Goal: Understand site structure: Understand site structure

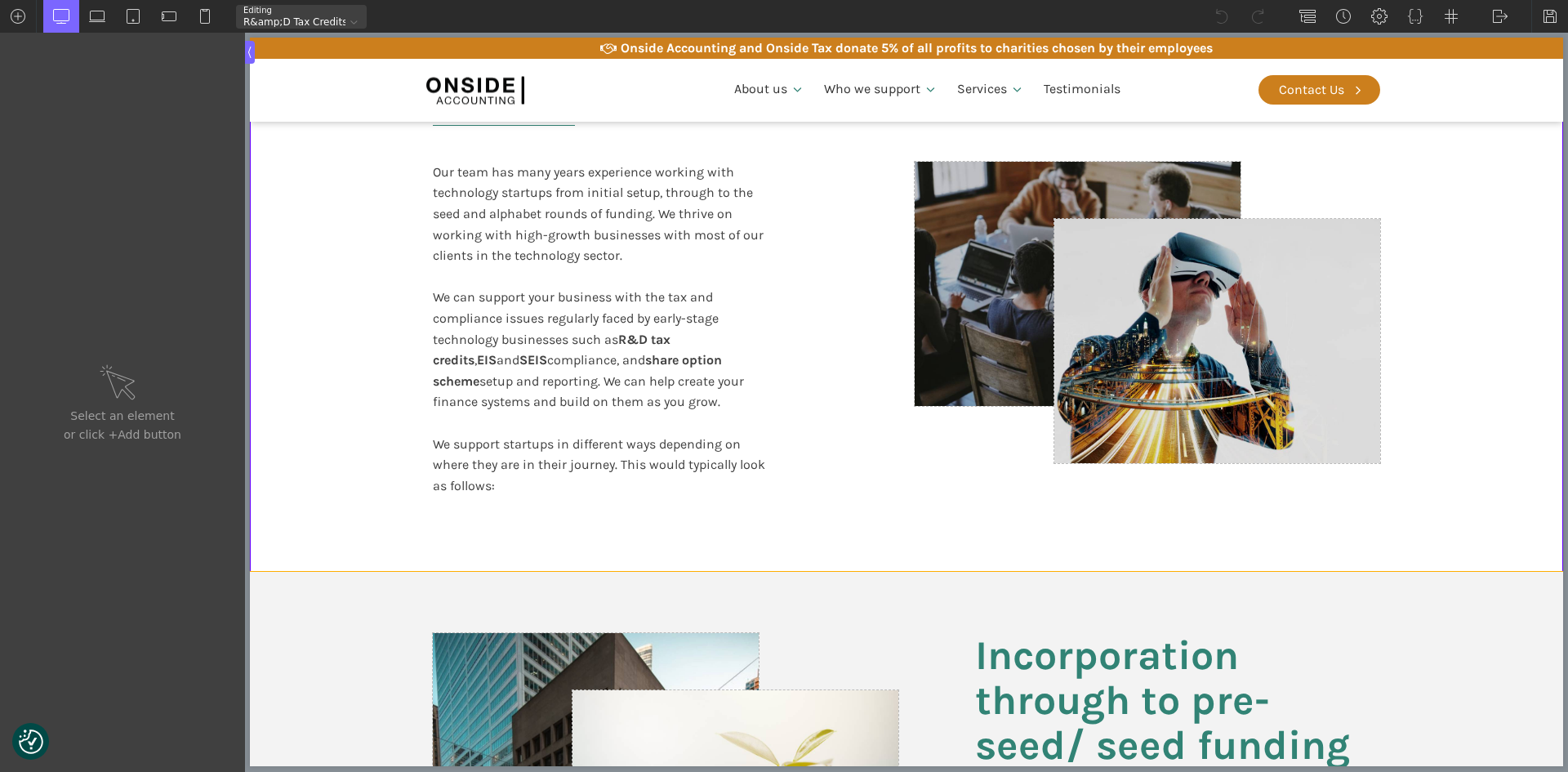
scroll to position [327, 0]
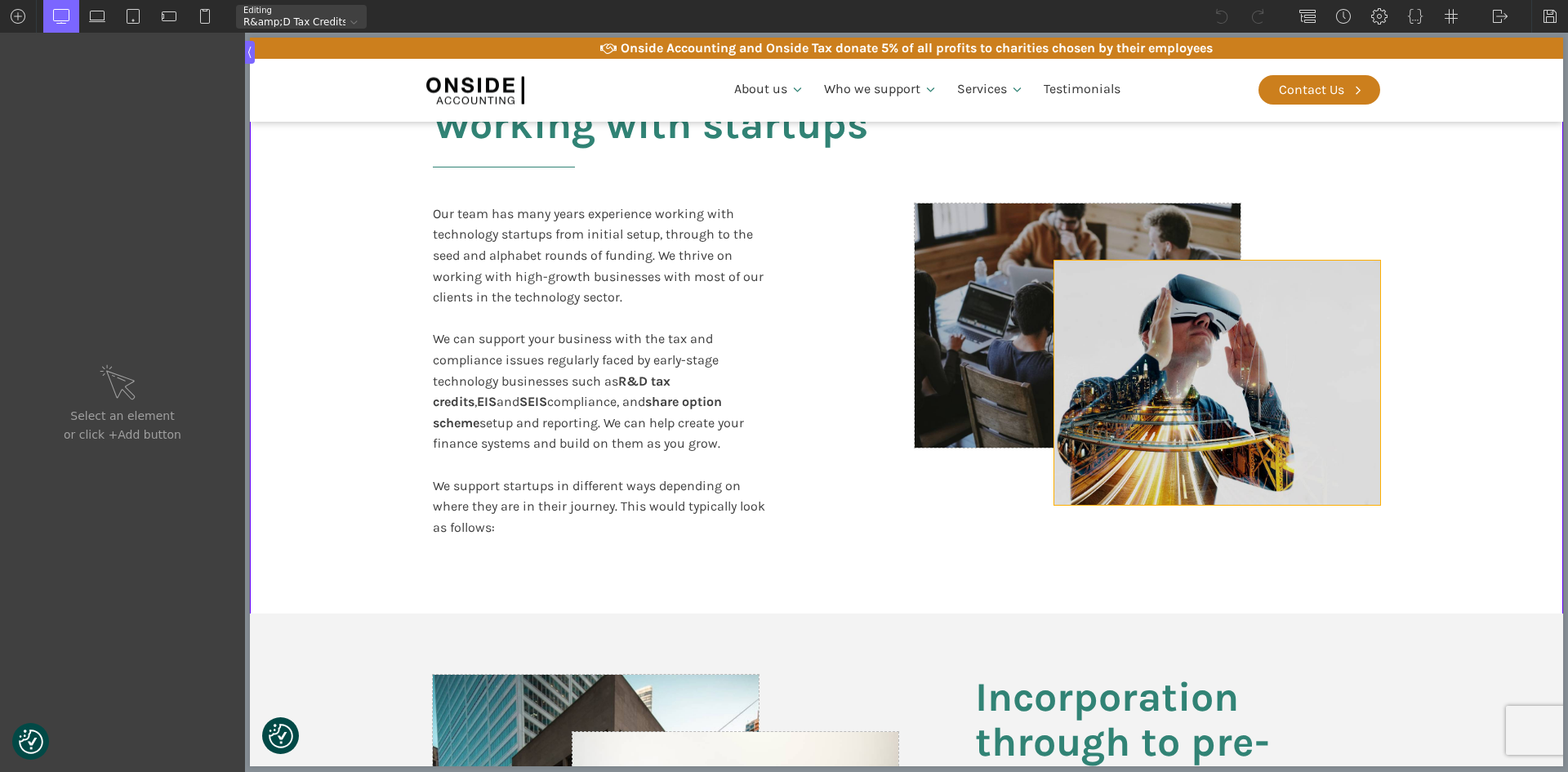
click at [1324, 381] on div at bounding box center [1218, 383] width 326 height 245
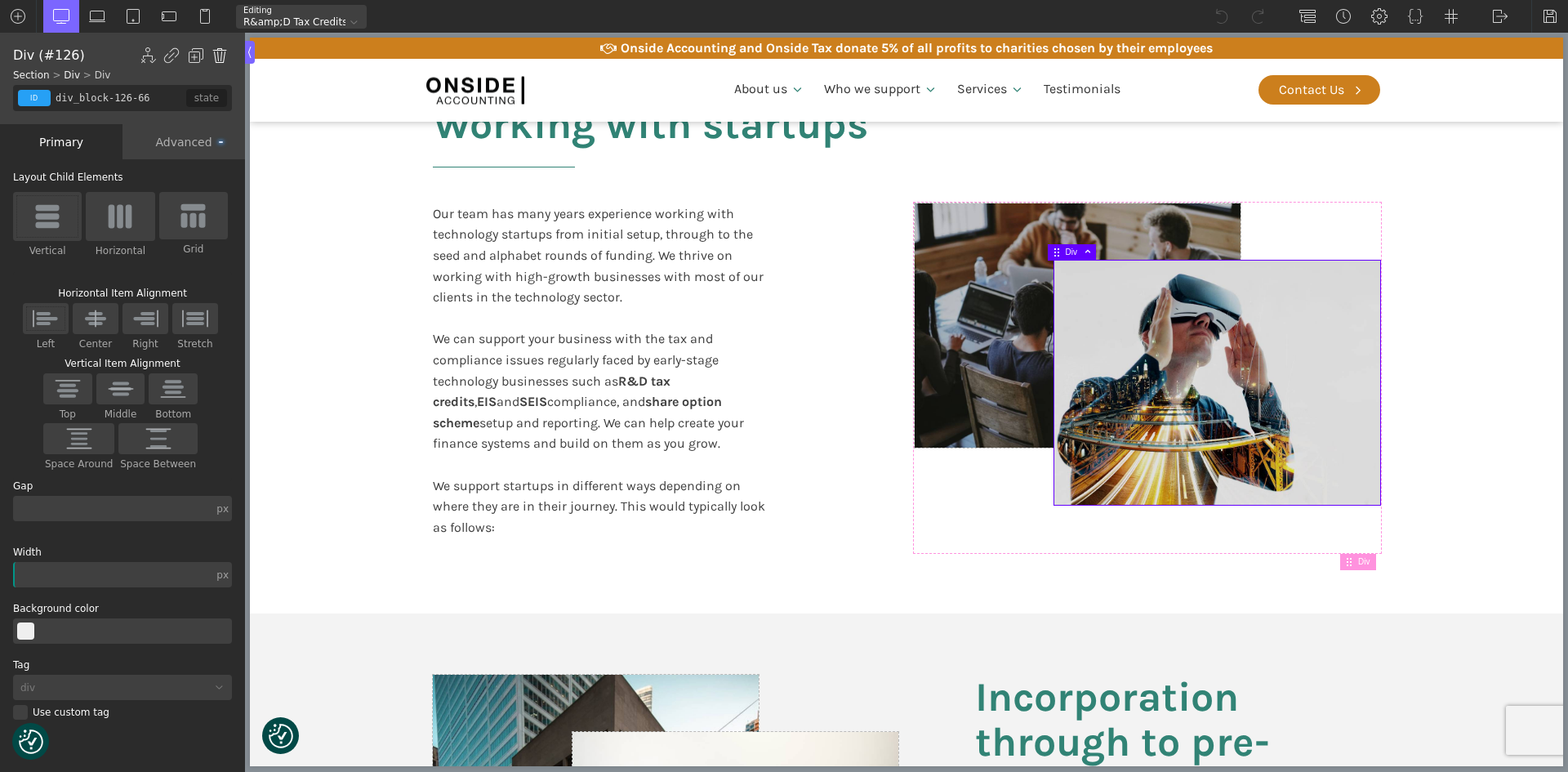
click at [214, 54] on img at bounding box center [220, 55] width 16 height 16
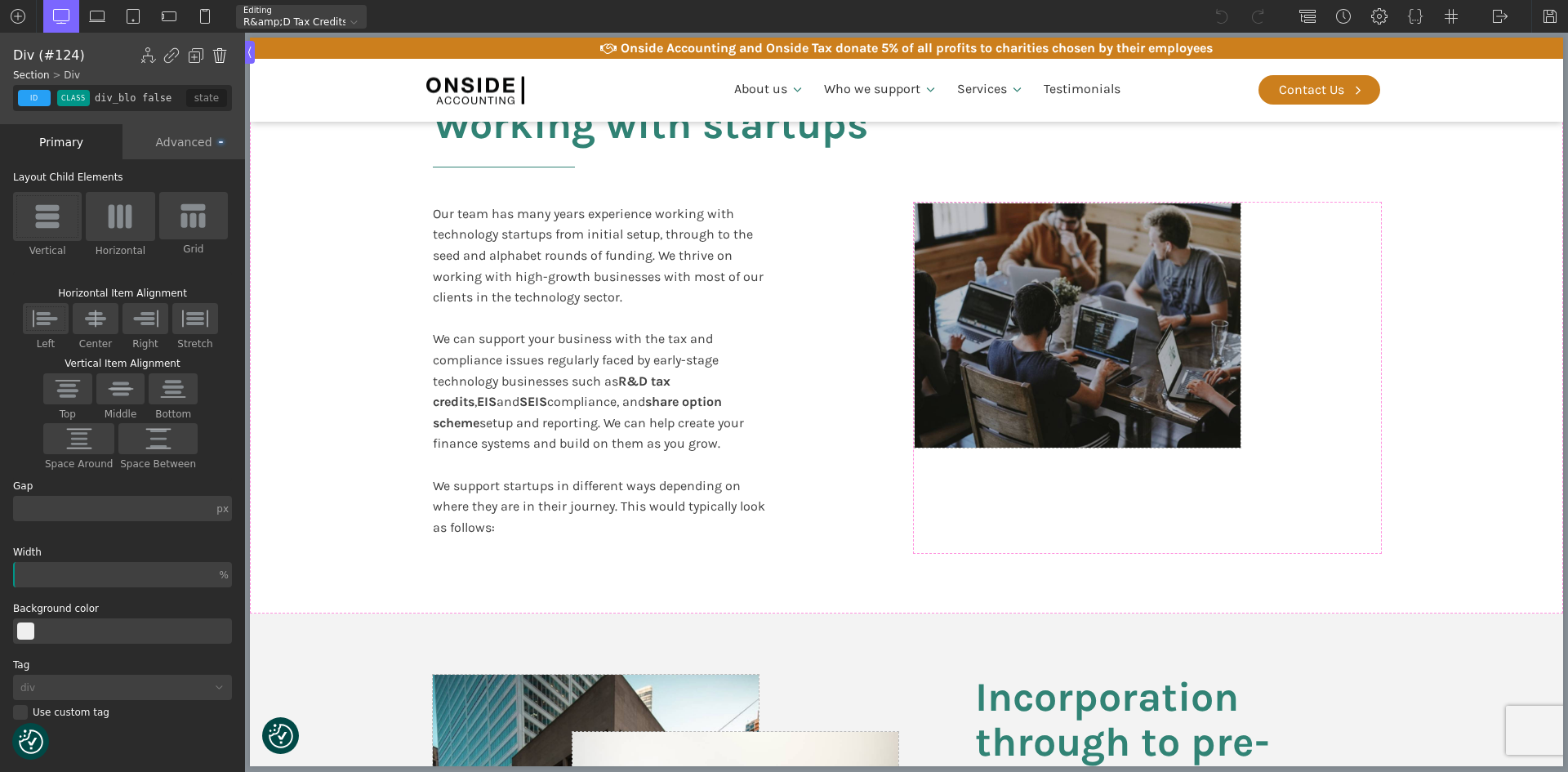
type input "div_block-124-66"
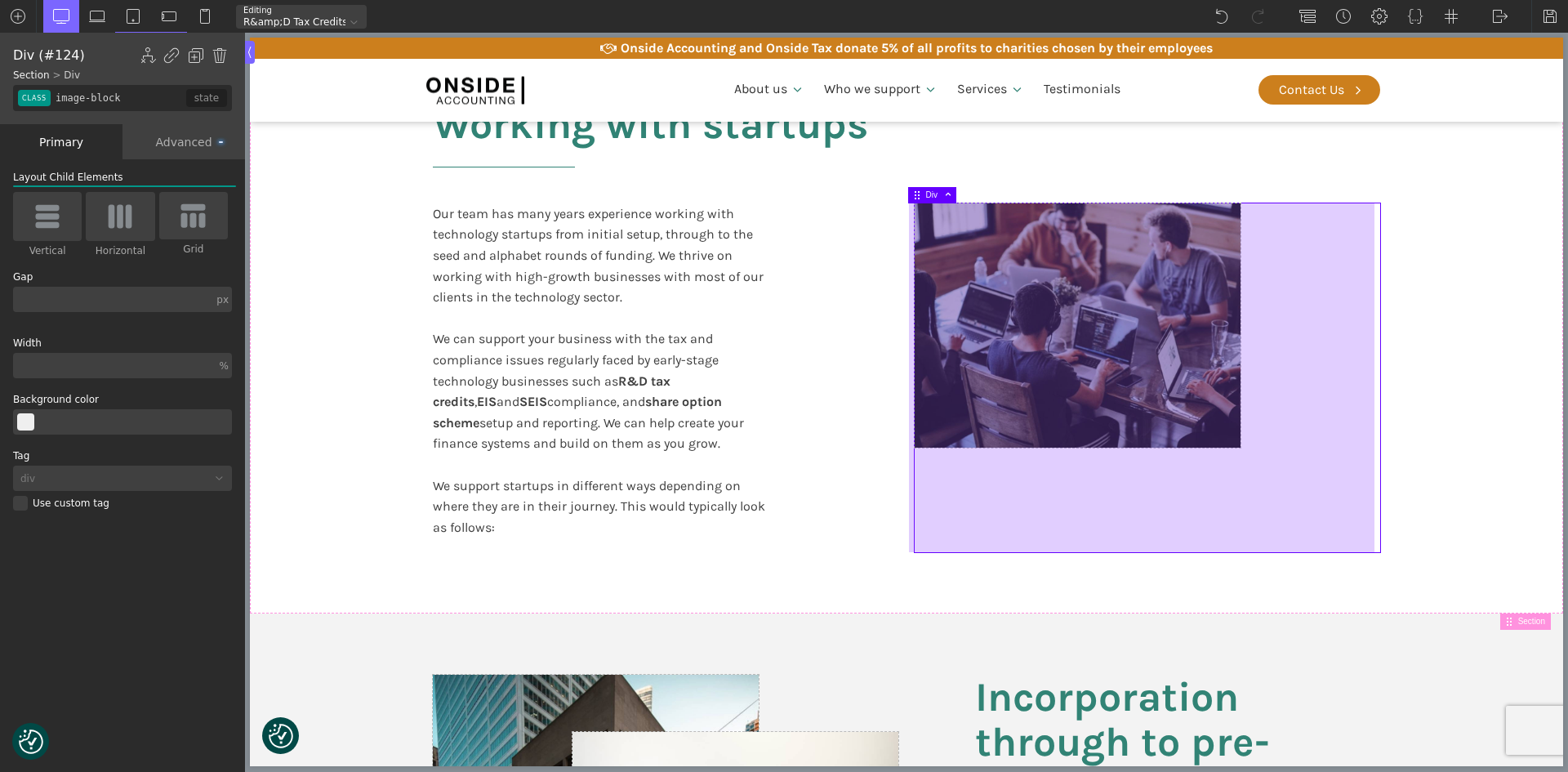
click at [1153, 379] on div at bounding box center [1142, 378] width 465 height 349
click at [1168, 363] on div at bounding box center [1142, 378] width 465 height 349
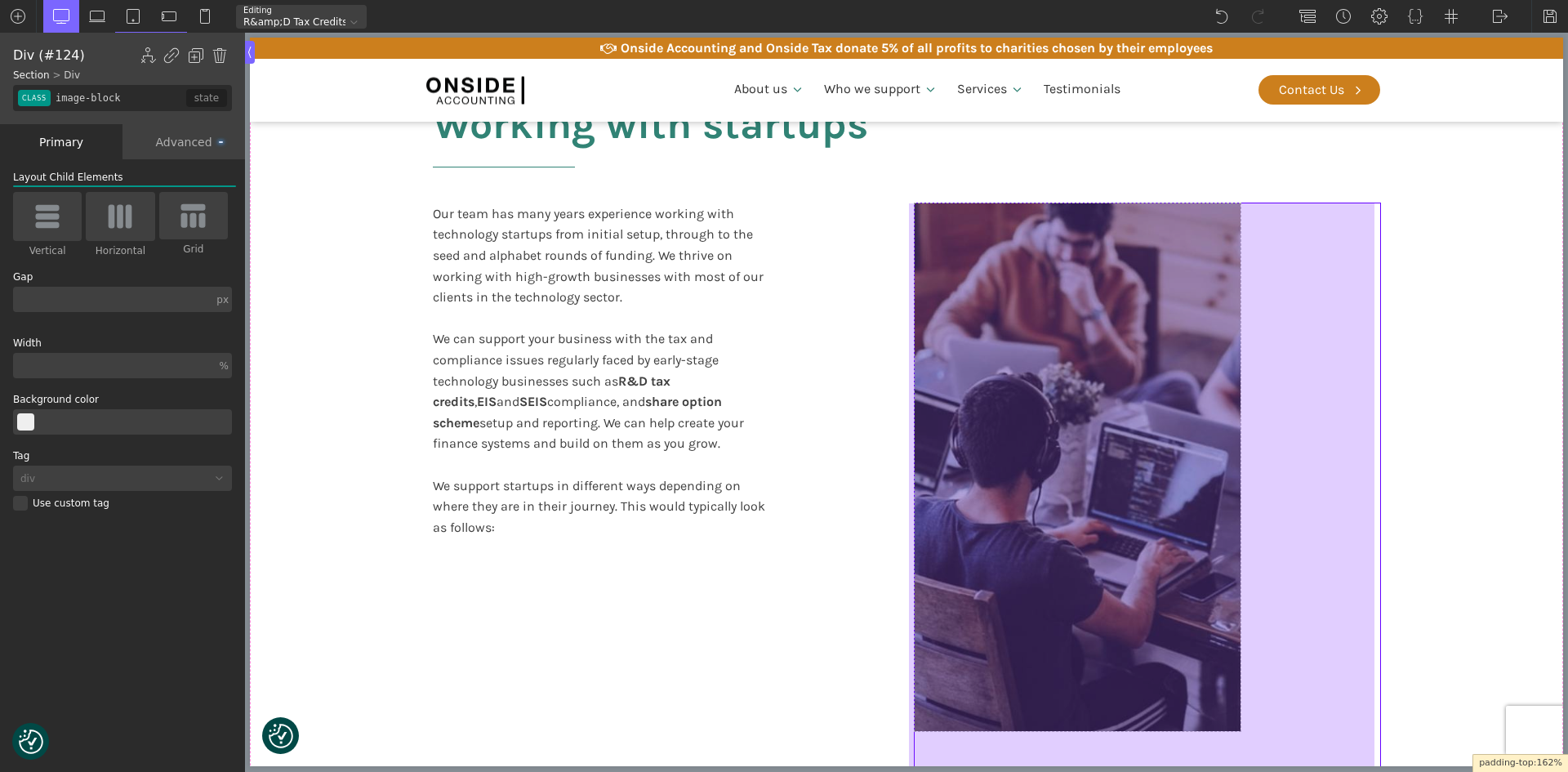
drag, startPoint x: 1235, startPoint y: 445, endPoint x: 1238, endPoint y: 516, distance: 71.1
click at [1238, 516] on div at bounding box center [1142, 580] width 465 height 754
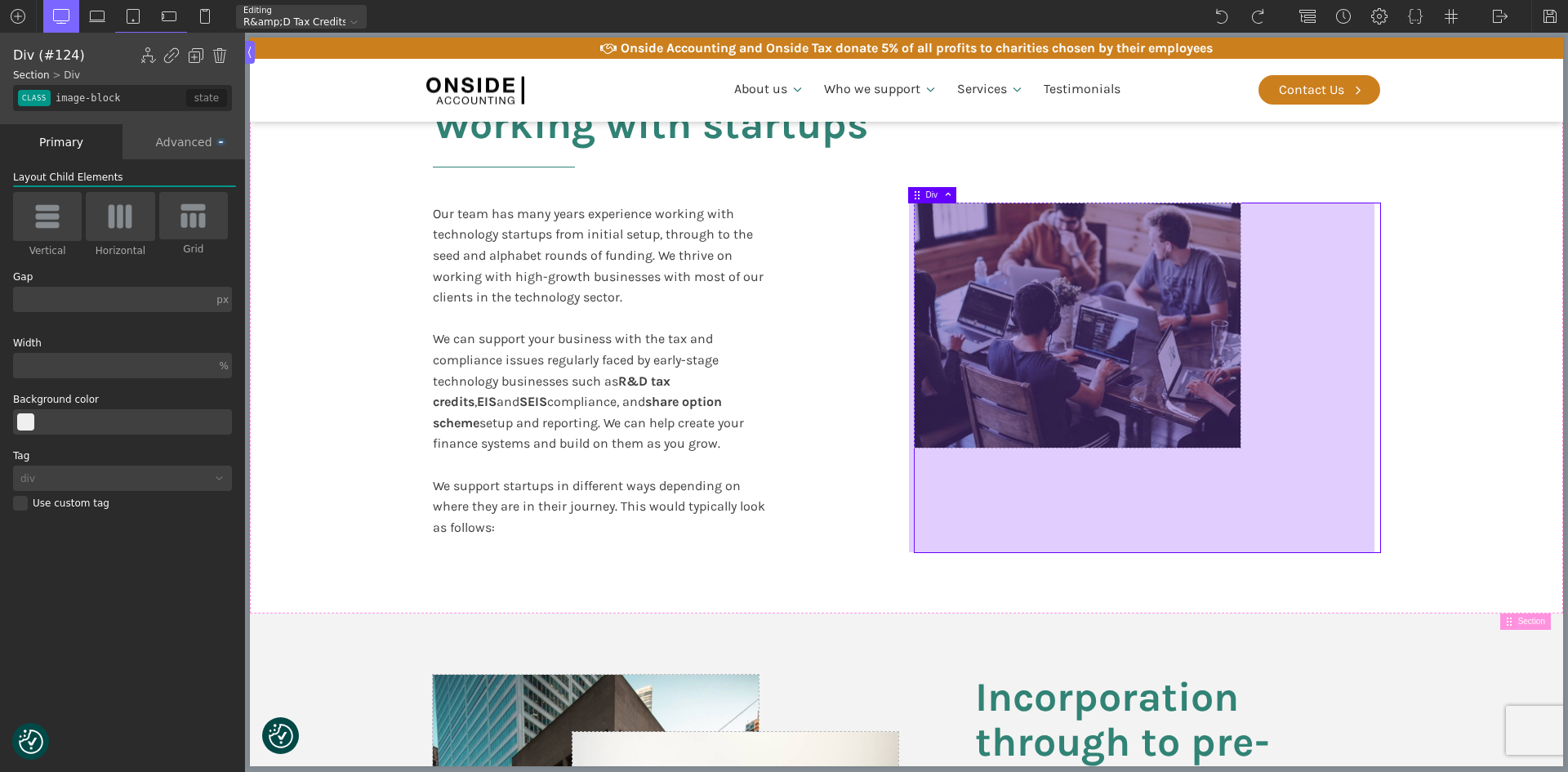
click at [1238, 524] on div at bounding box center [1142, 378] width 465 height 349
click at [1203, 400] on div at bounding box center [1142, 378] width 465 height 349
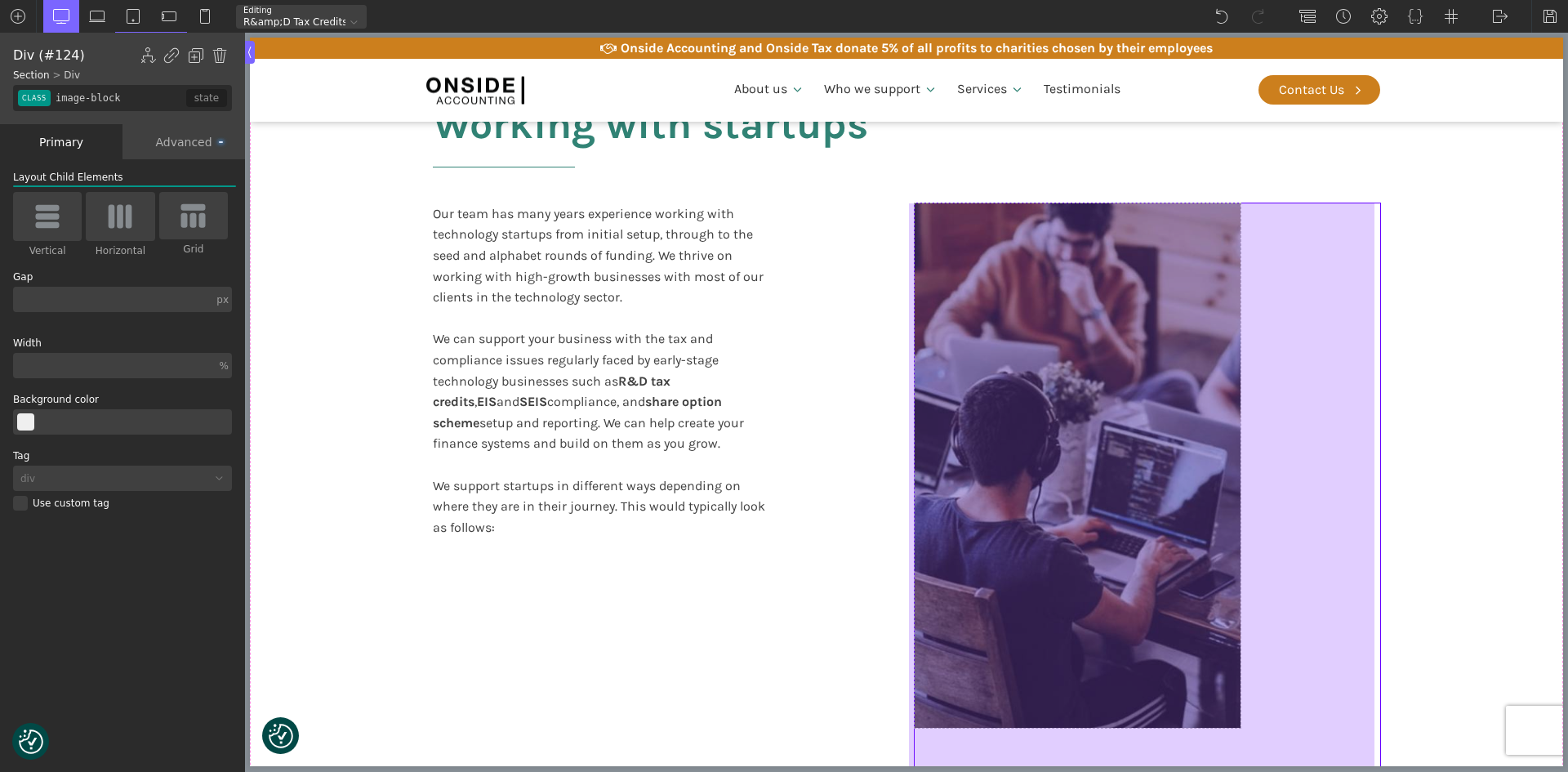
click at [1233, 398] on div at bounding box center [1142, 578] width 465 height 749
click at [1273, 407] on div at bounding box center [1142, 578] width 465 height 749
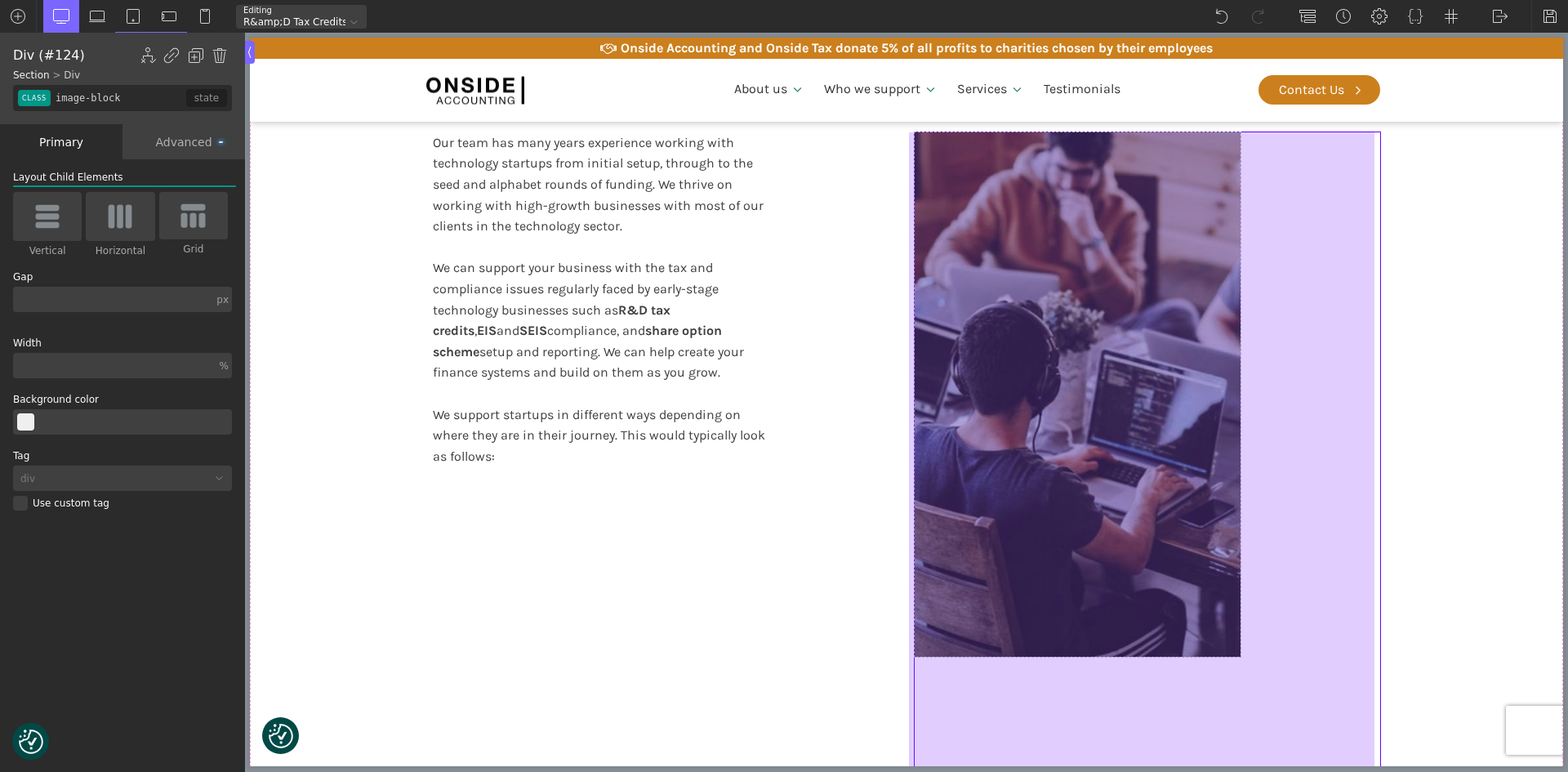
scroll to position [490, 0]
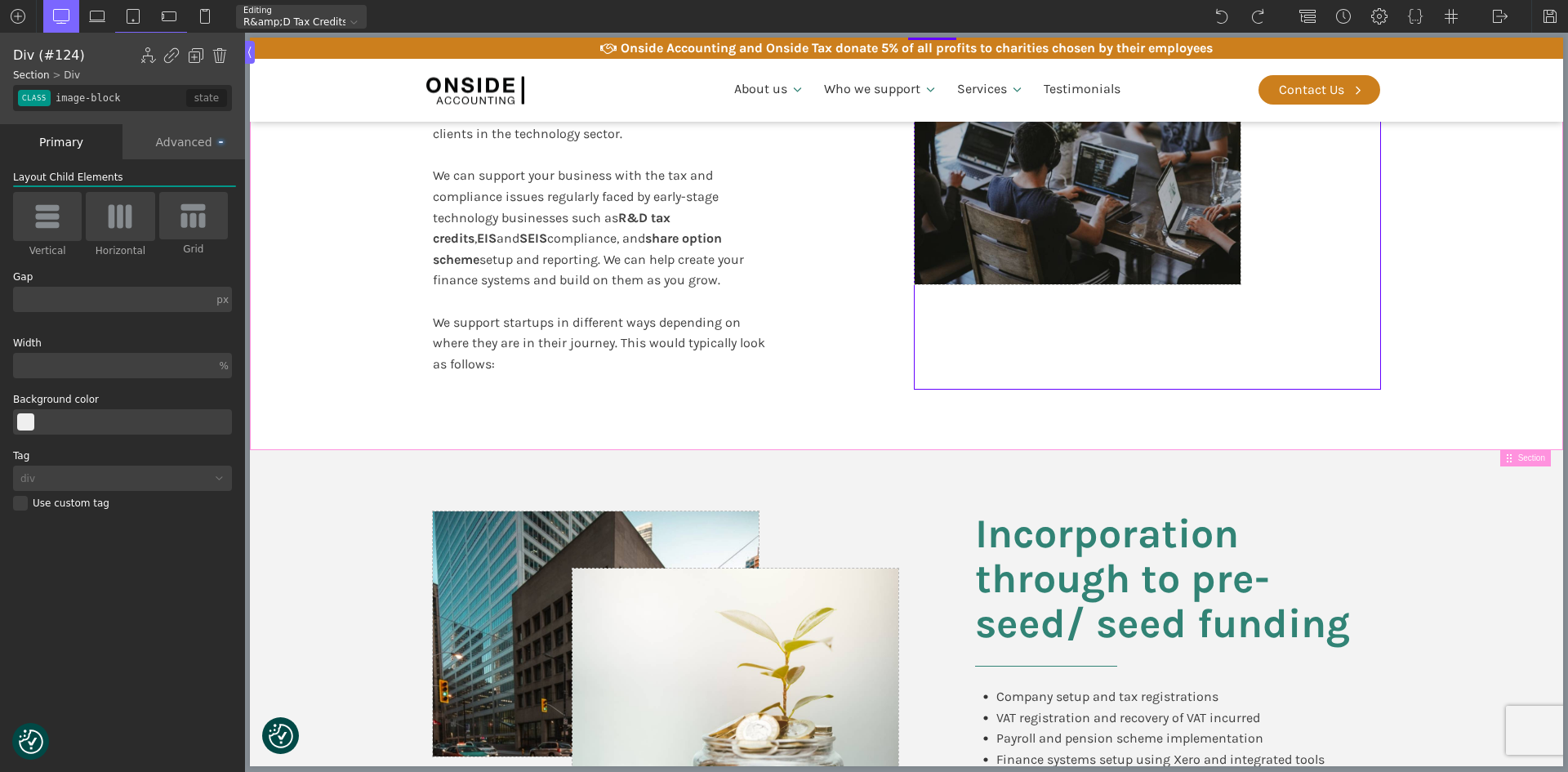
click at [861, 349] on div "Working with startups Our team has many years experience working with technolog…" at bounding box center [906, 164] width 980 height 574
type input "split-content-full-heading"
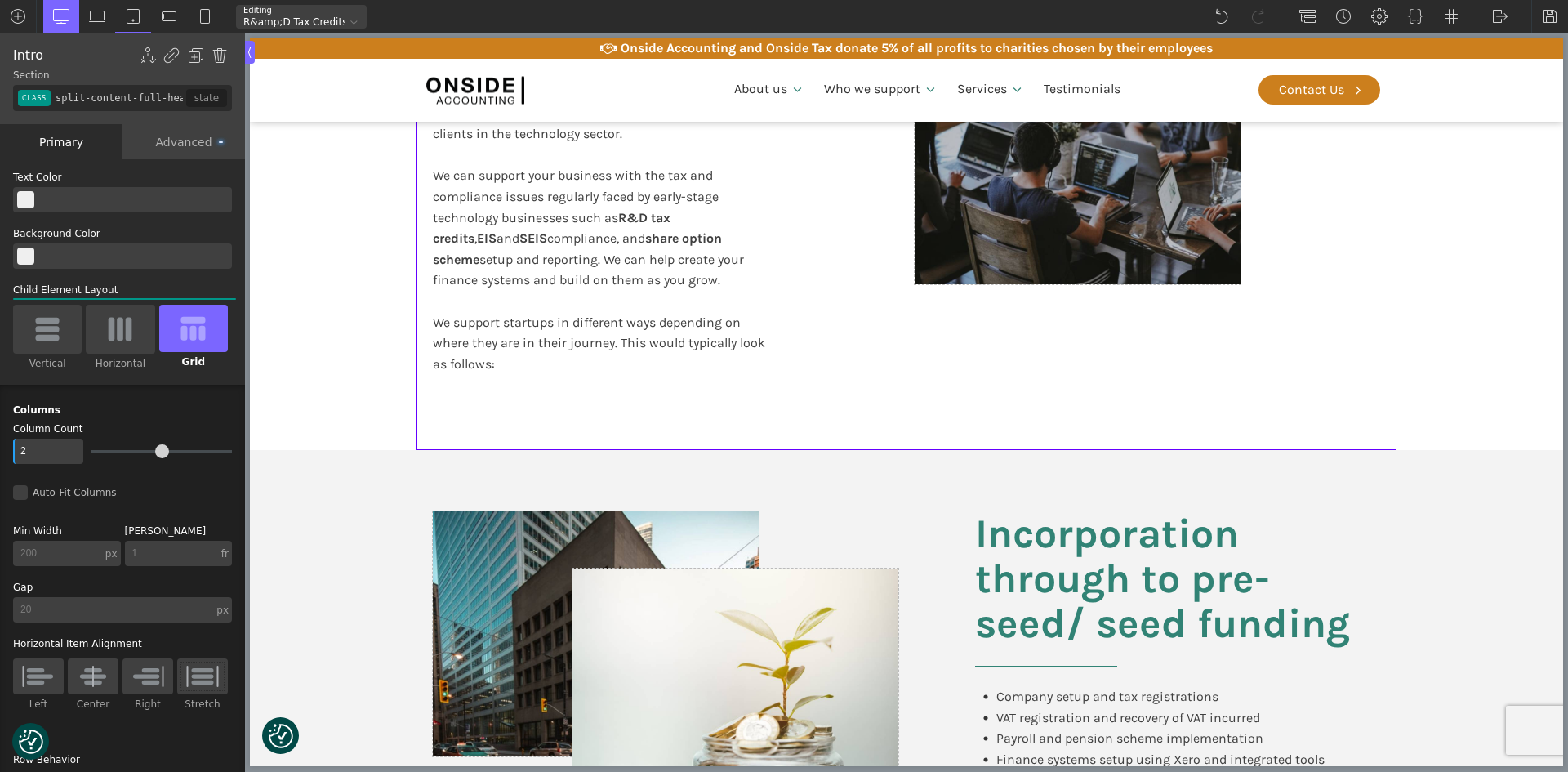
click at [1515, 382] on section "Working with startups Our team has many years experience working with technolog…" at bounding box center [906, 164] width 1313 height 574
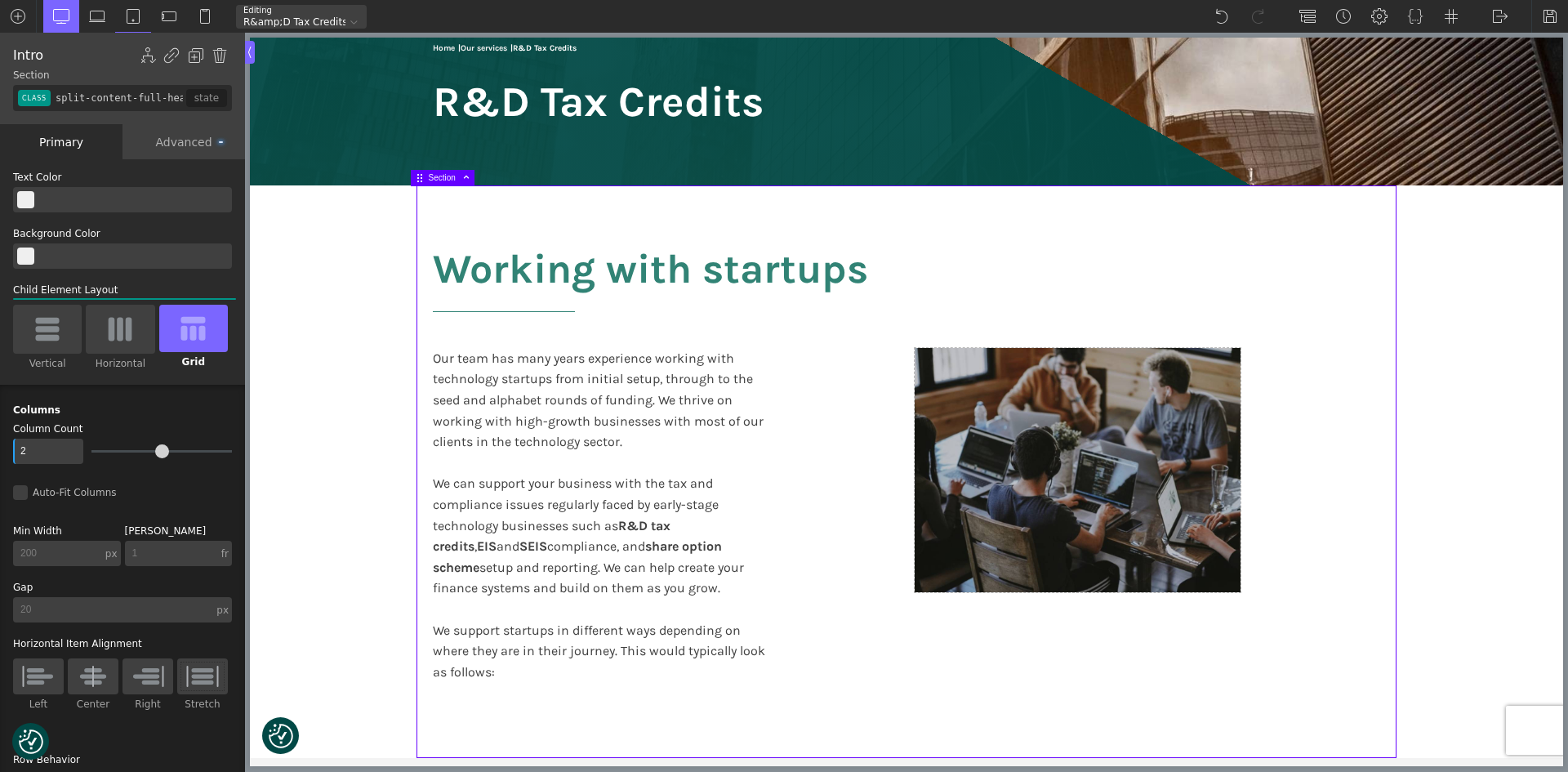
scroll to position [164, 0]
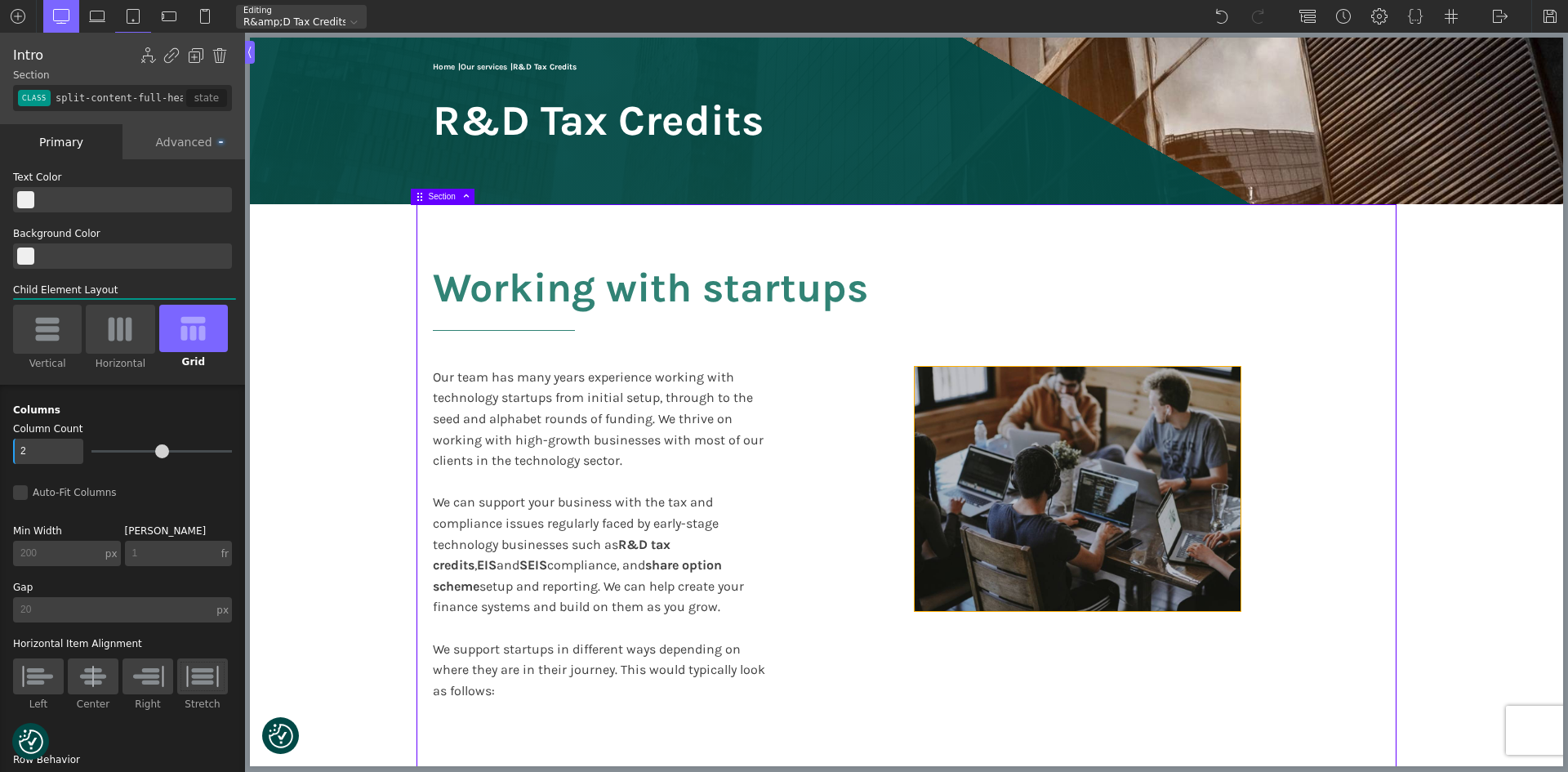
click at [1059, 429] on div at bounding box center [1078, 488] width 326 height 245
type input "div_block-125-66"
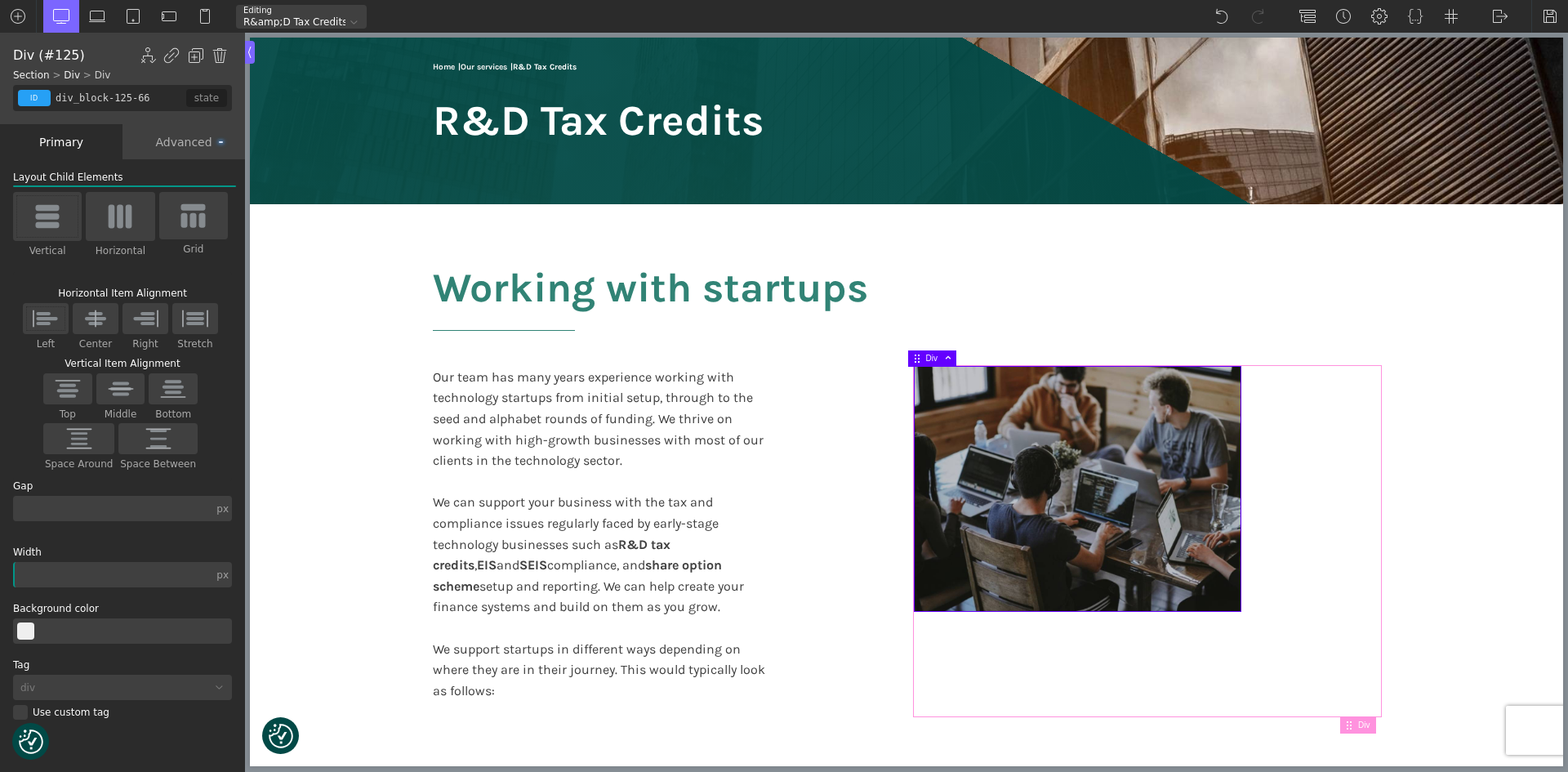
click at [948, 354] on span at bounding box center [945, 358] width 15 height 9
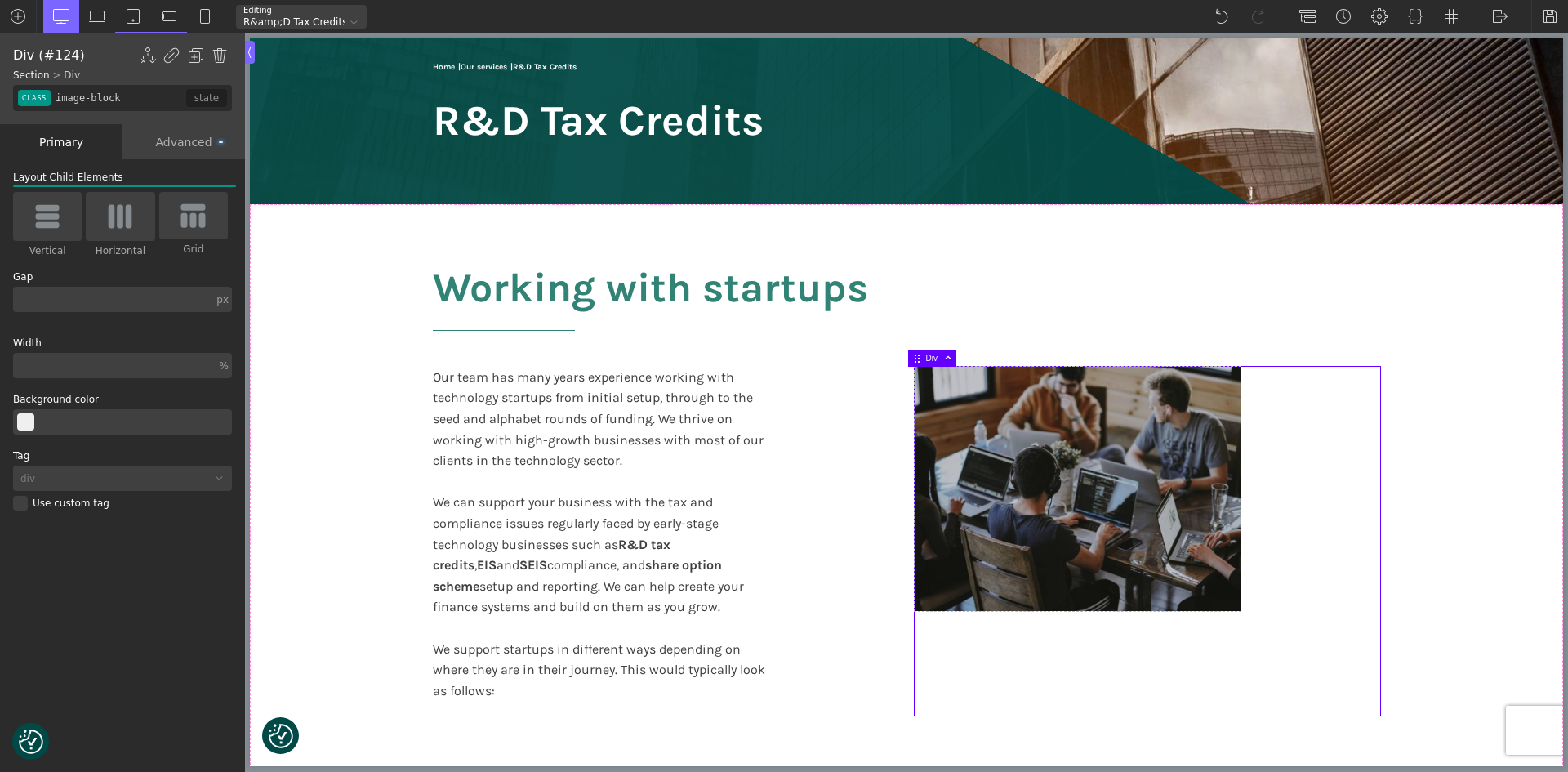
click at [948, 354] on span at bounding box center [945, 358] width 15 height 9
type input "split-content-full-heading"
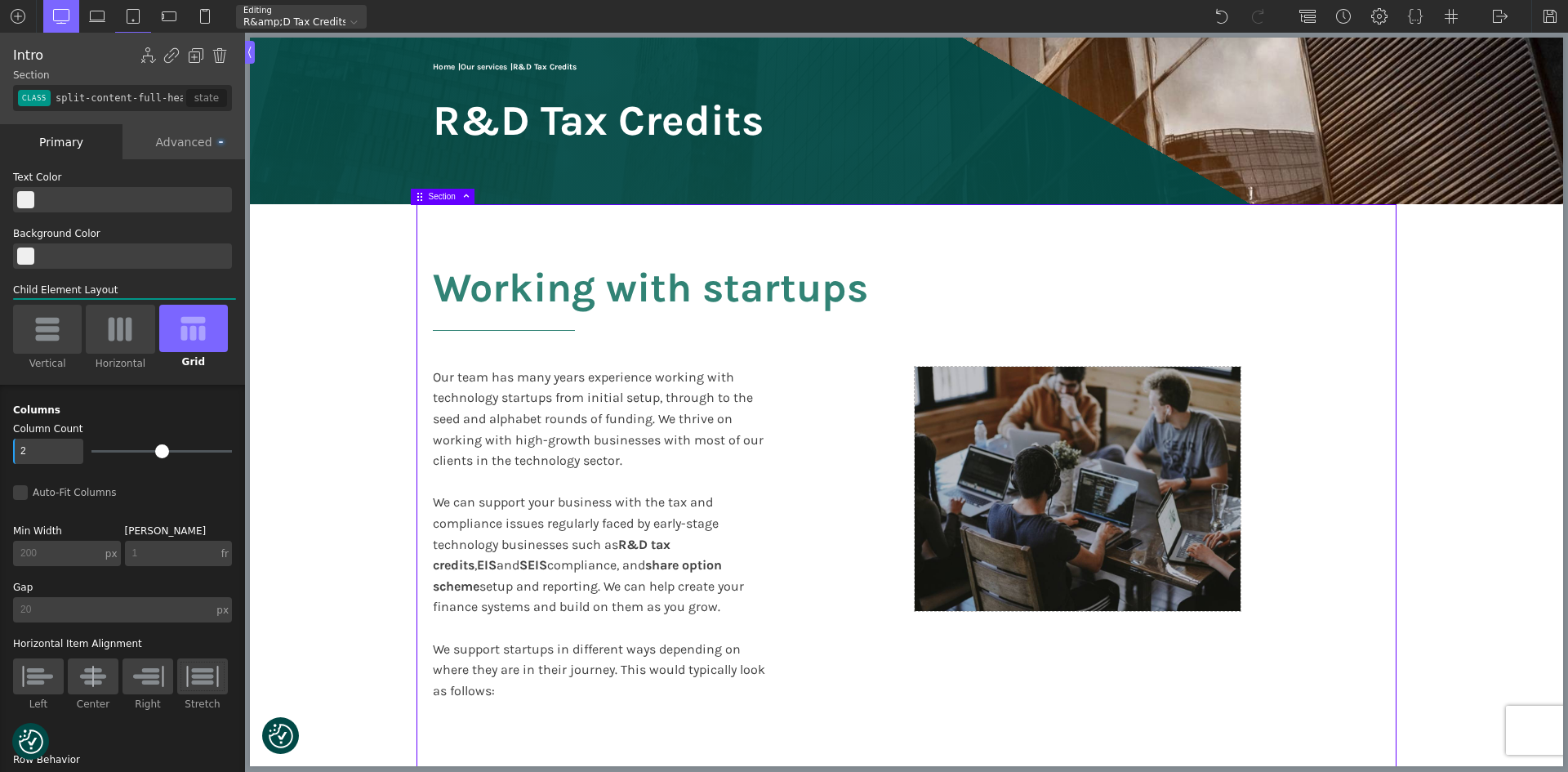
type input "6"
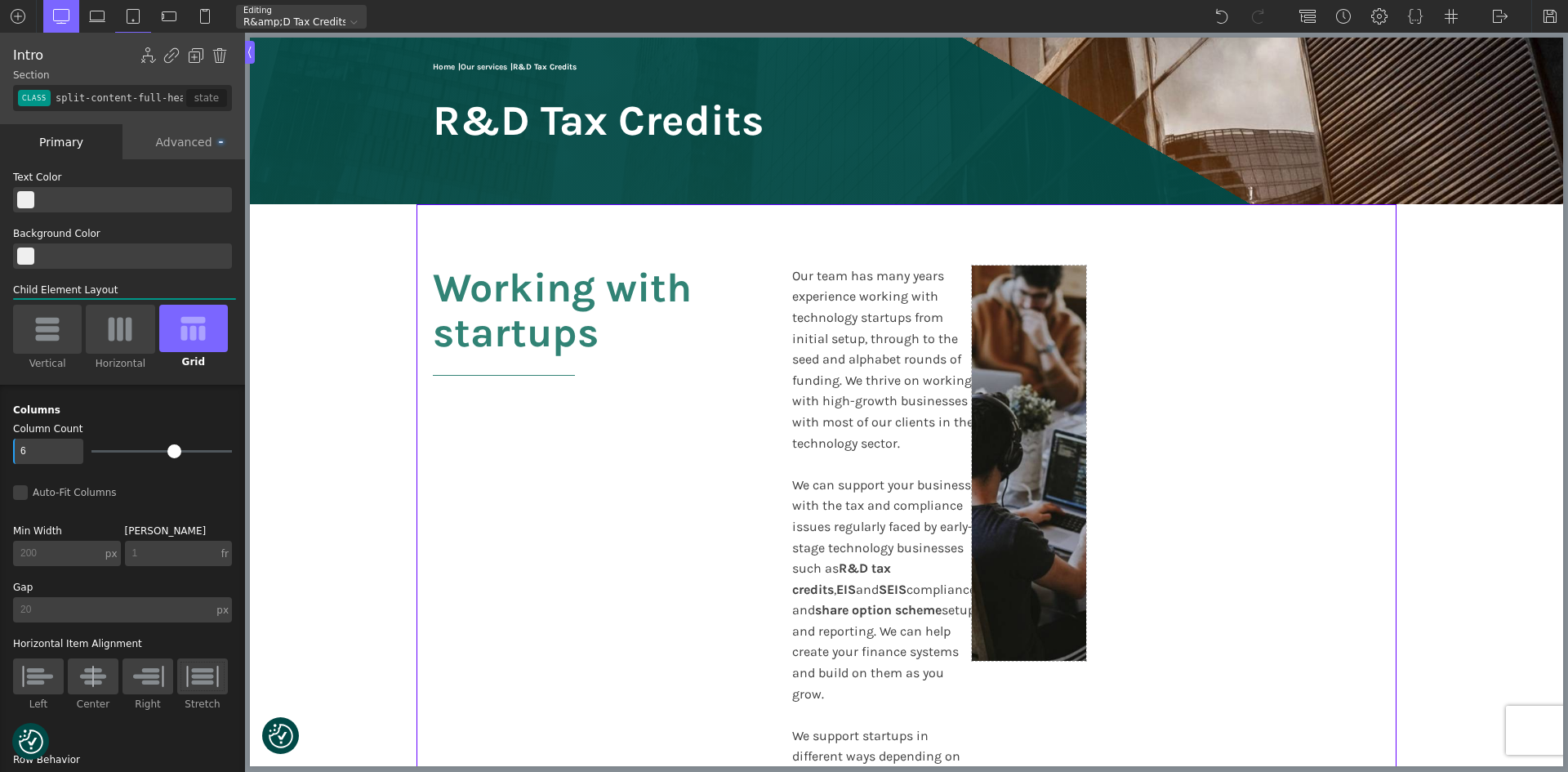
type input "7"
type input "6"
type input "5"
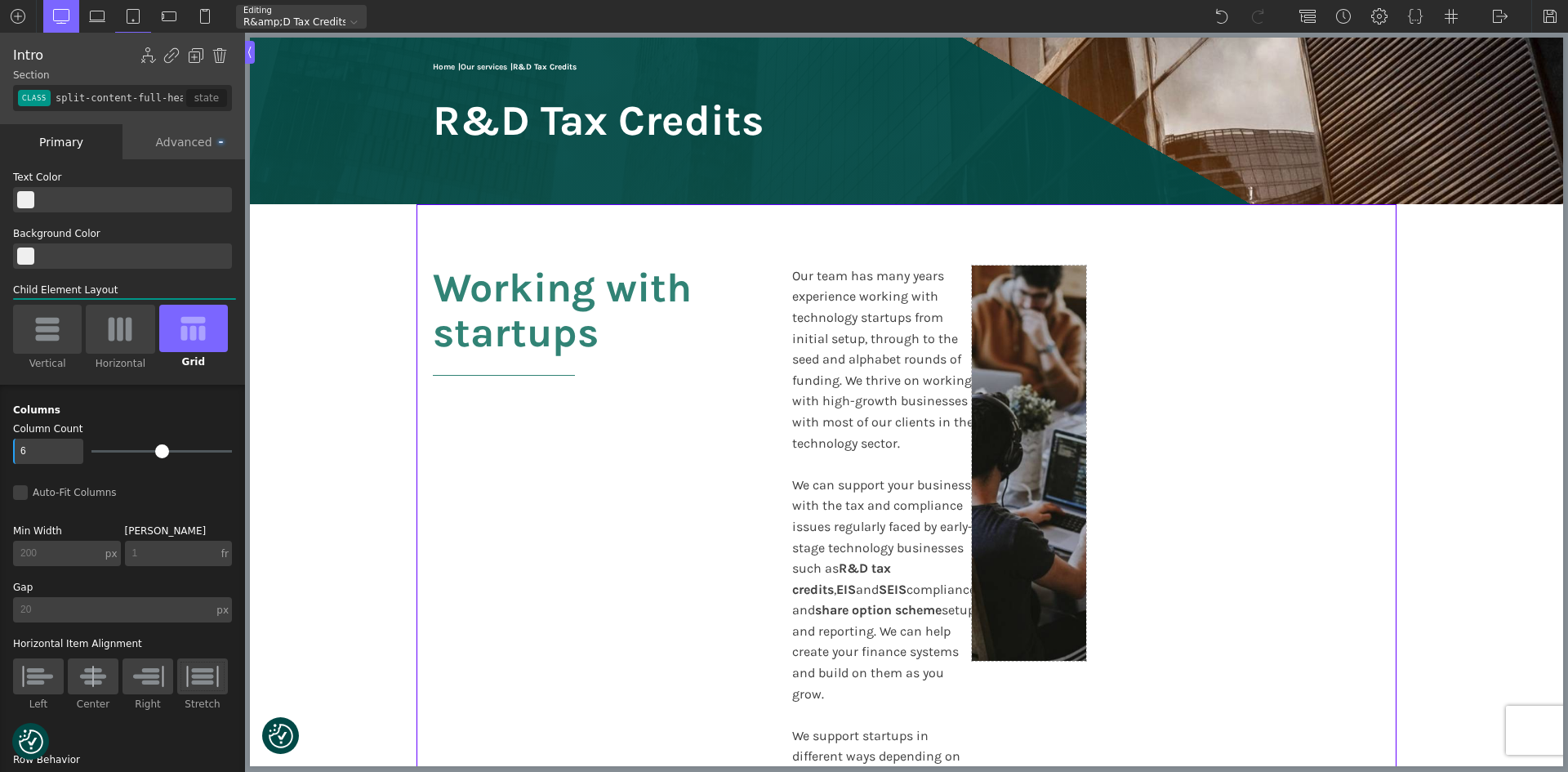
type input "5"
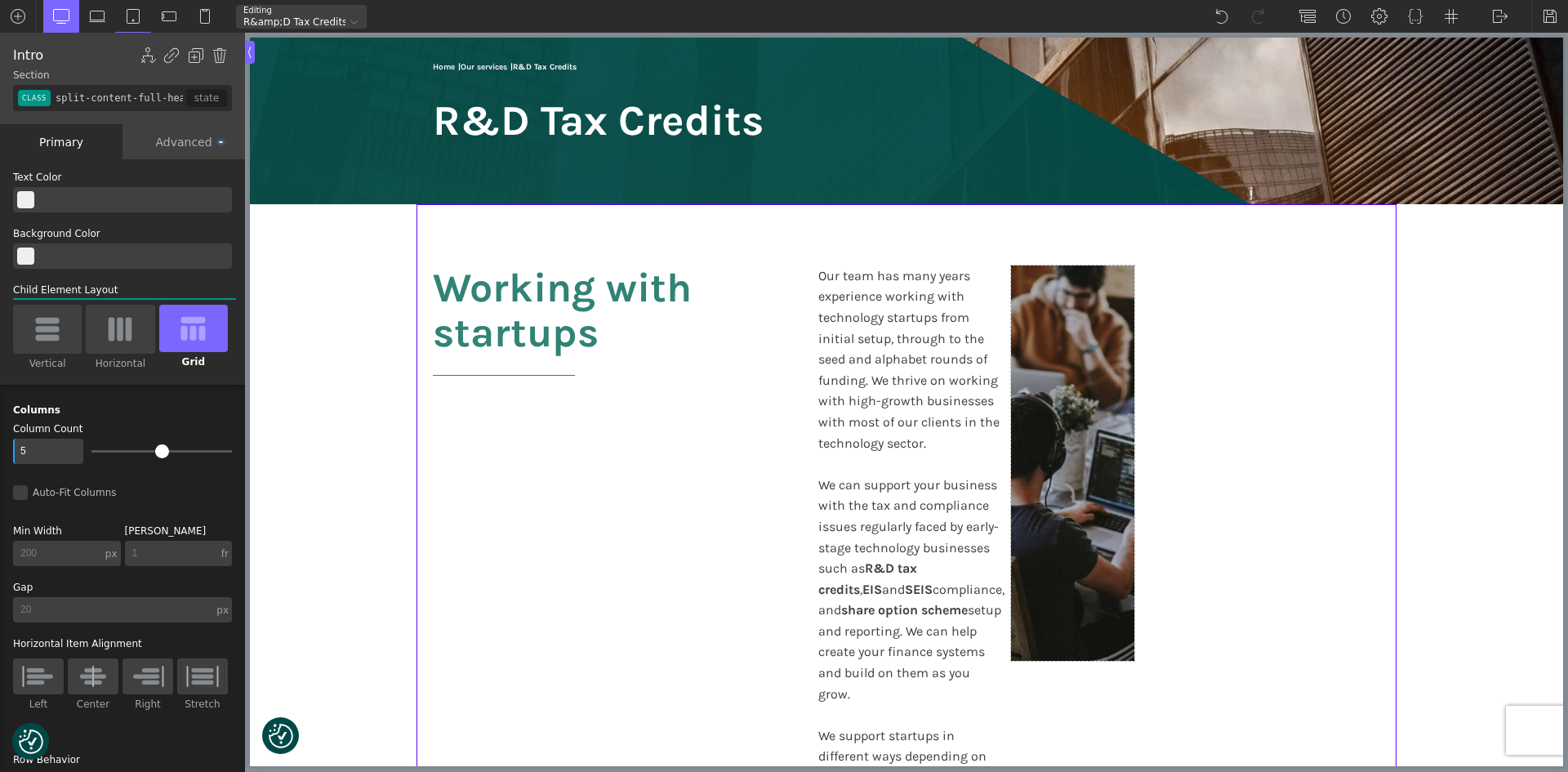
type input "4"
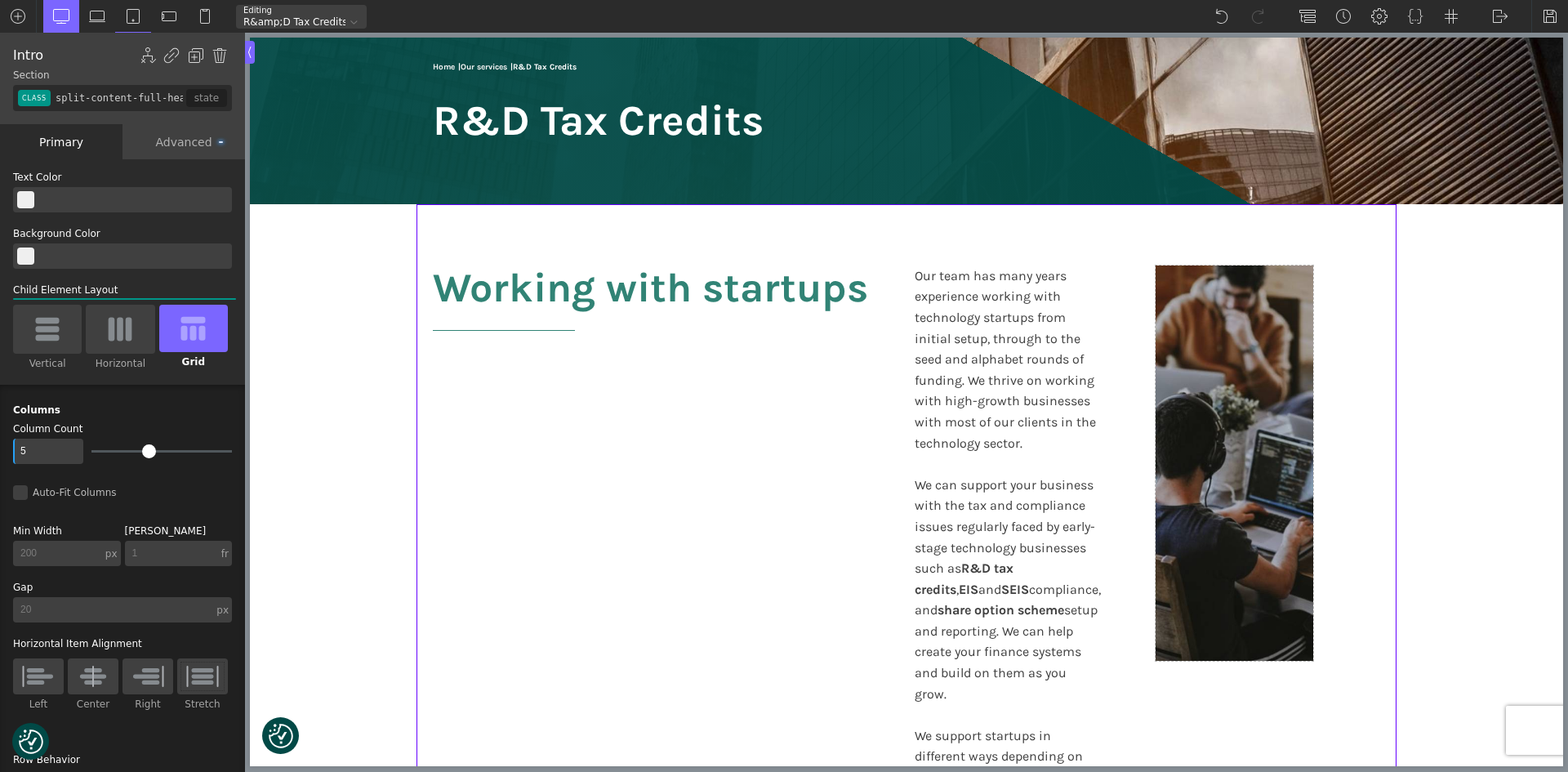
type input "4"
type input "3"
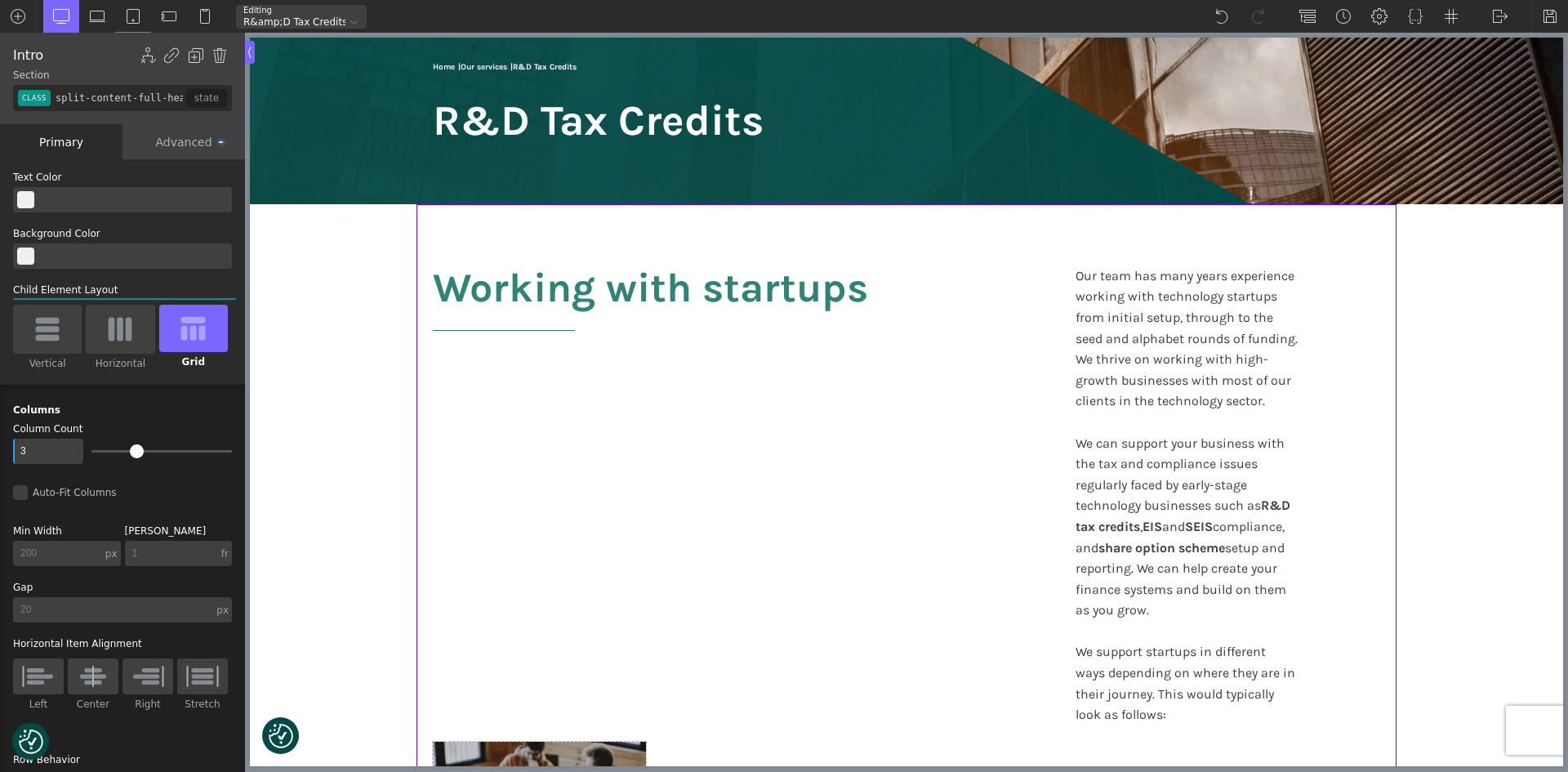
type input "2"
type input "1"
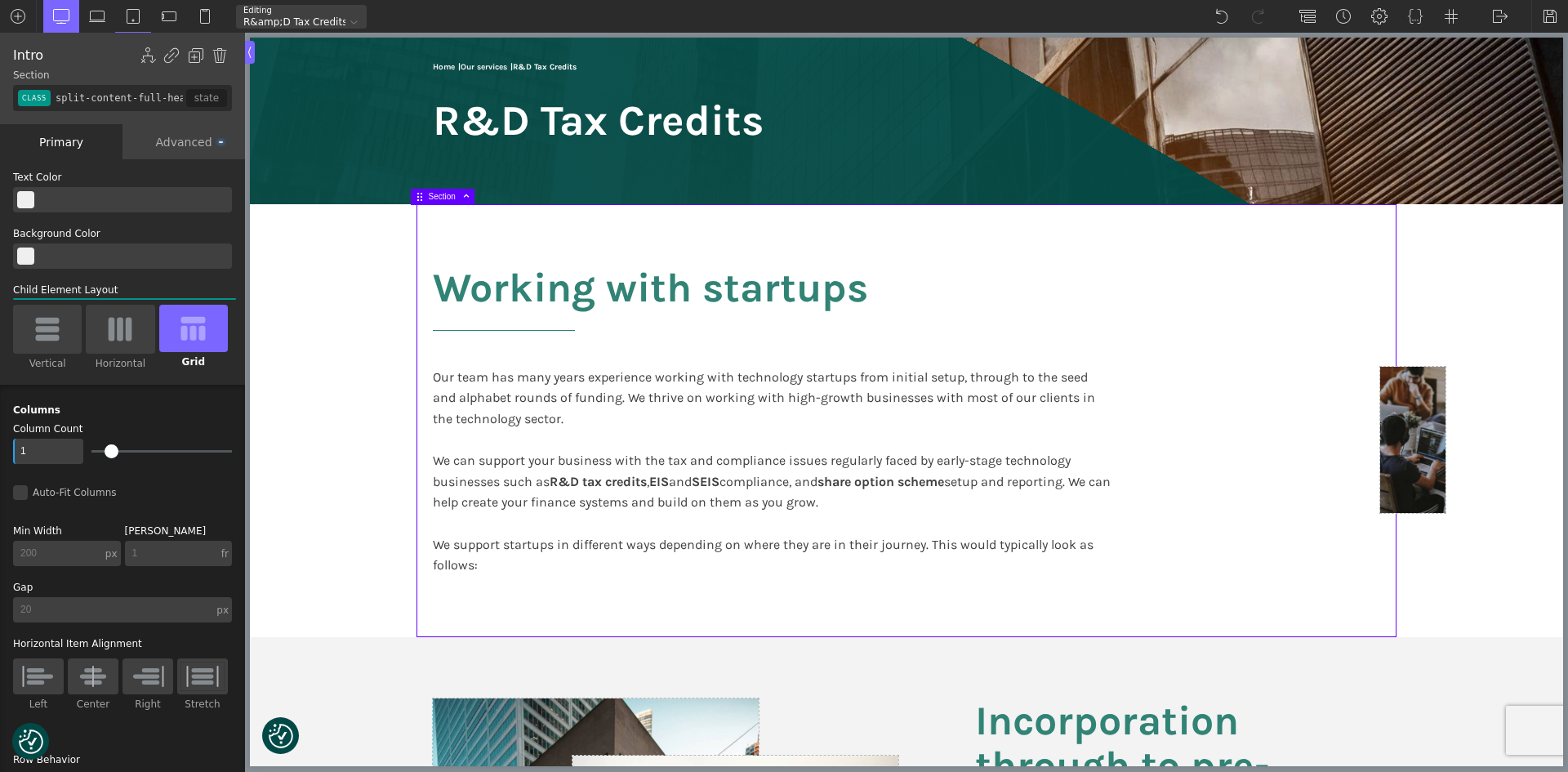
type input "2"
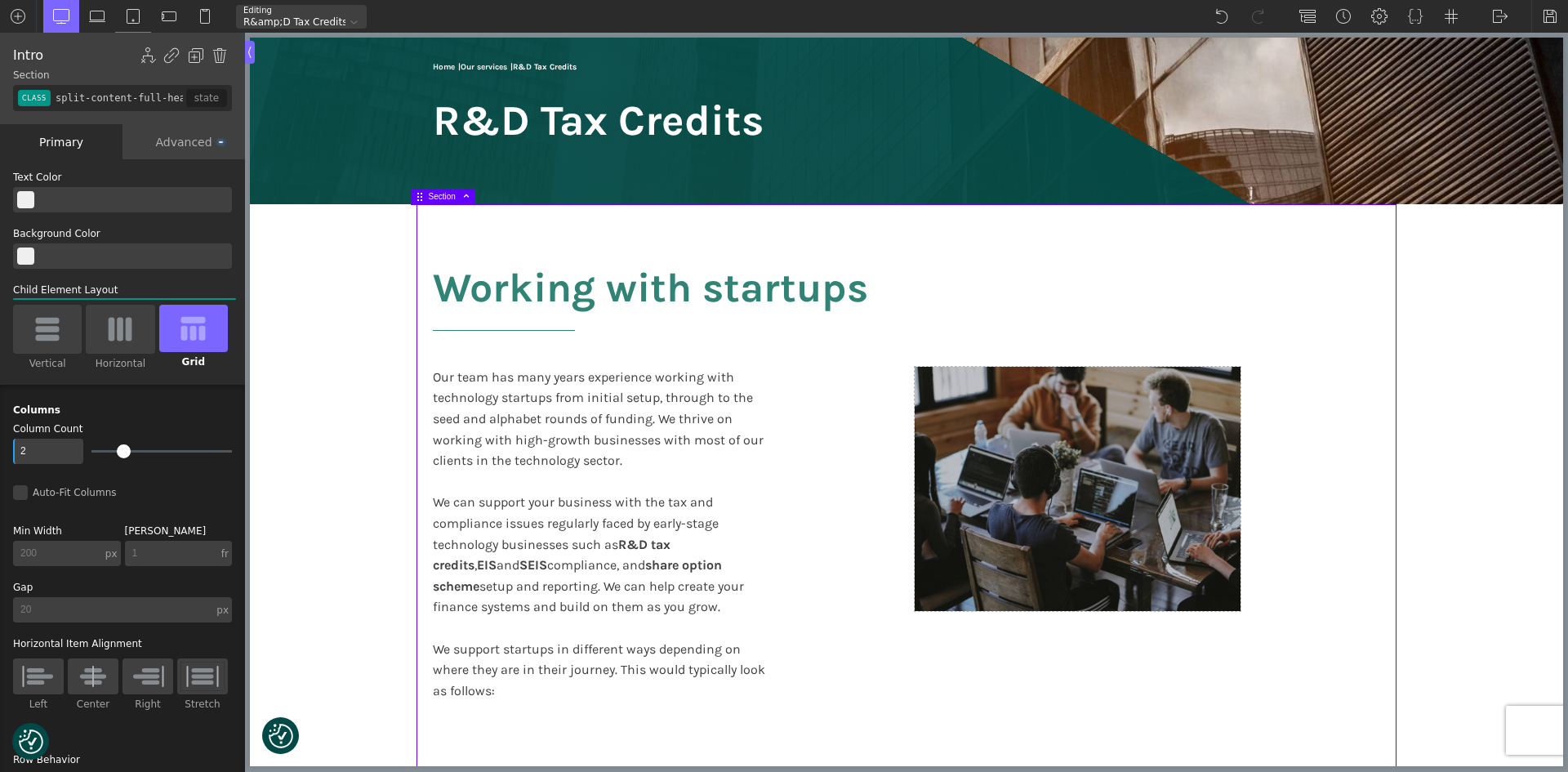
drag, startPoint x: 155, startPoint y: 447, endPoint x: 120, endPoint y: 435, distance: 37.0
type input "2"
click at [120, 450] on input "range" at bounding box center [162, 451] width 141 height 2
click at [316, 469] on section "Working with startups Our team has many years experience working with technolog…" at bounding box center [906, 491] width 1313 height 574
click at [22, 493] on div "Auto-Fit Columns" at bounding box center [122, 492] width 219 height 15
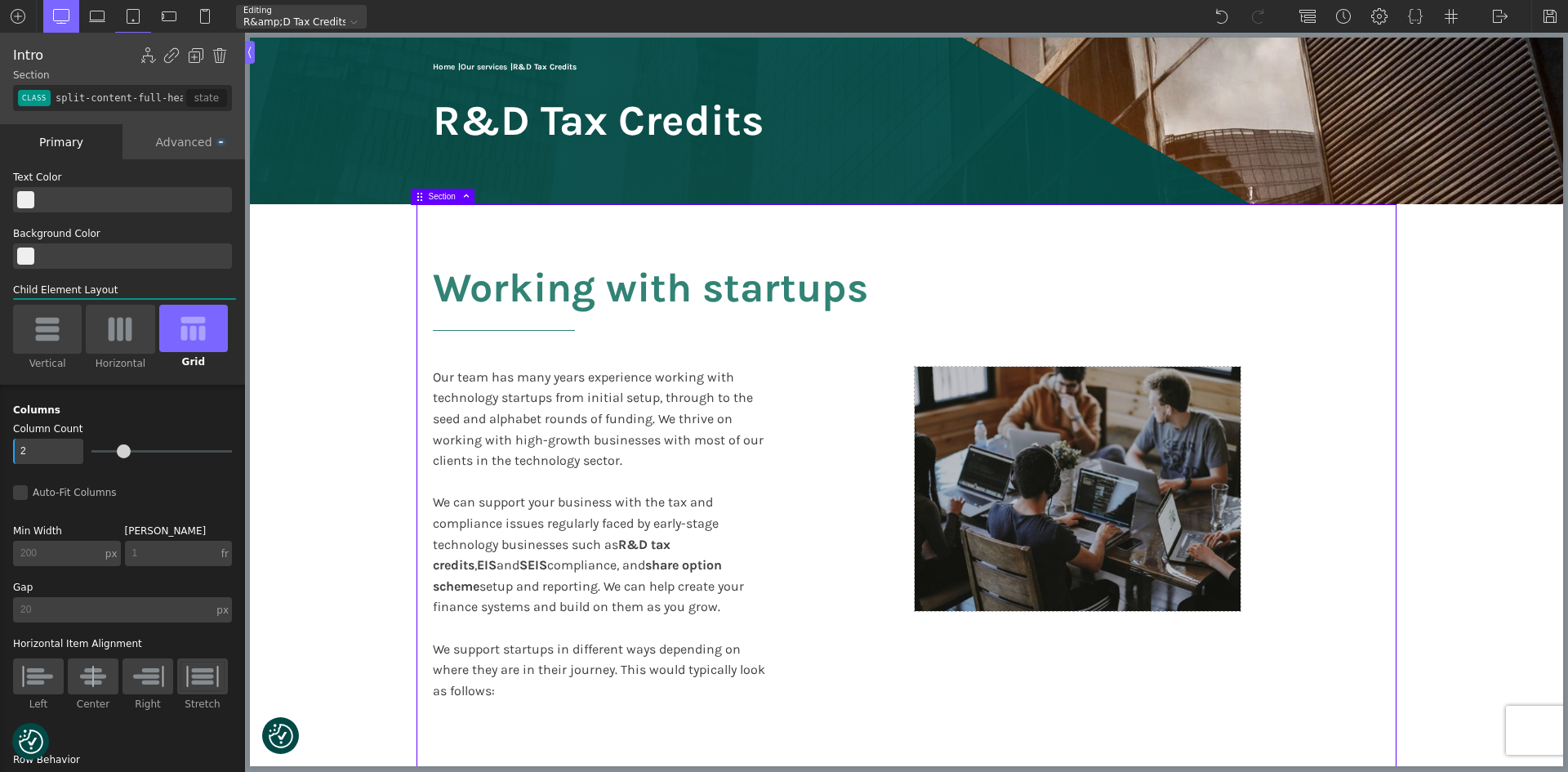
click at [0, 0] on input "Auto-Fit Columns" at bounding box center [0, 0] width 0 height 0
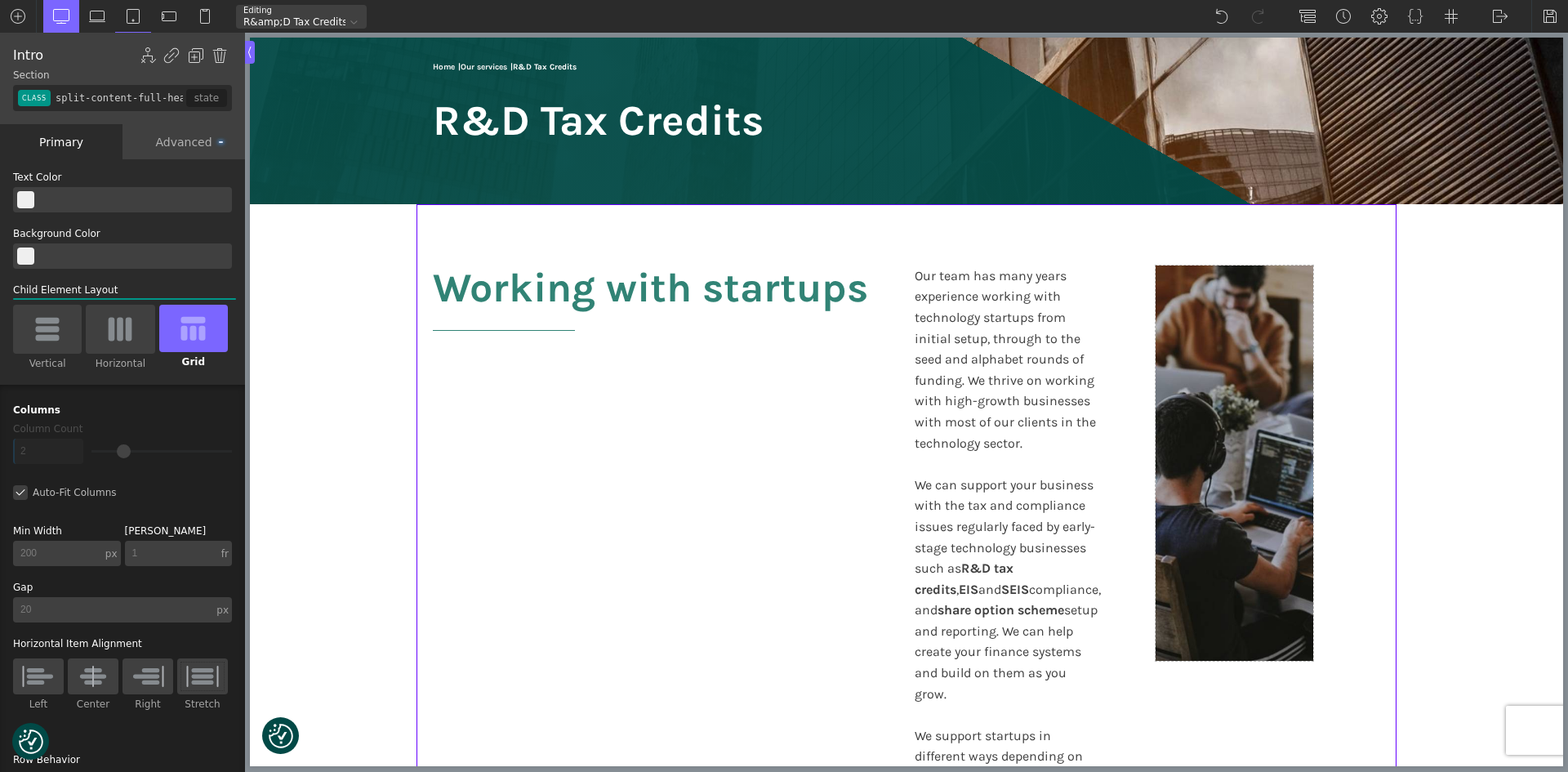
click at [22, 493] on div "Auto-Fit Columns" at bounding box center [122, 492] width 219 height 15
click at [0, 0] on input "Auto-Fit Columns" at bounding box center [0, 0] width 0 height 0
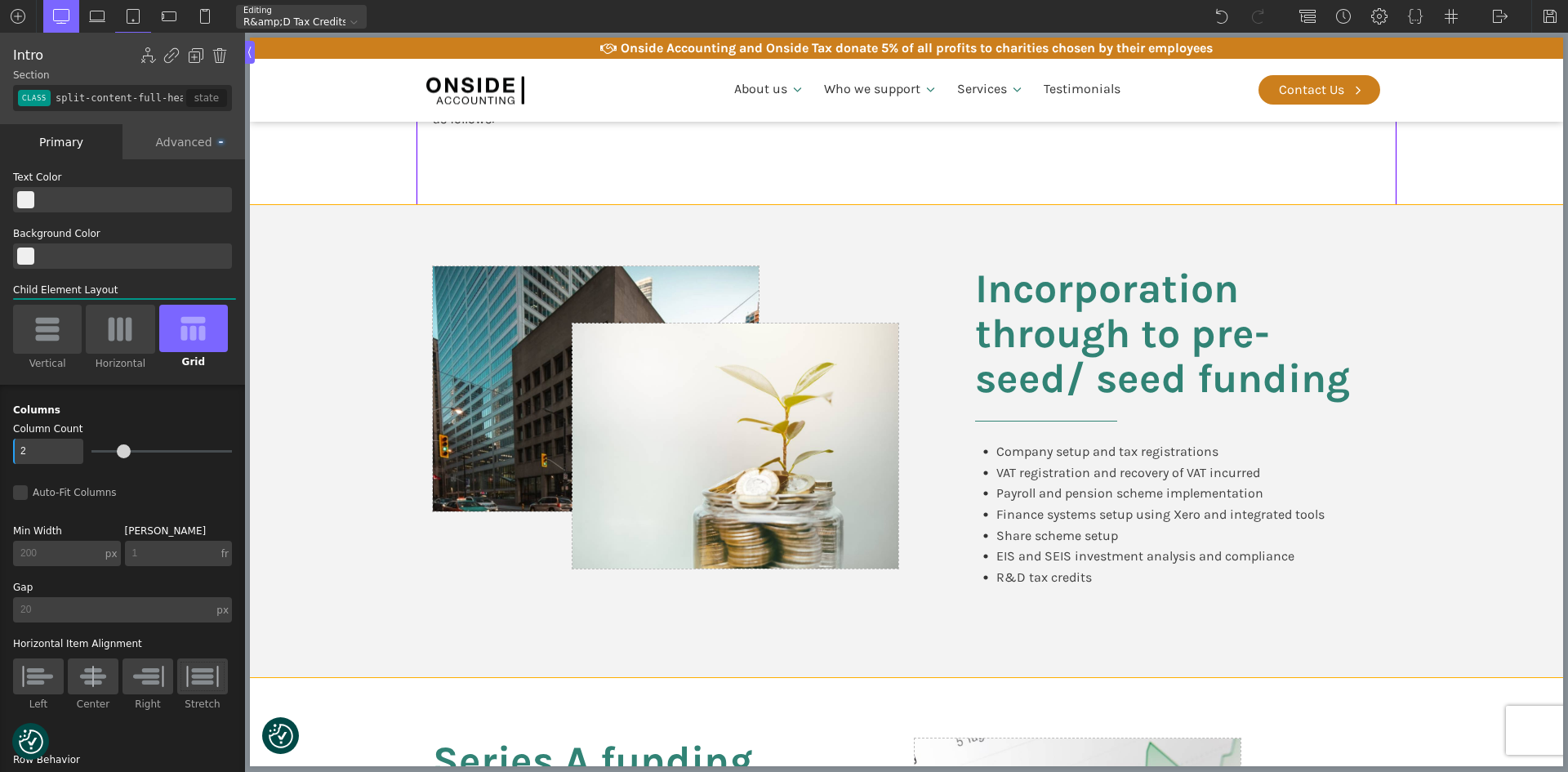
scroll to position [899, 0]
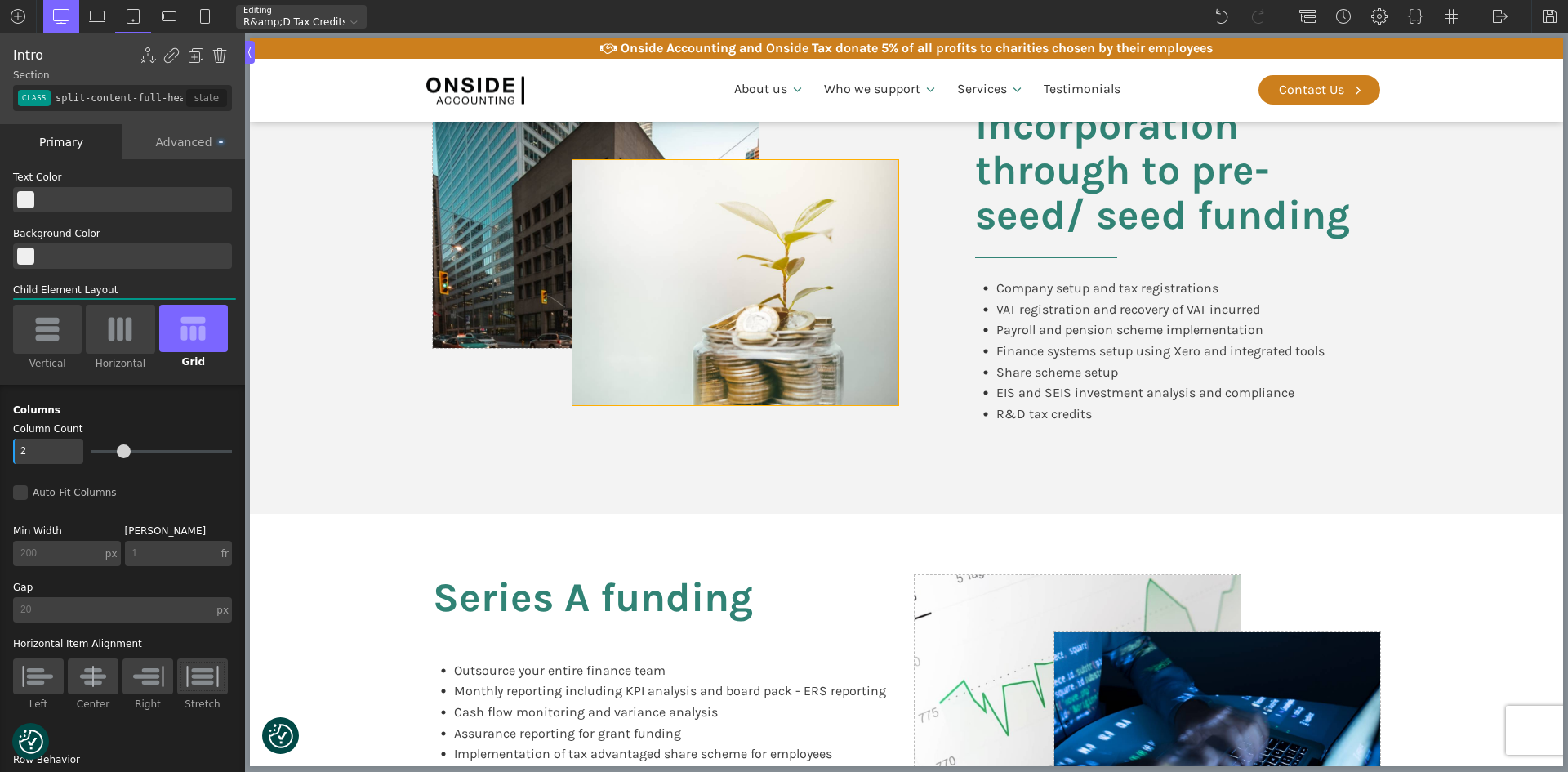
click at [848, 332] on div at bounding box center [736, 282] width 326 height 245
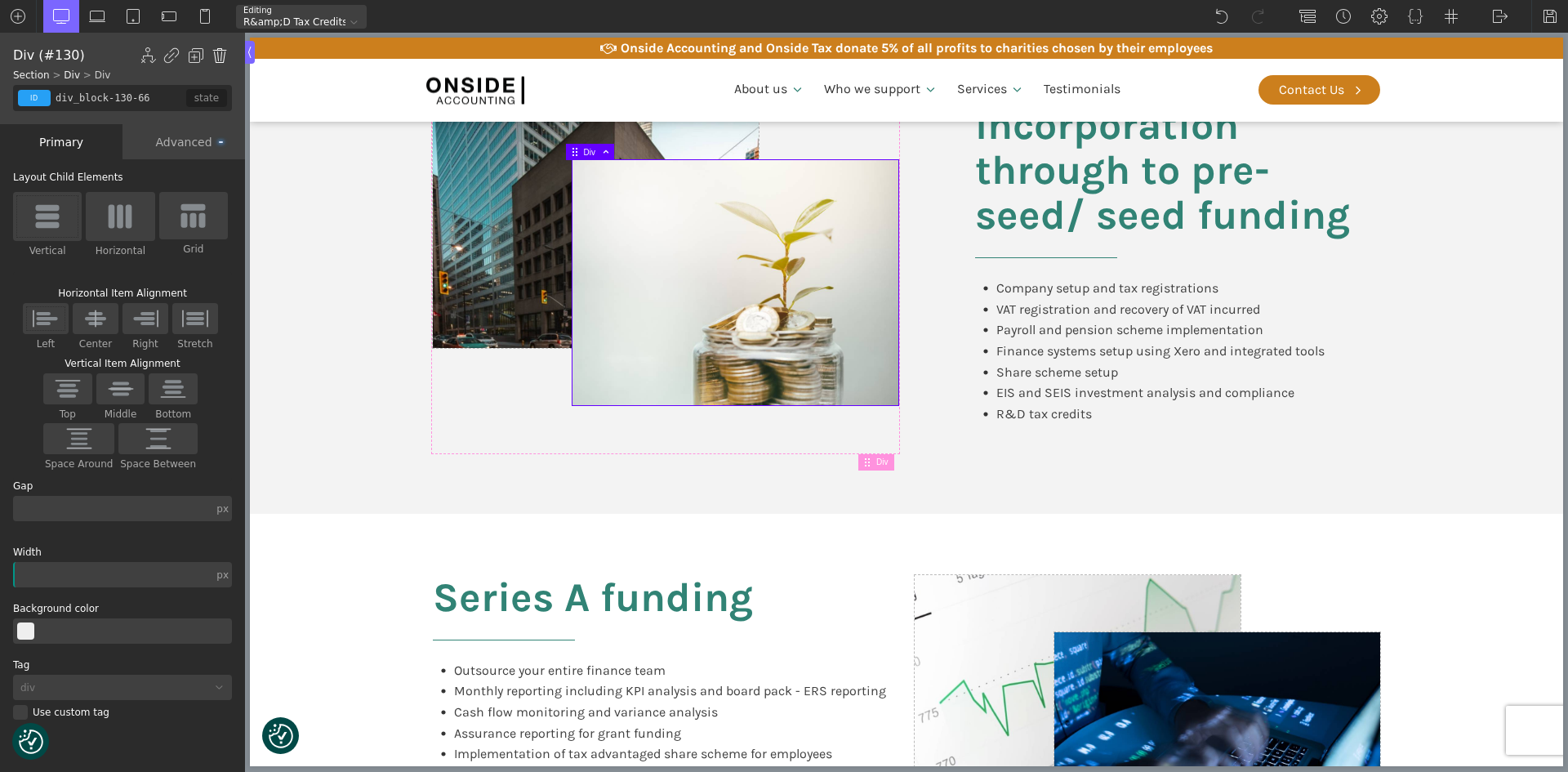
click at [218, 55] on img at bounding box center [220, 55] width 16 height 16
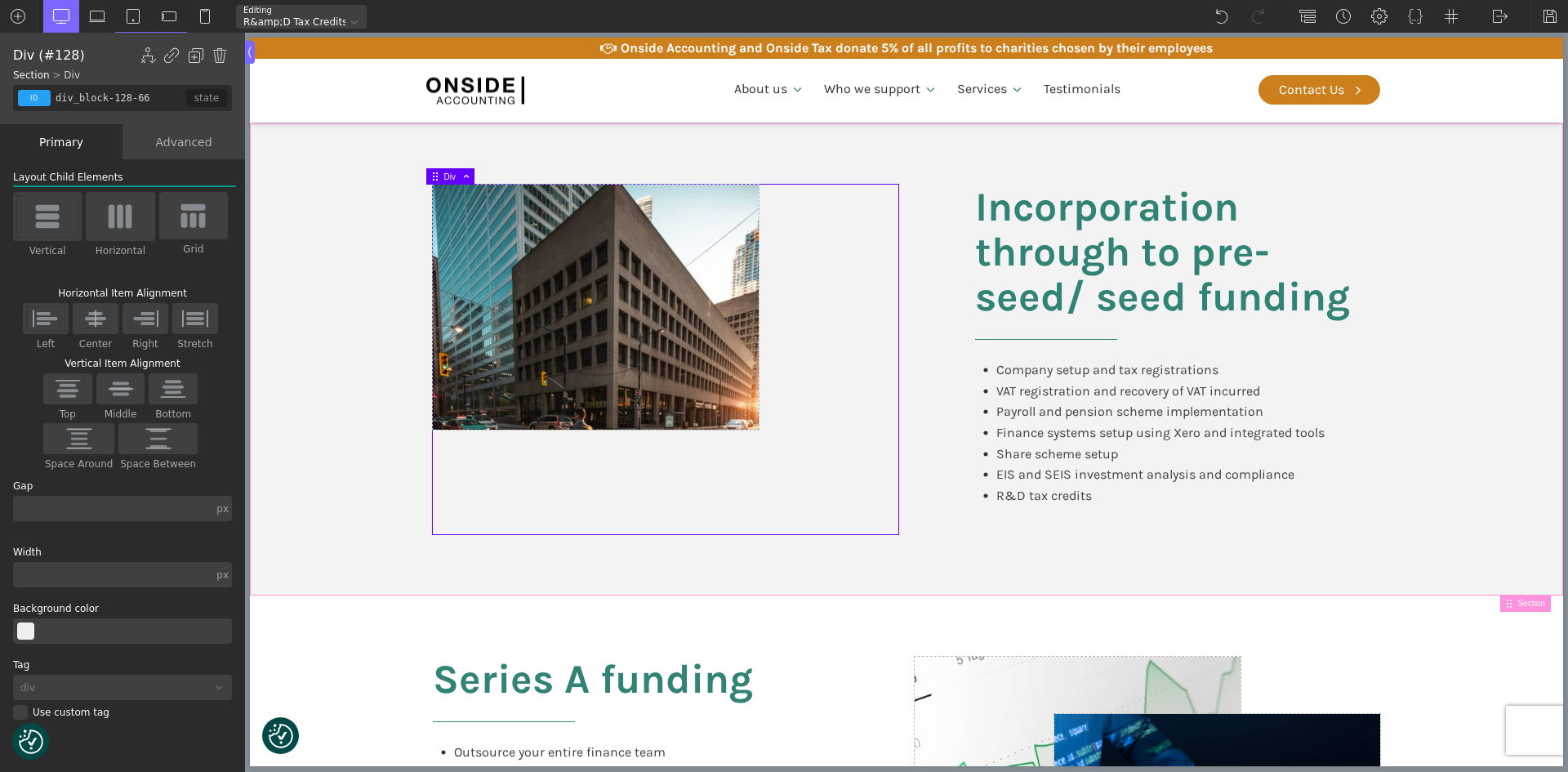
scroll to position [1063, 0]
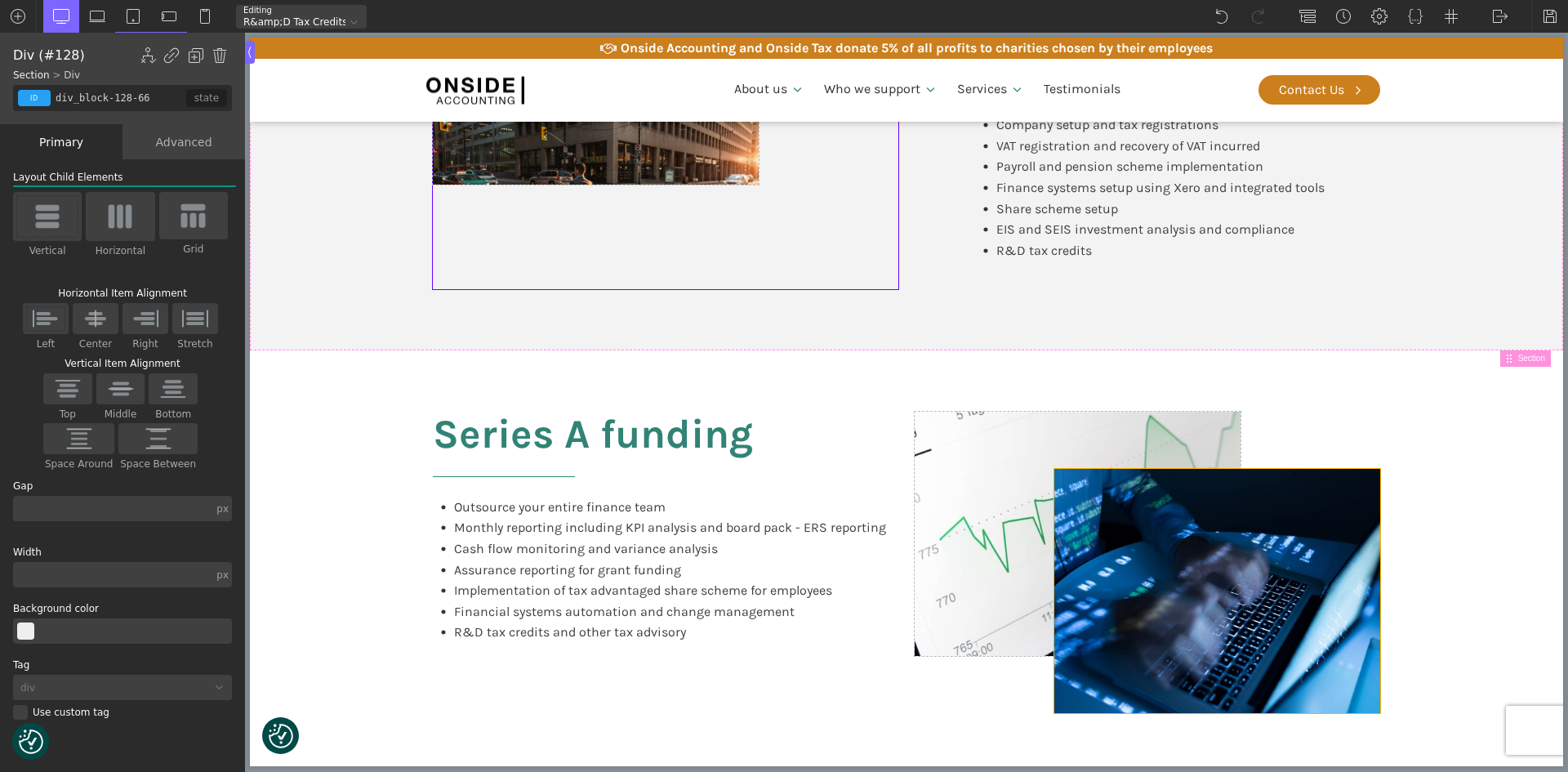
click at [1291, 601] on div at bounding box center [1218, 591] width 326 height 245
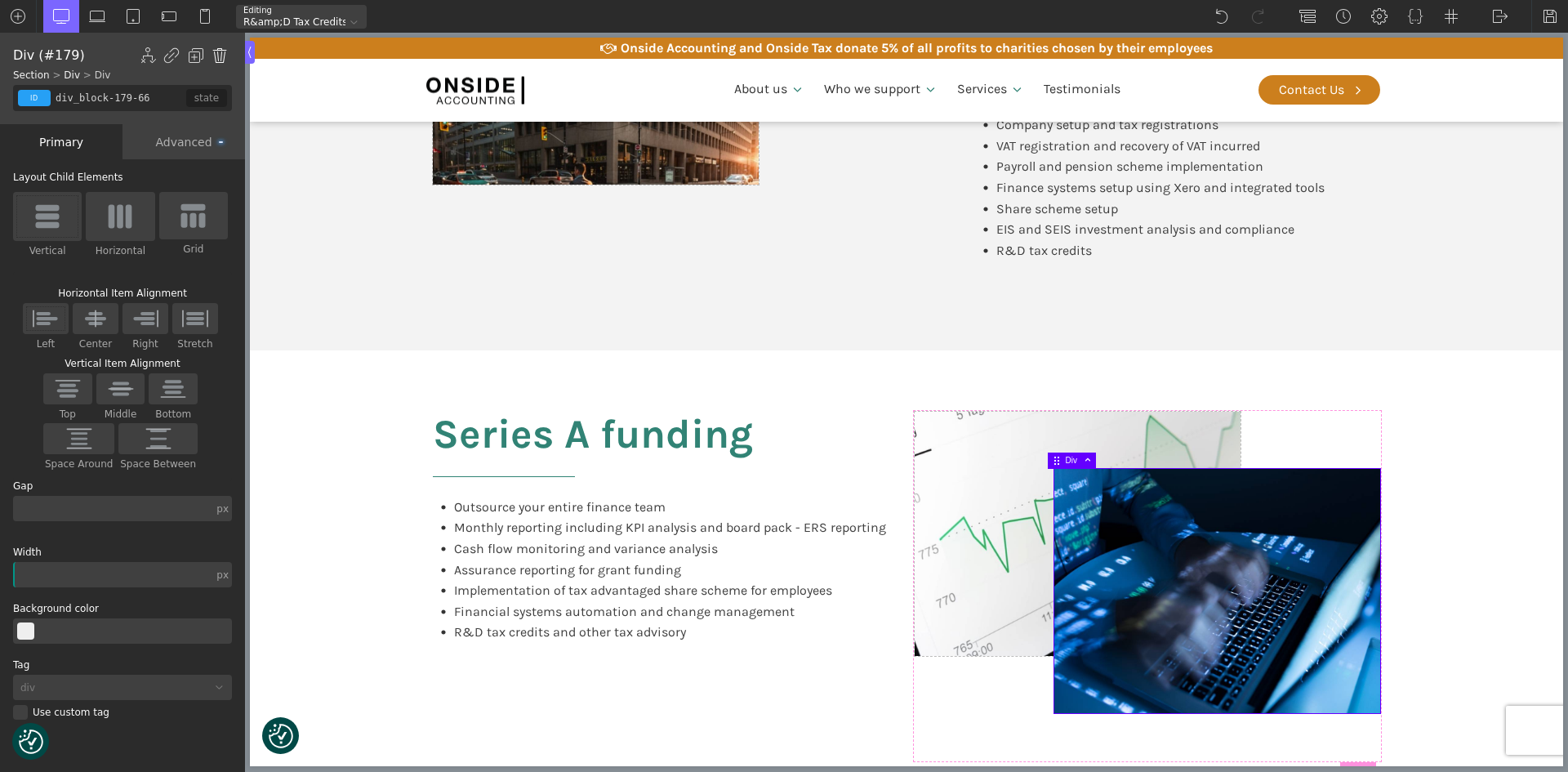
click at [221, 51] on img at bounding box center [220, 55] width 16 height 16
type input "div_block-177-66"
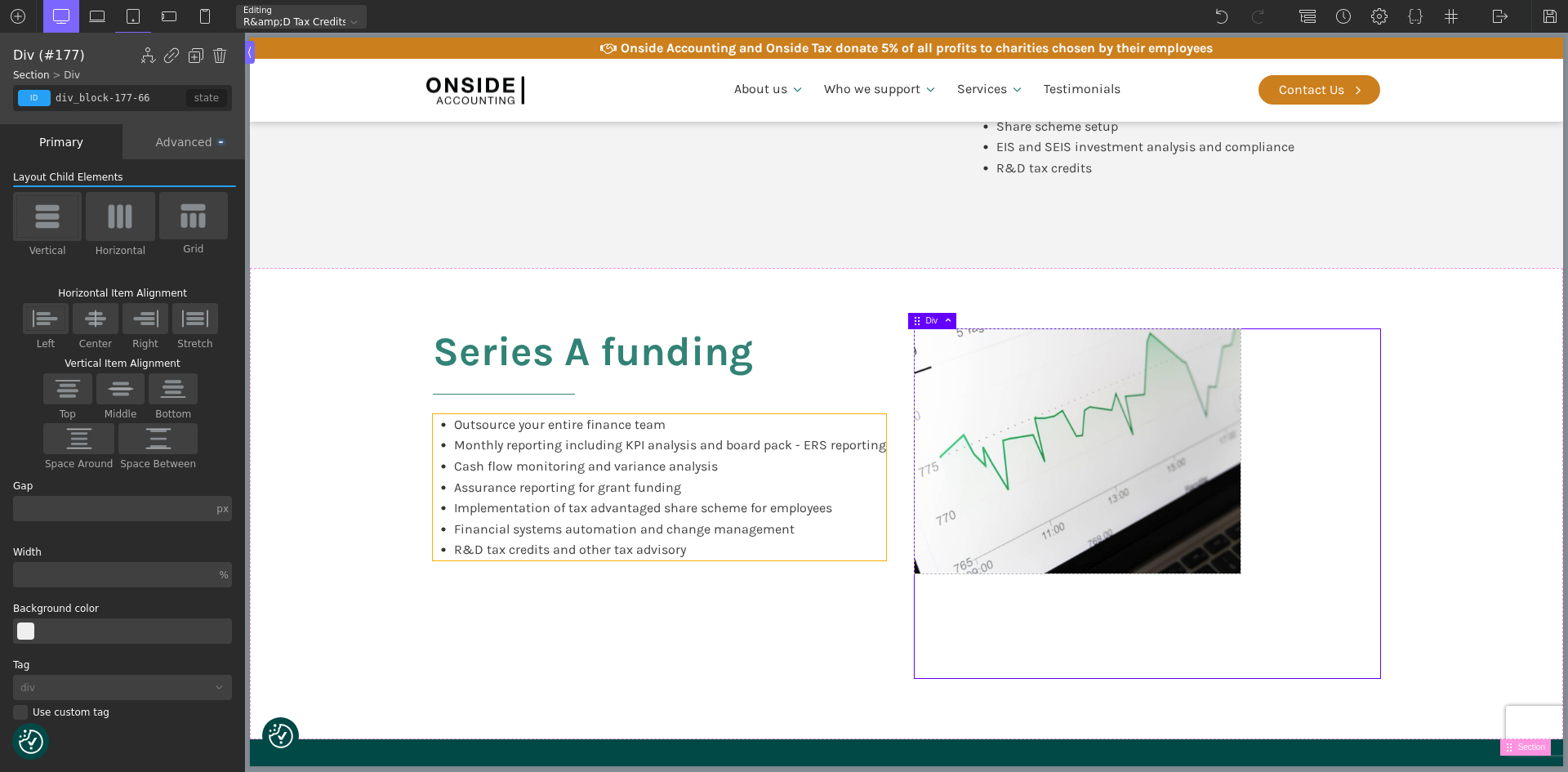
scroll to position [1307, 0]
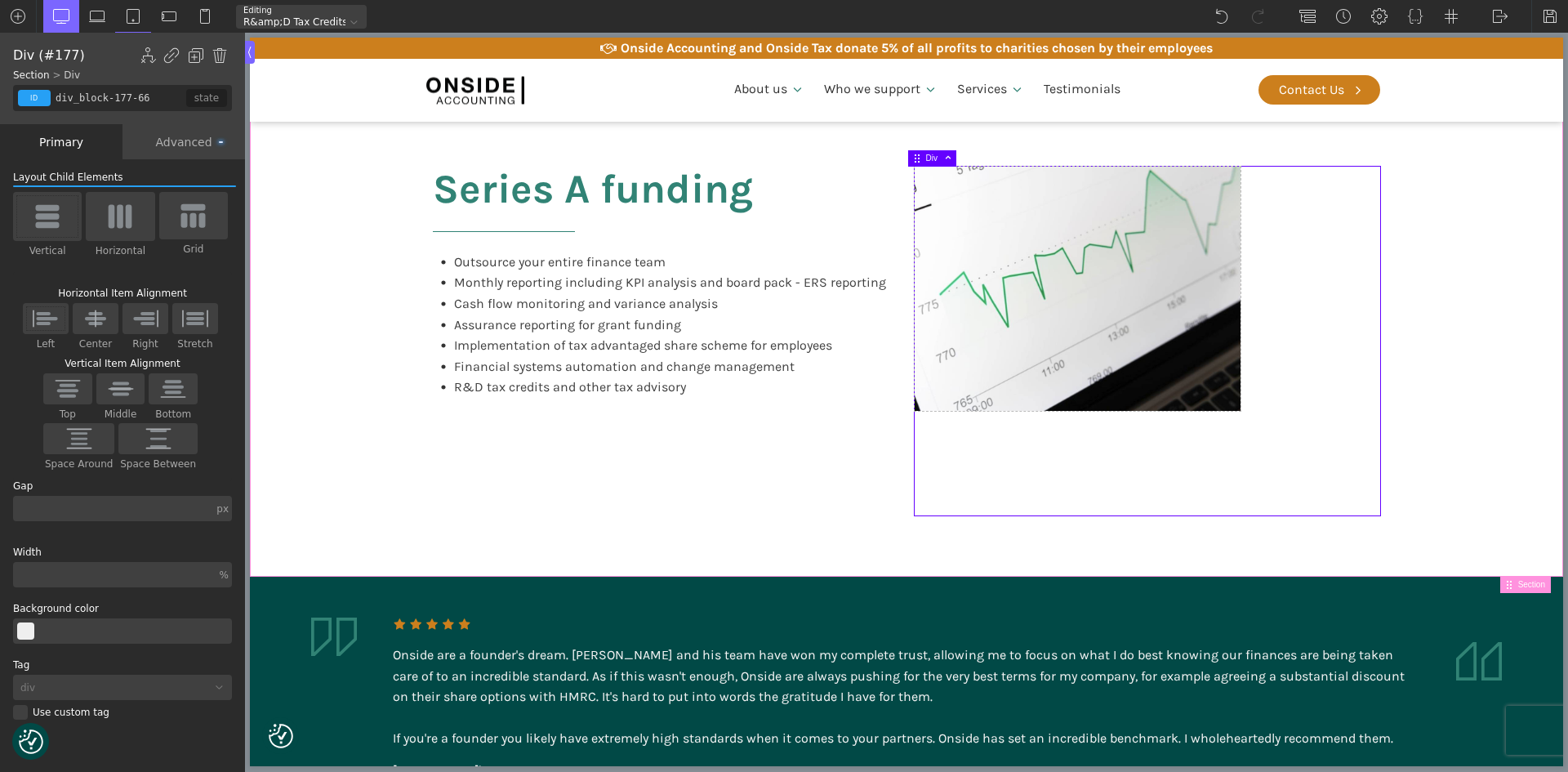
click at [708, 493] on div "Series A funding Outsource your entire finance team Monthly reporting including…" at bounding box center [906, 342] width 980 height 472
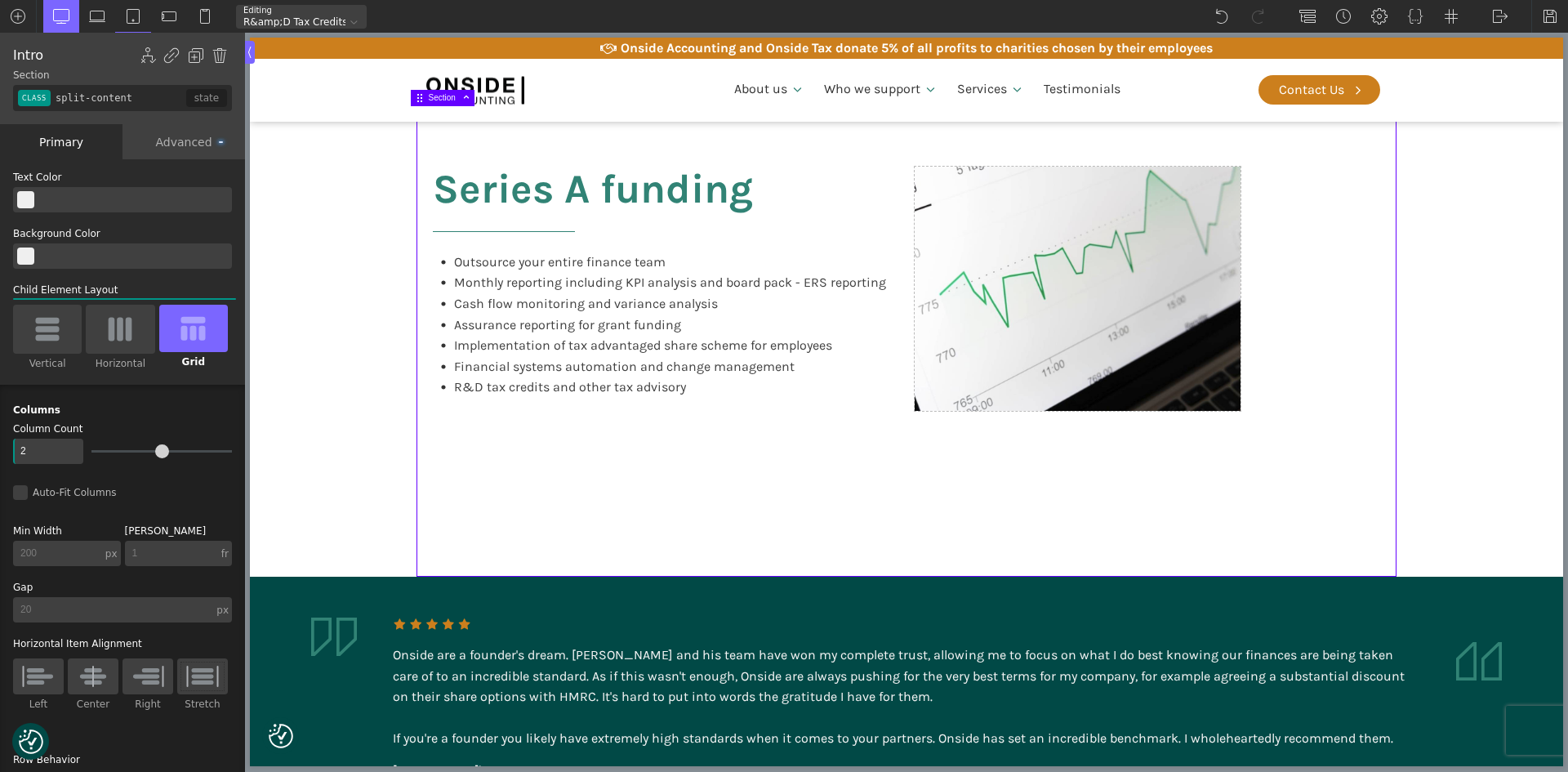
scroll to position [1145, 0]
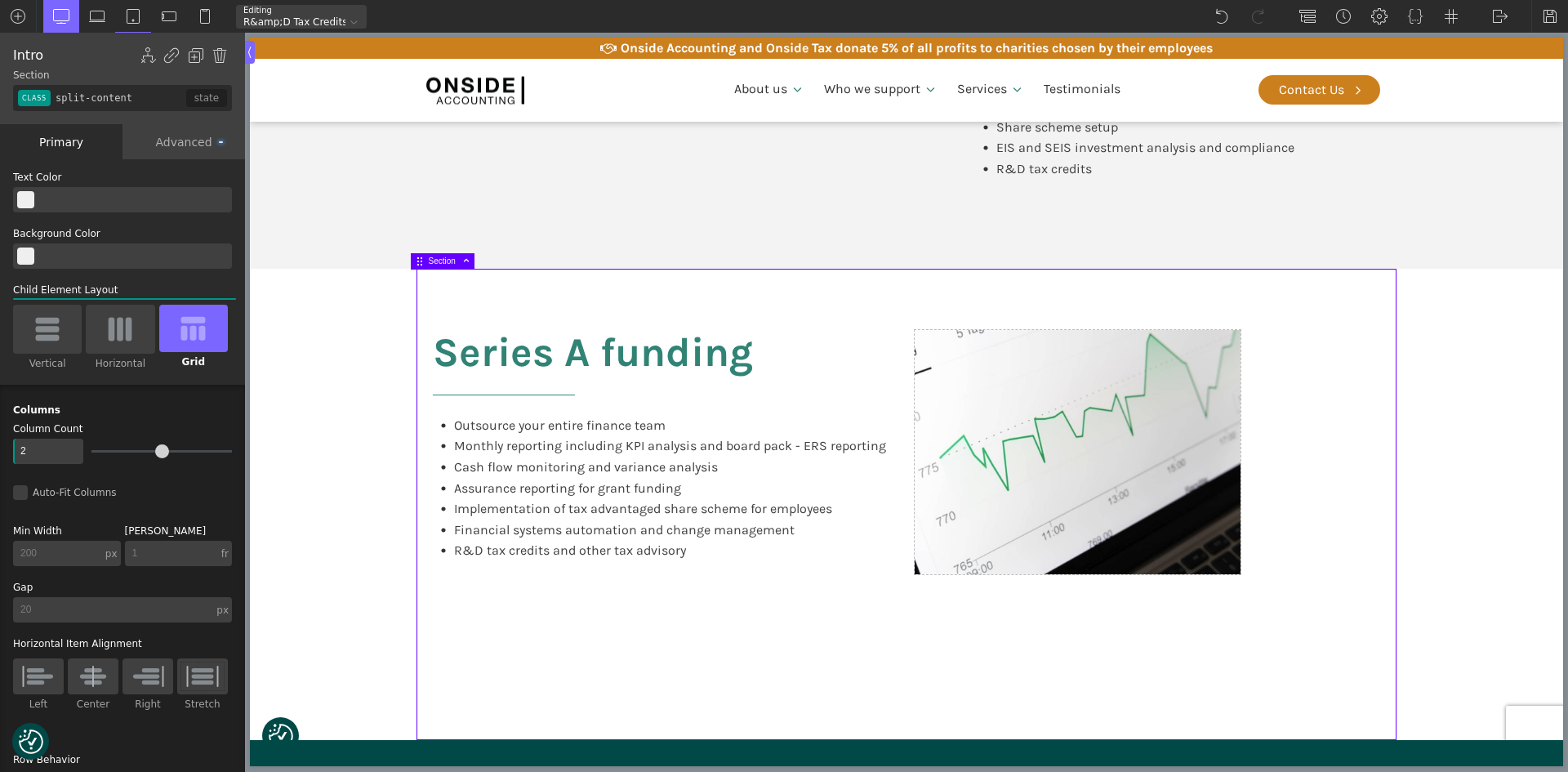
click at [465, 262] on span at bounding box center [463, 261] width 15 height 9
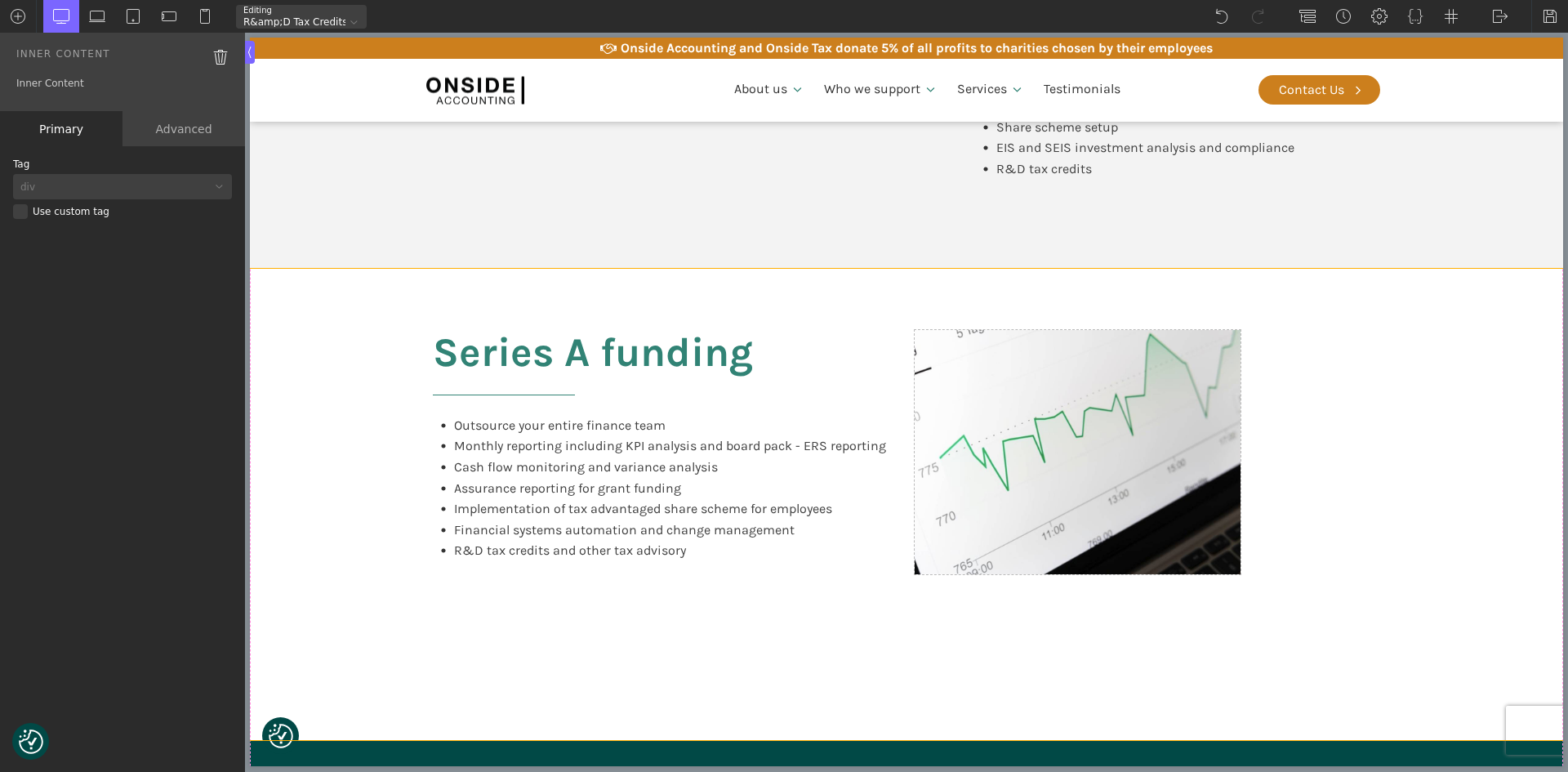
click at [459, 298] on div "Series A funding Outsource your entire finance team Monthly reporting including…" at bounding box center [906, 504] width 980 height 472
type input "split-content"
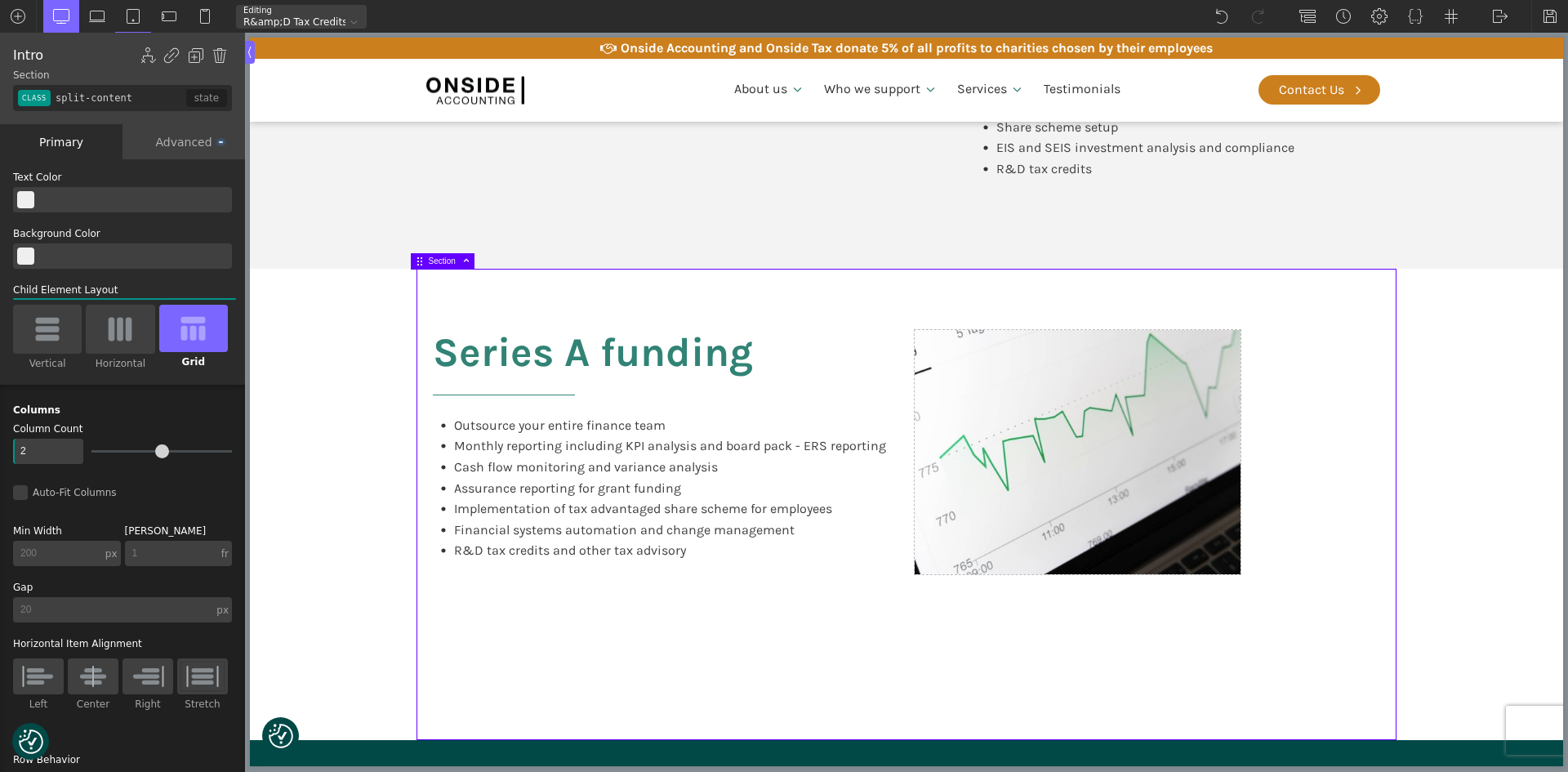
click at [419, 259] on img at bounding box center [420, 262] width 10 height 10
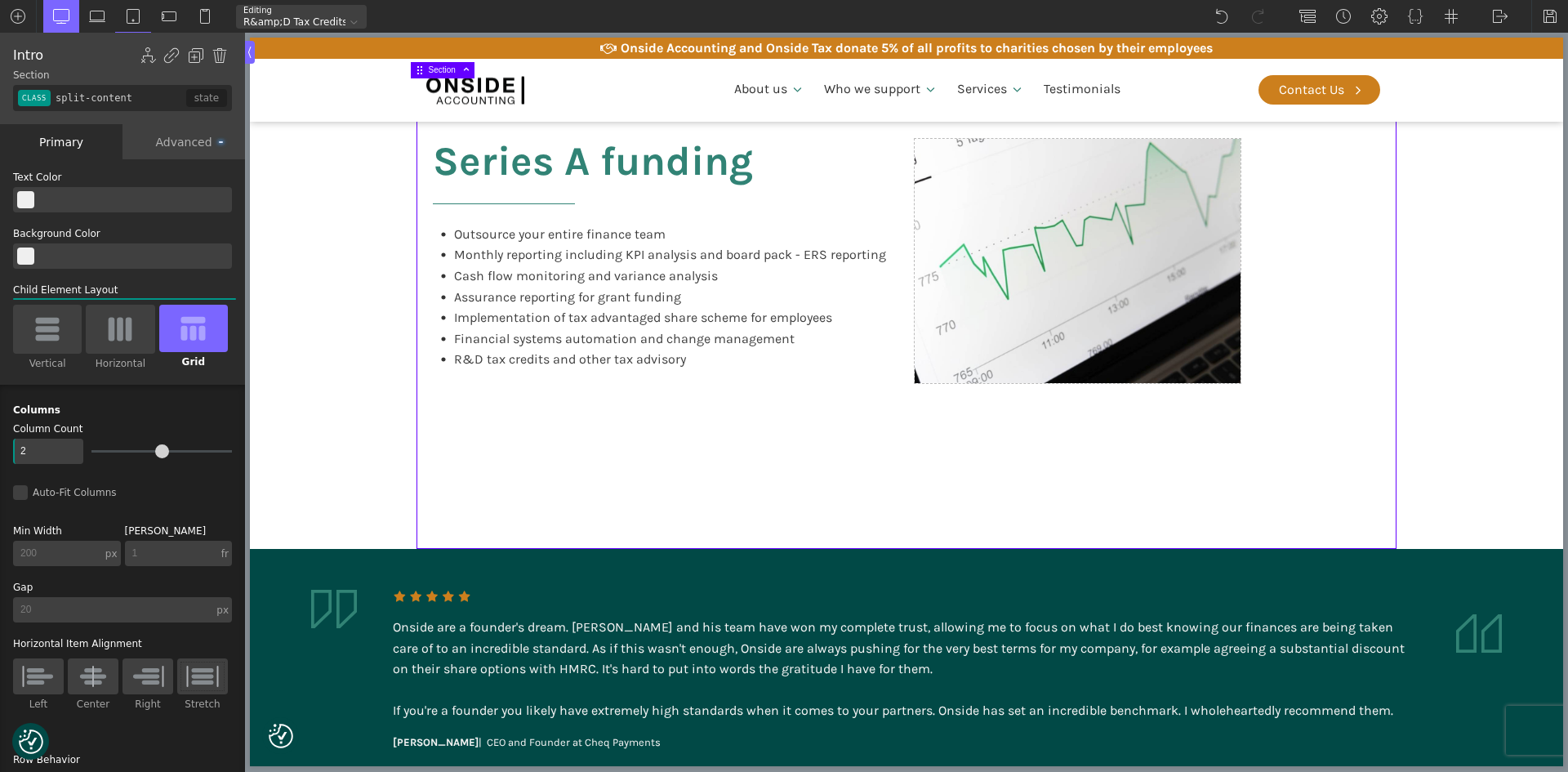
scroll to position [1307, 0]
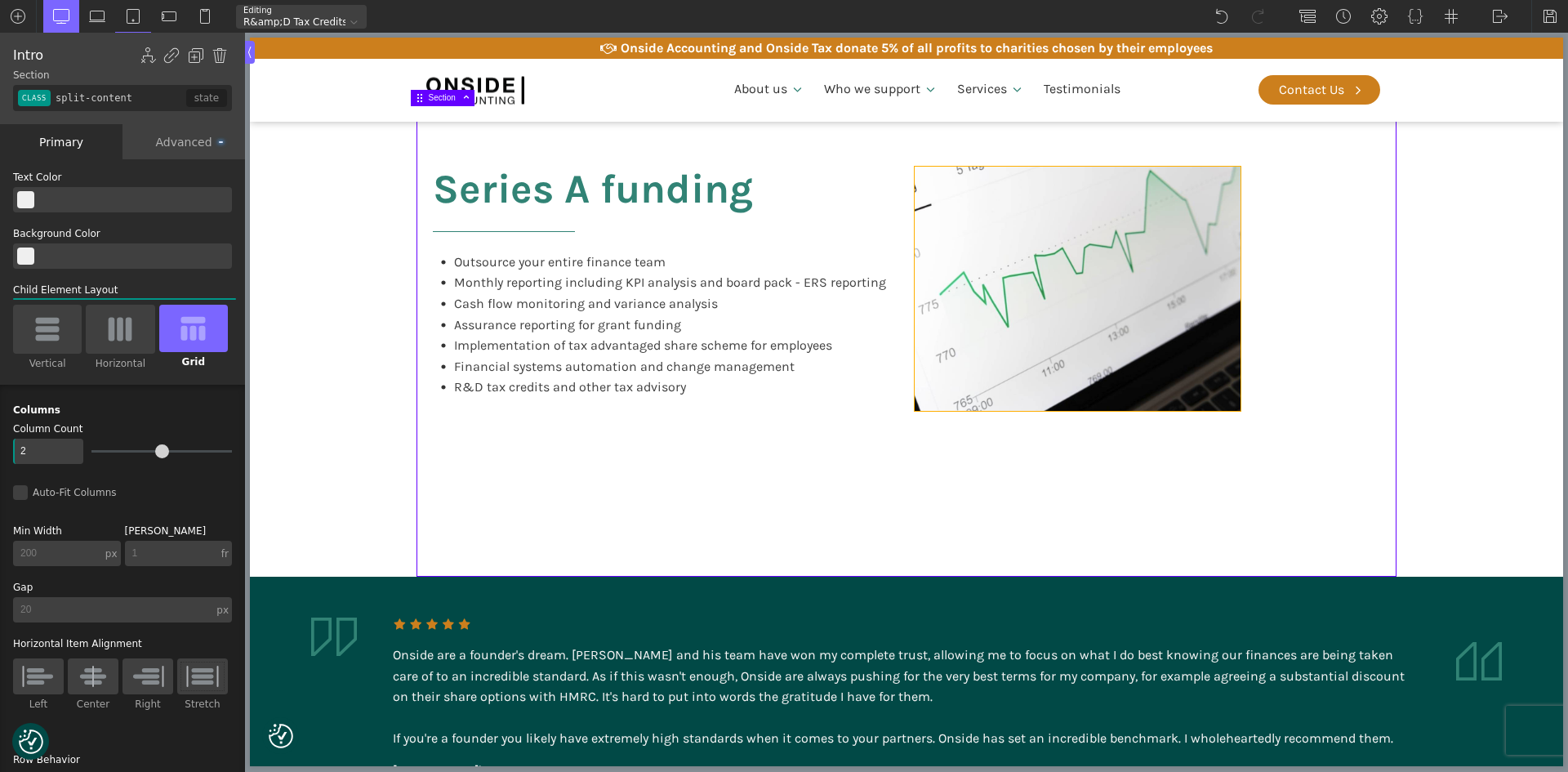
click at [999, 345] on div at bounding box center [1078, 289] width 326 height 245
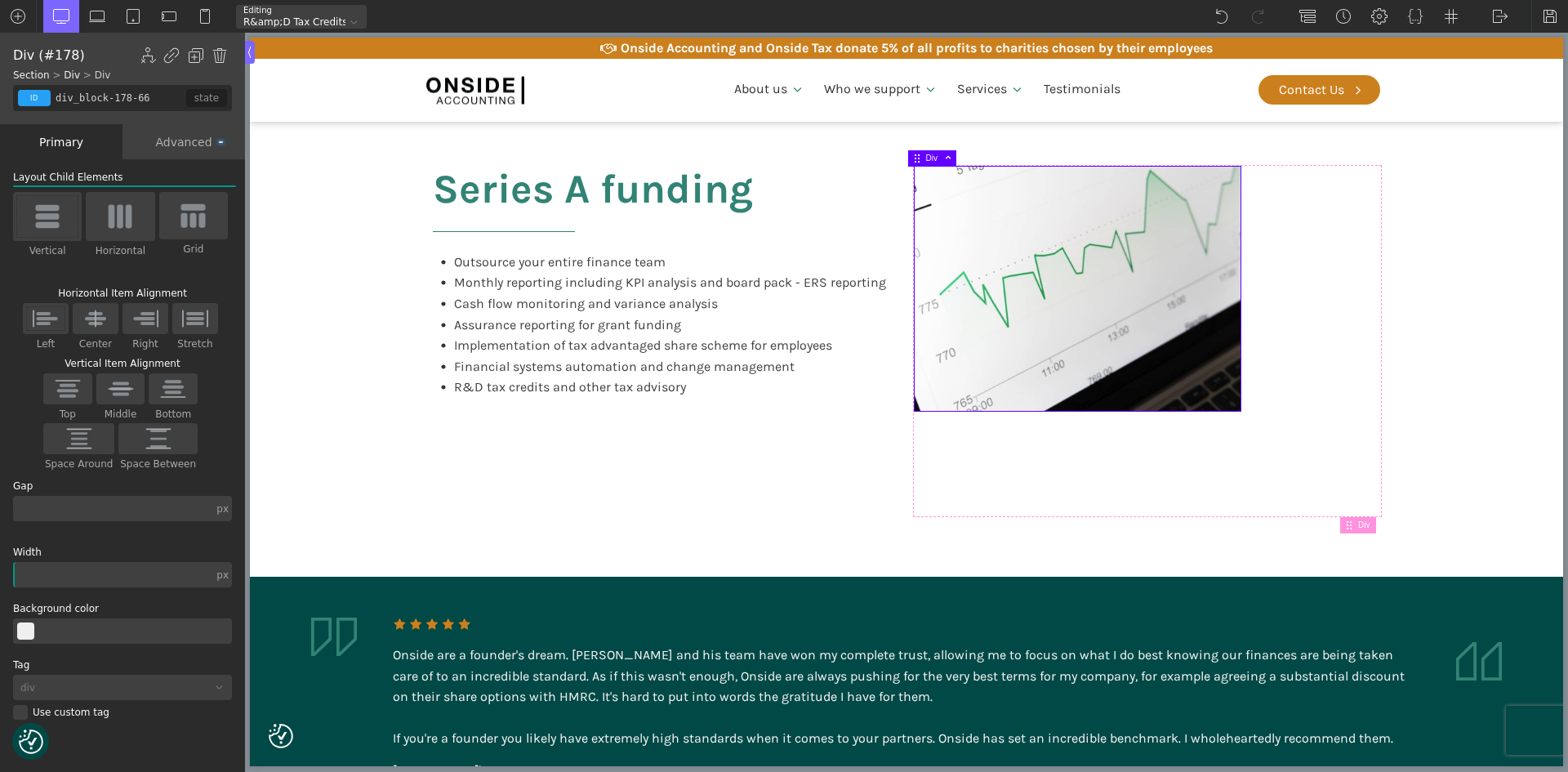
click at [187, 140] on div "Advanced" at bounding box center [184, 141] width 123 height 35
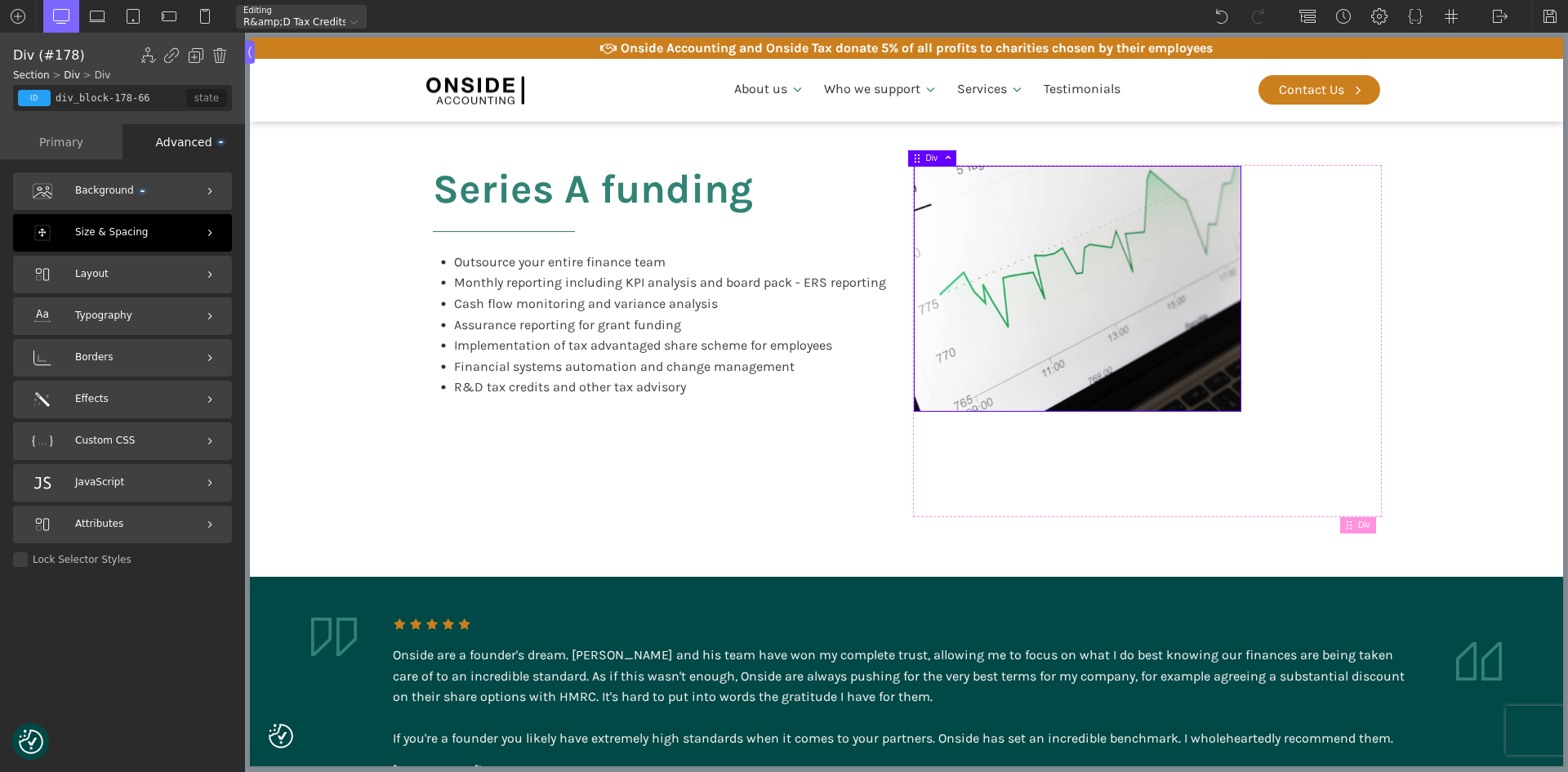
click at [105, 230] on span "Size & Spacing" at bounding box center [111, 233] width 73 height 16
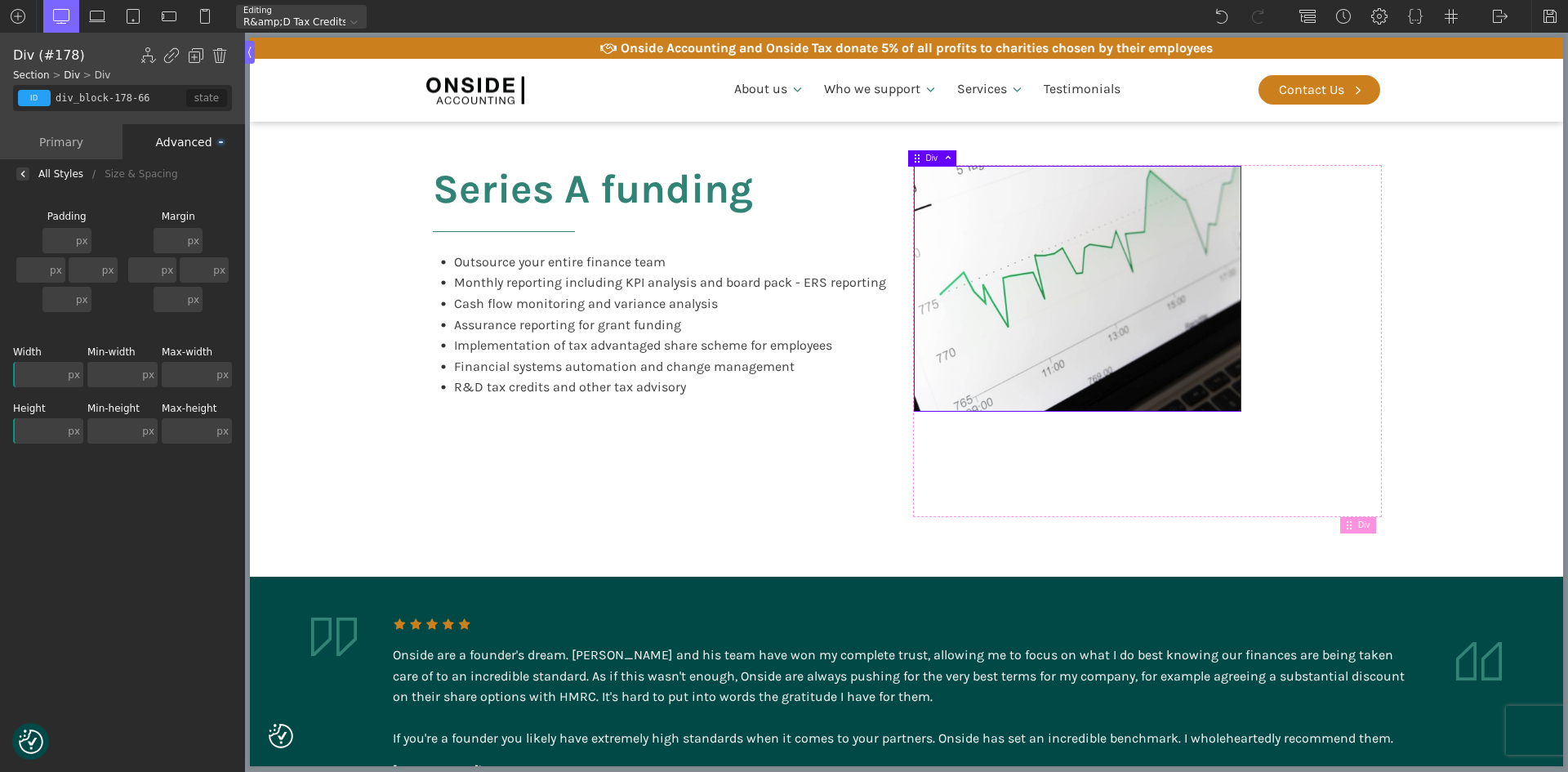
click at [164, 137] on div "Advanced" at bounding box center [184, 141] width 123 height 35
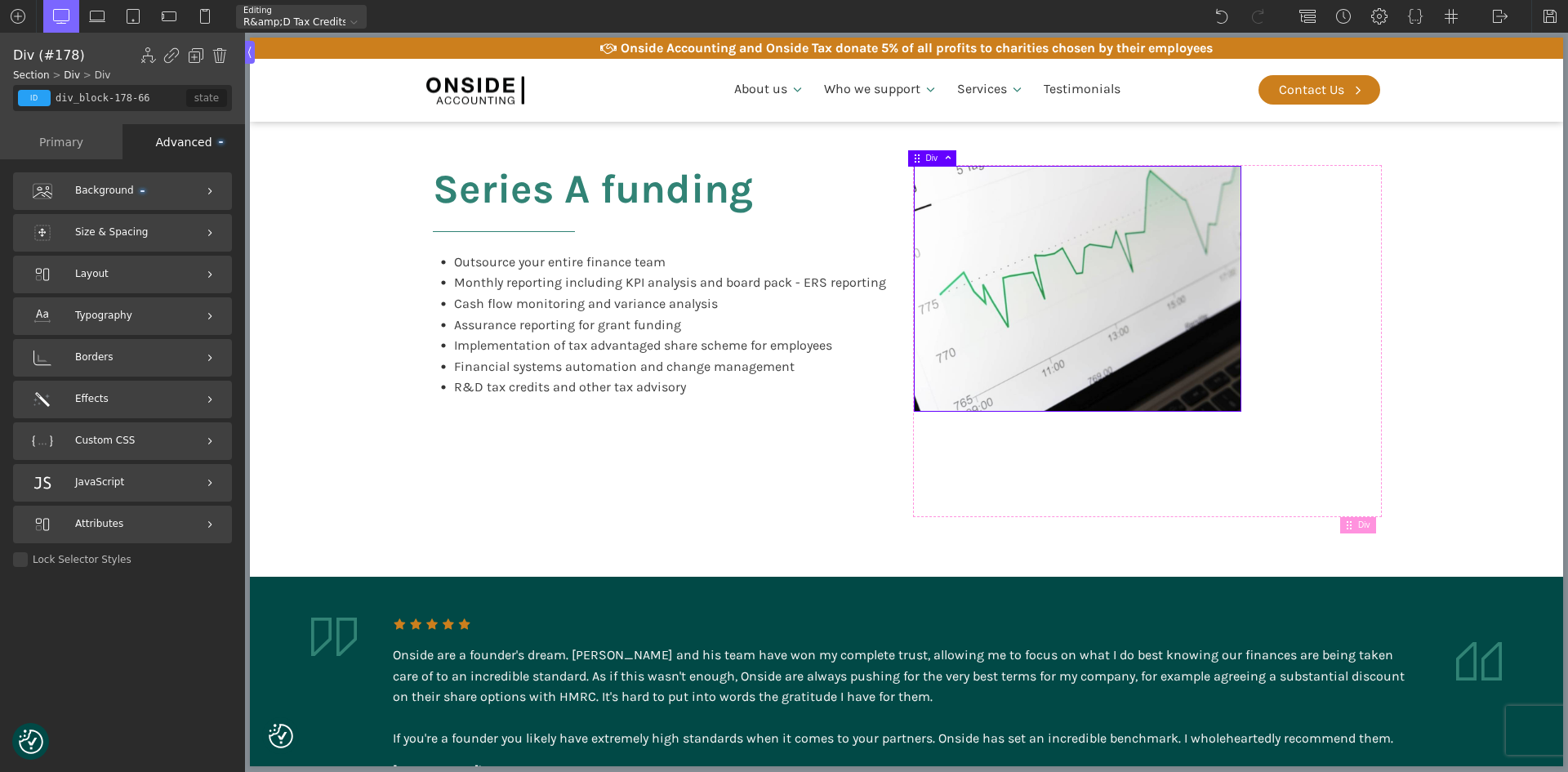
click at [1065, 294] on div at bounding box center [1078, 289] width 326 height 245
click at [91, 152] on div "Primary" at bounding box center [61, 141] width 123 height 35
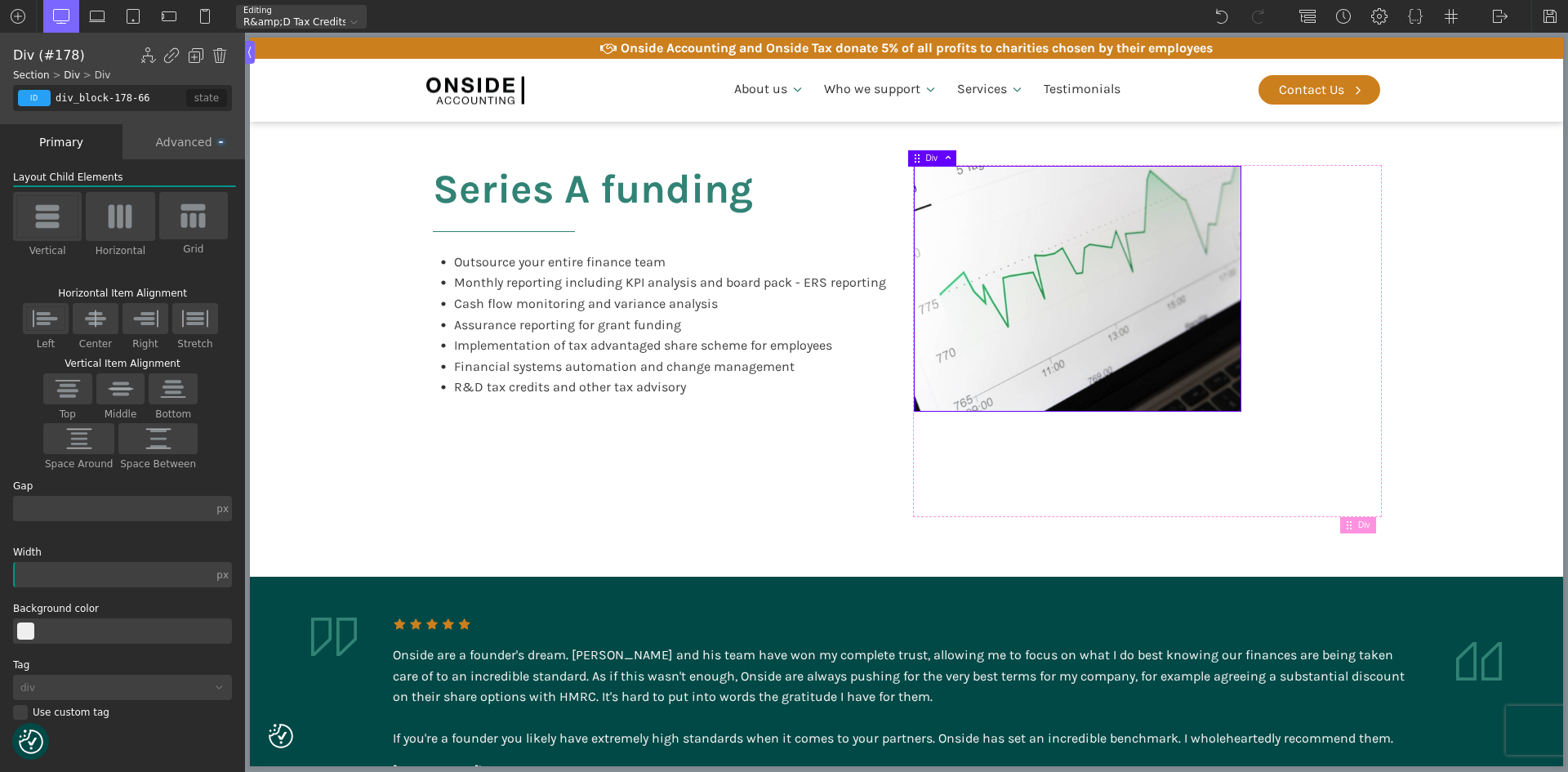
click at [119, 92] on input "div_block-178-66" at bounding box center [119, 98] width 134 height 26
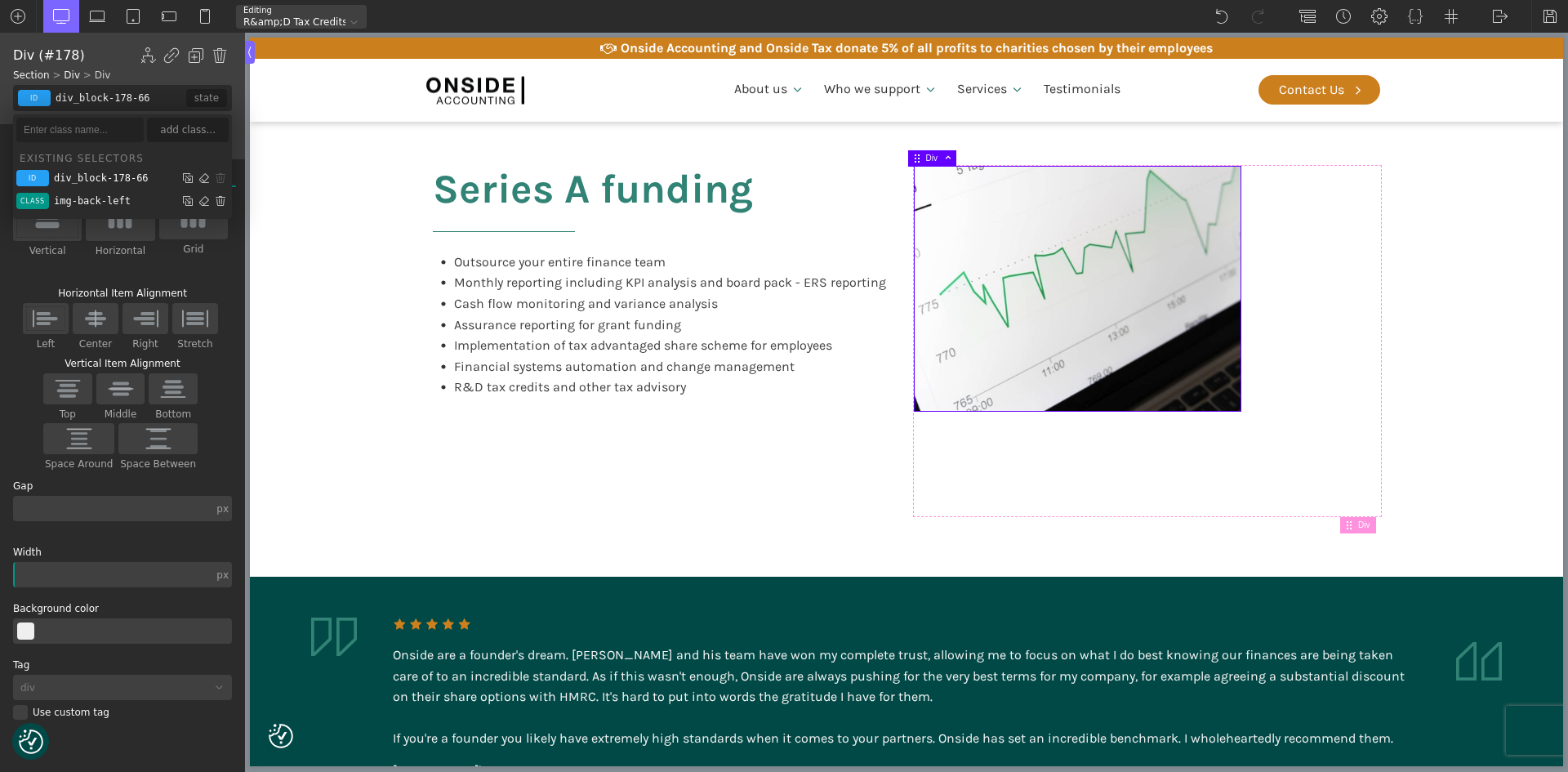
click at [119, 92] on input "div_block-178-66" at bounding box center [119, 98] width 134 height 26
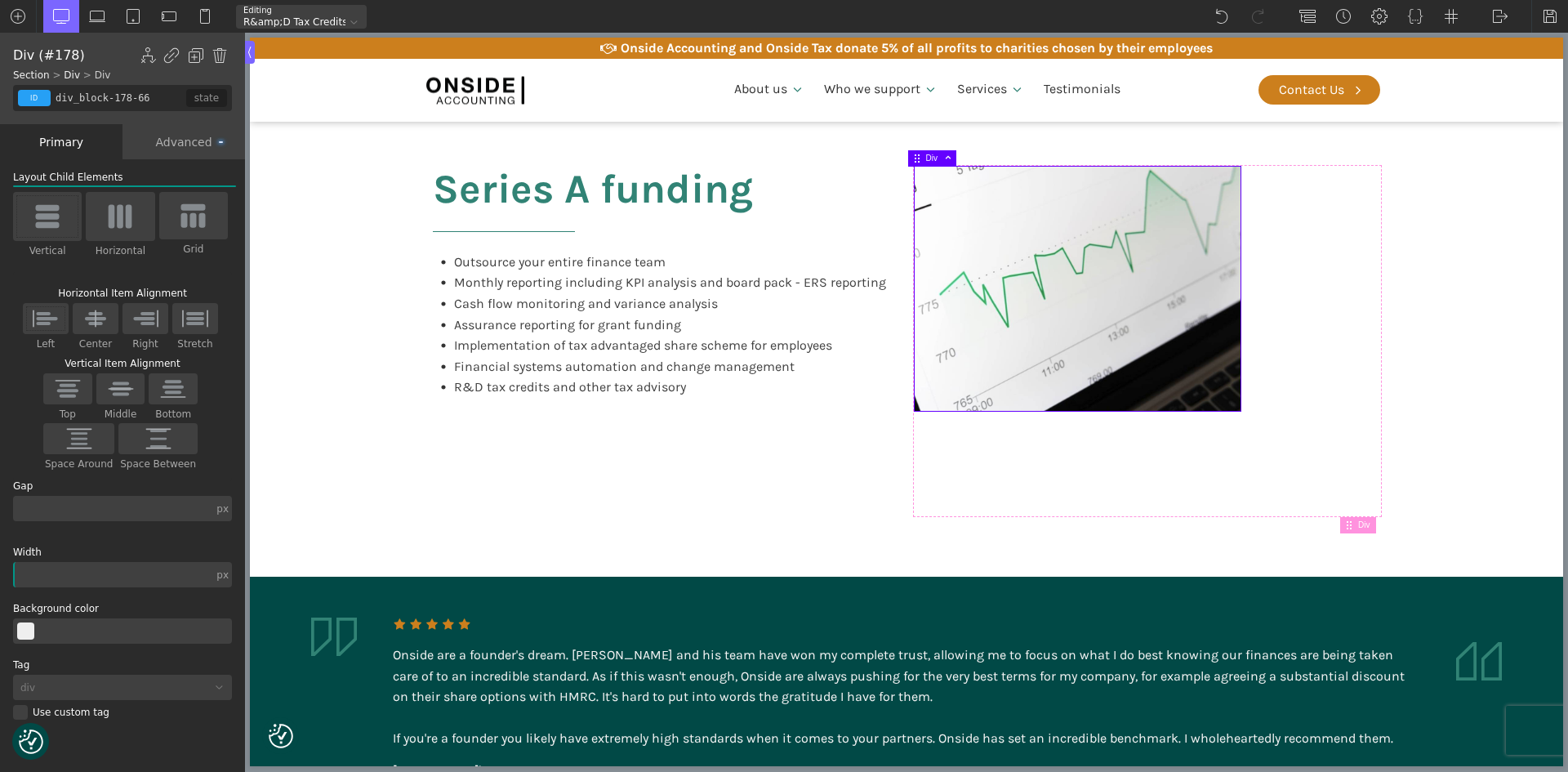
click at [1077, 315] on div at bounding box center [1078, 289] width 326 height 245
click at [915, 159] on img at bounding box center [917, 159] width 10 height 10
click at [948, 157] on span at bounding box center [945, 158] width 15 height 9
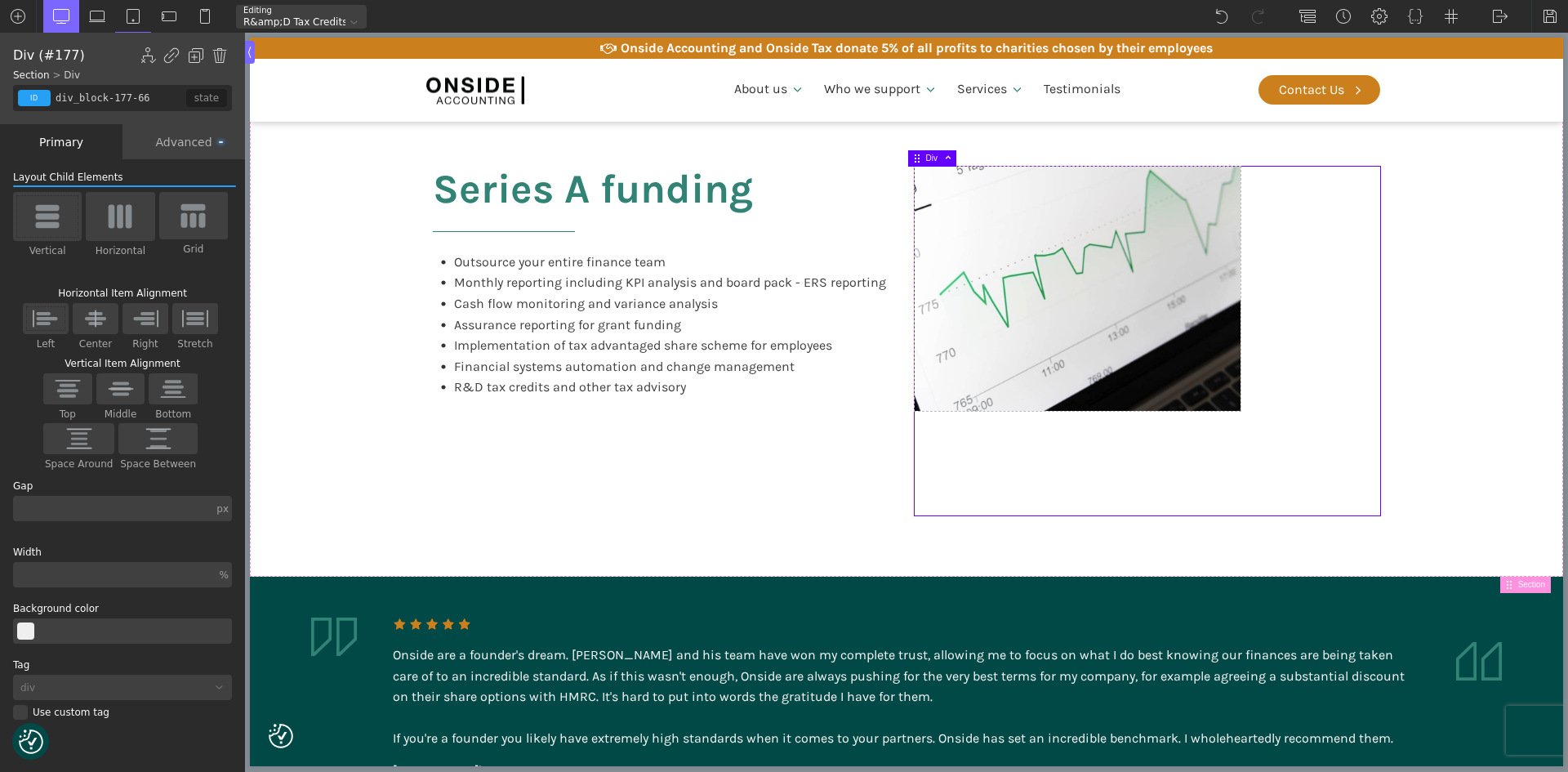
type input "section-155-66"
type input "split-content"
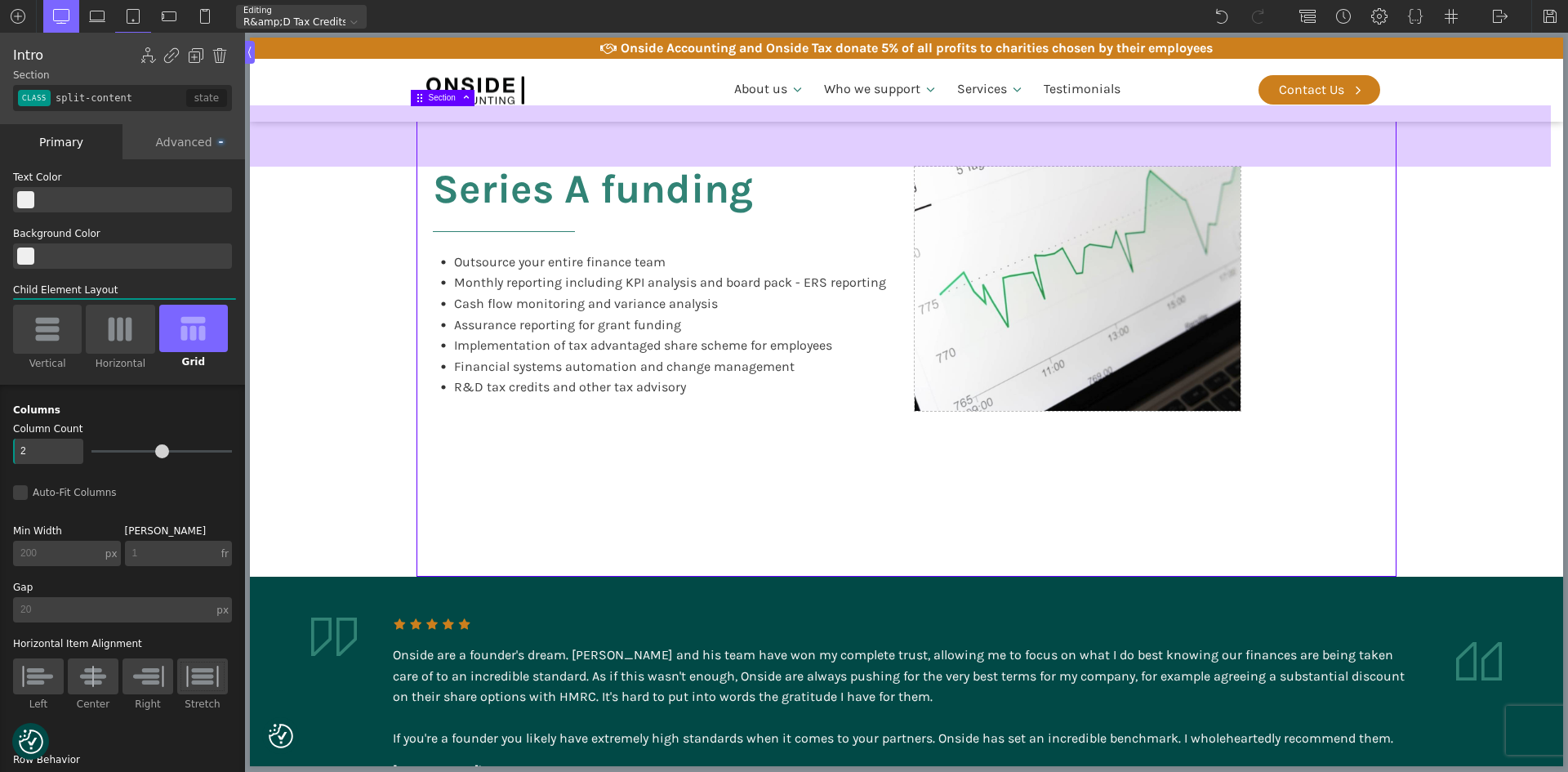
click at [948, 157] on div at bounding box center [900, 136] width 1302 height 61
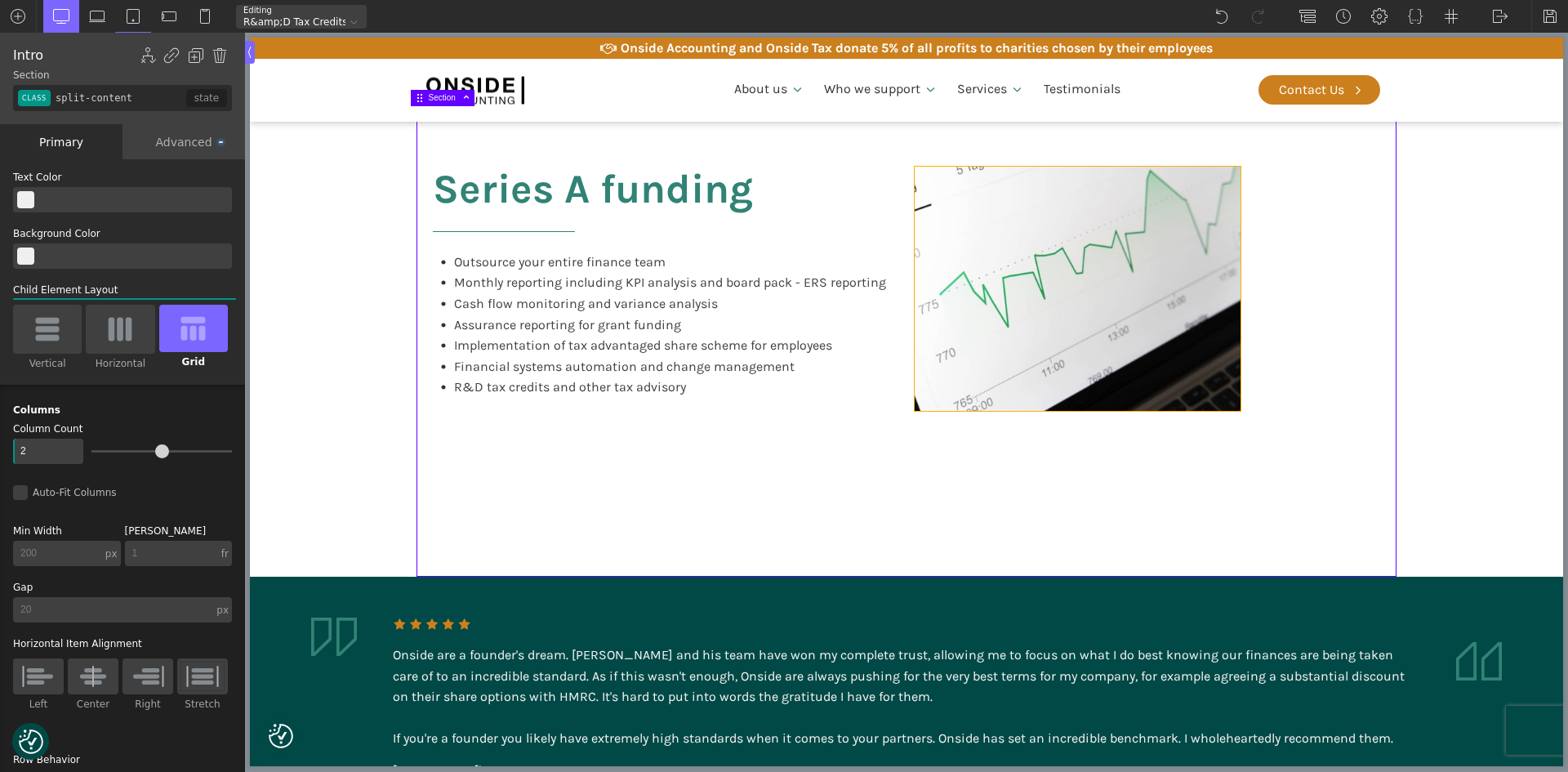
click at [1169, 339] on div at bounding box center [1078, 289] width 326 height 245
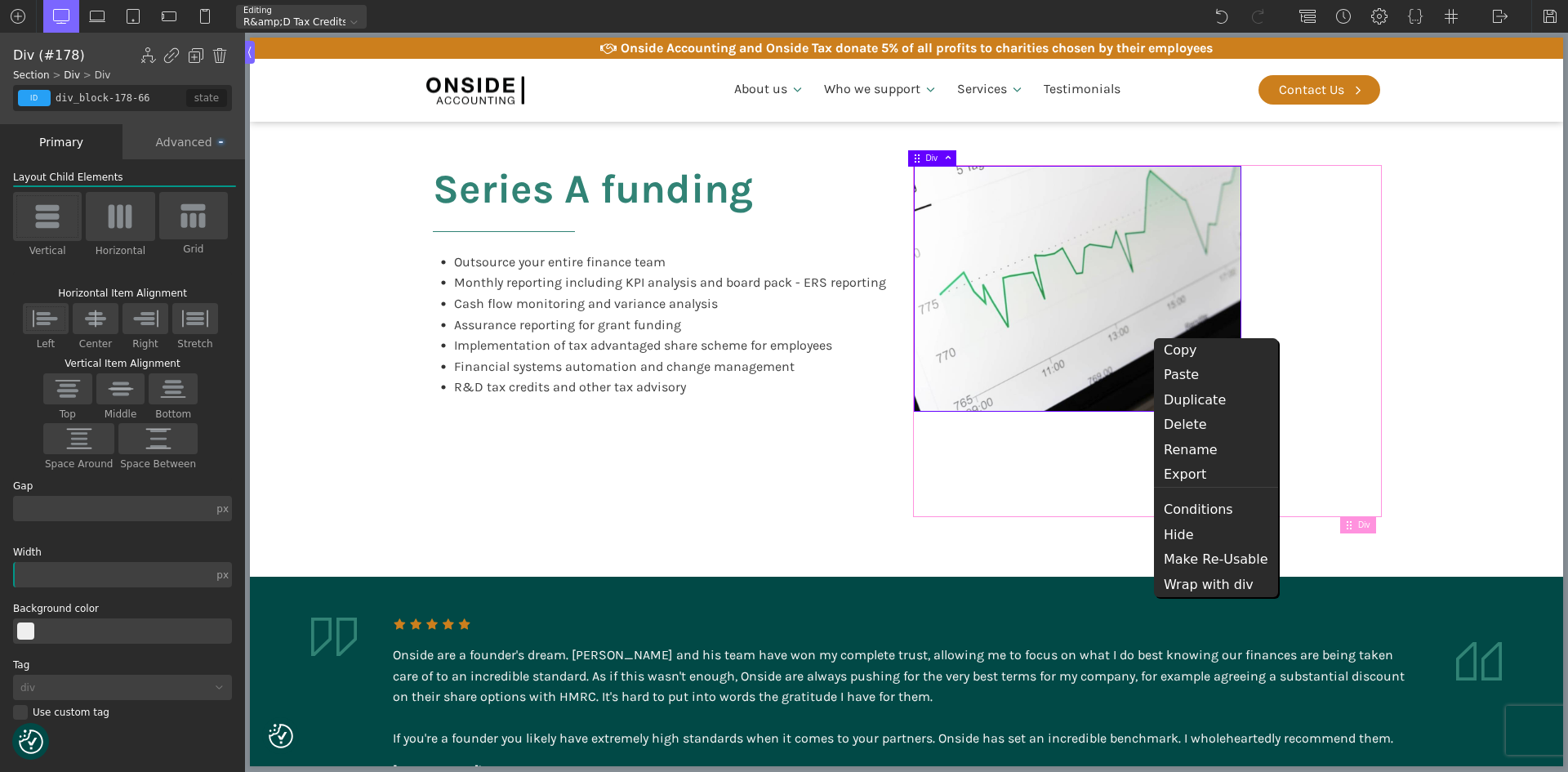
click at [1125, 426] on div at bounding box center [1148, 342] width 465 height 350
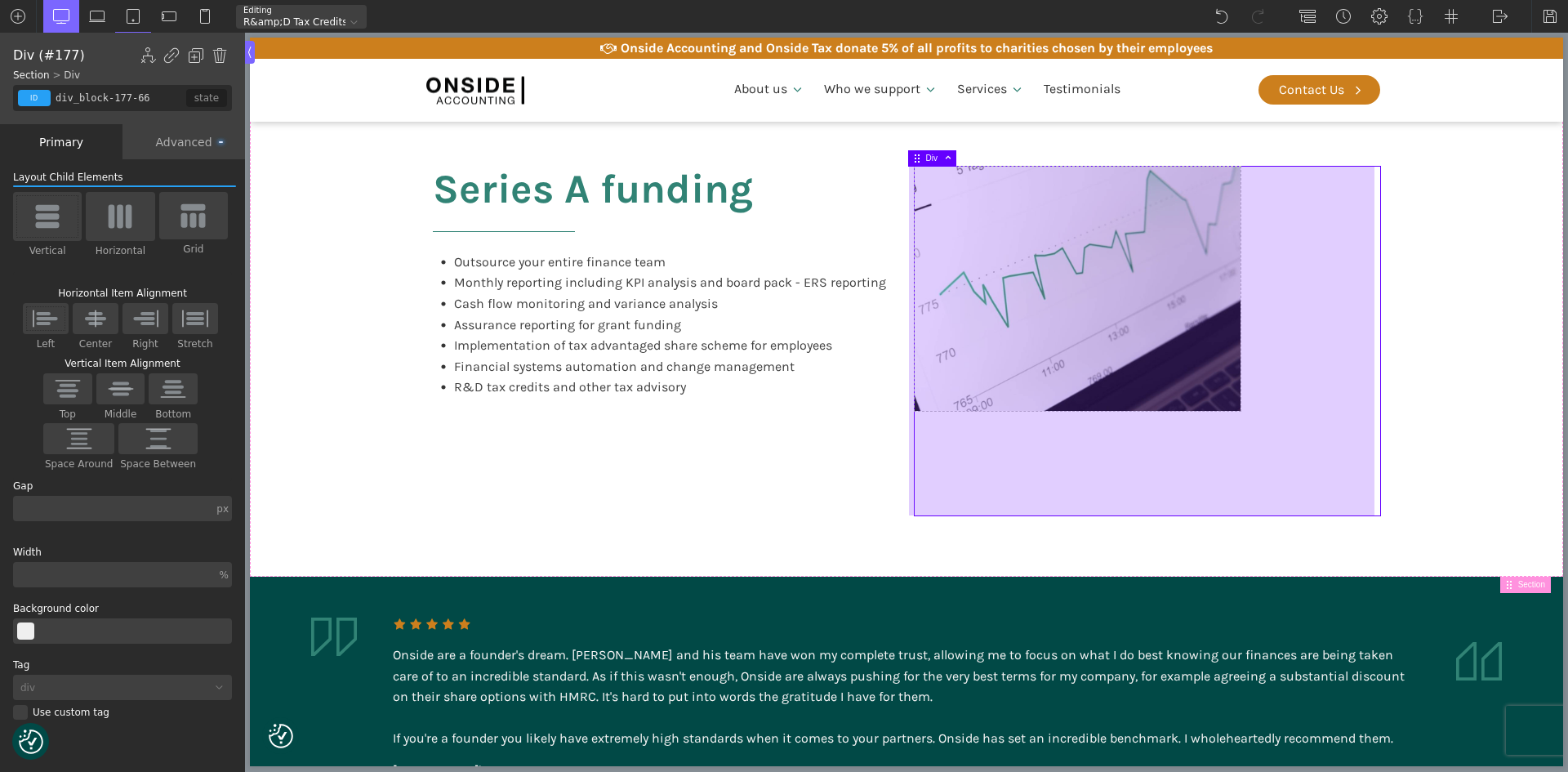
click at [1010, 419] on div at bounding box center [1142, 341] width 465 height 349
click at [931, 304] on div at bounding box center [1142, 341] width 465 height 349
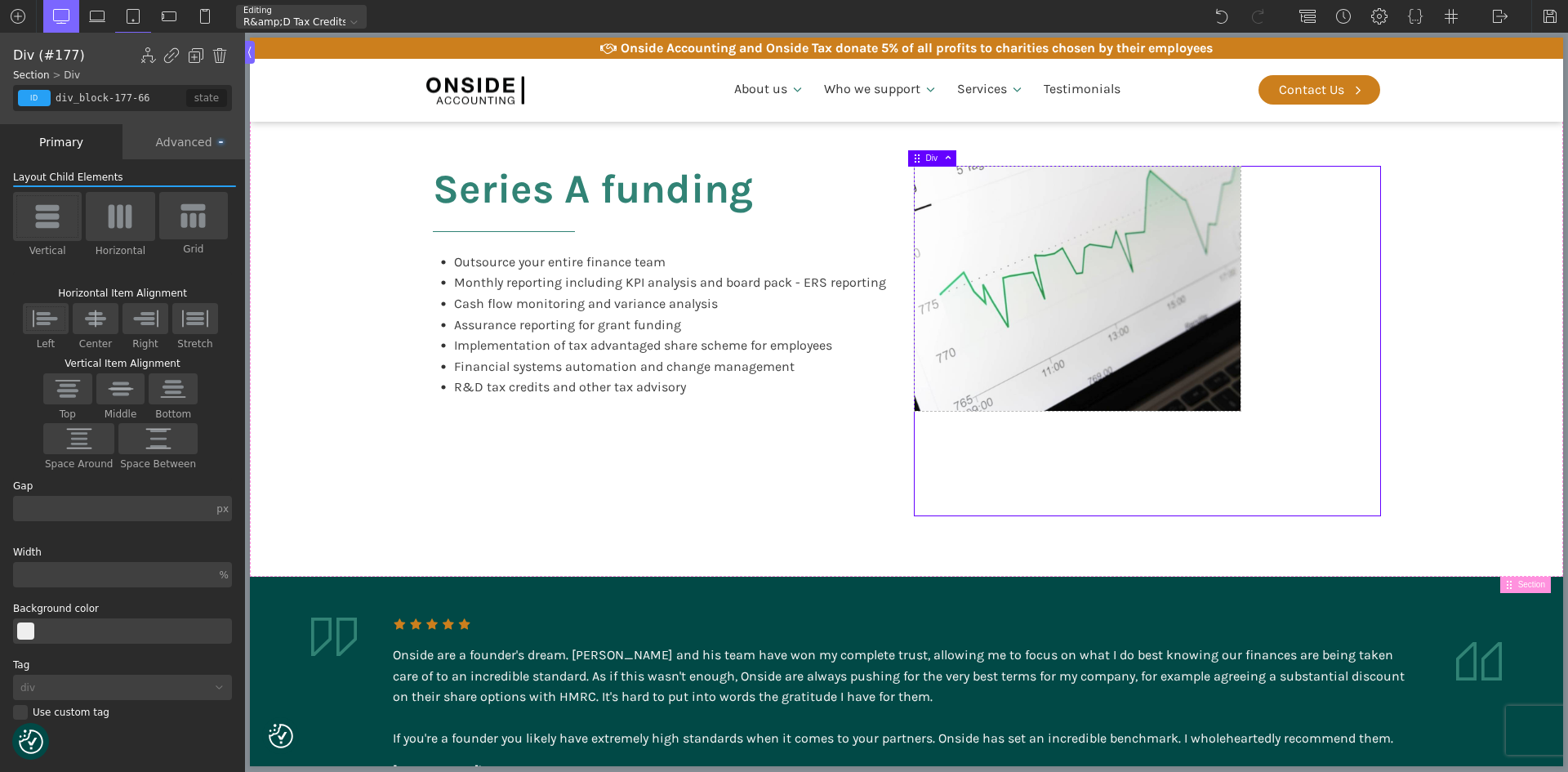
click at [578, 173] on h2 "Series A funding" at bounding box center [593, 209] width 320 height 85
type input "headline-157-66"
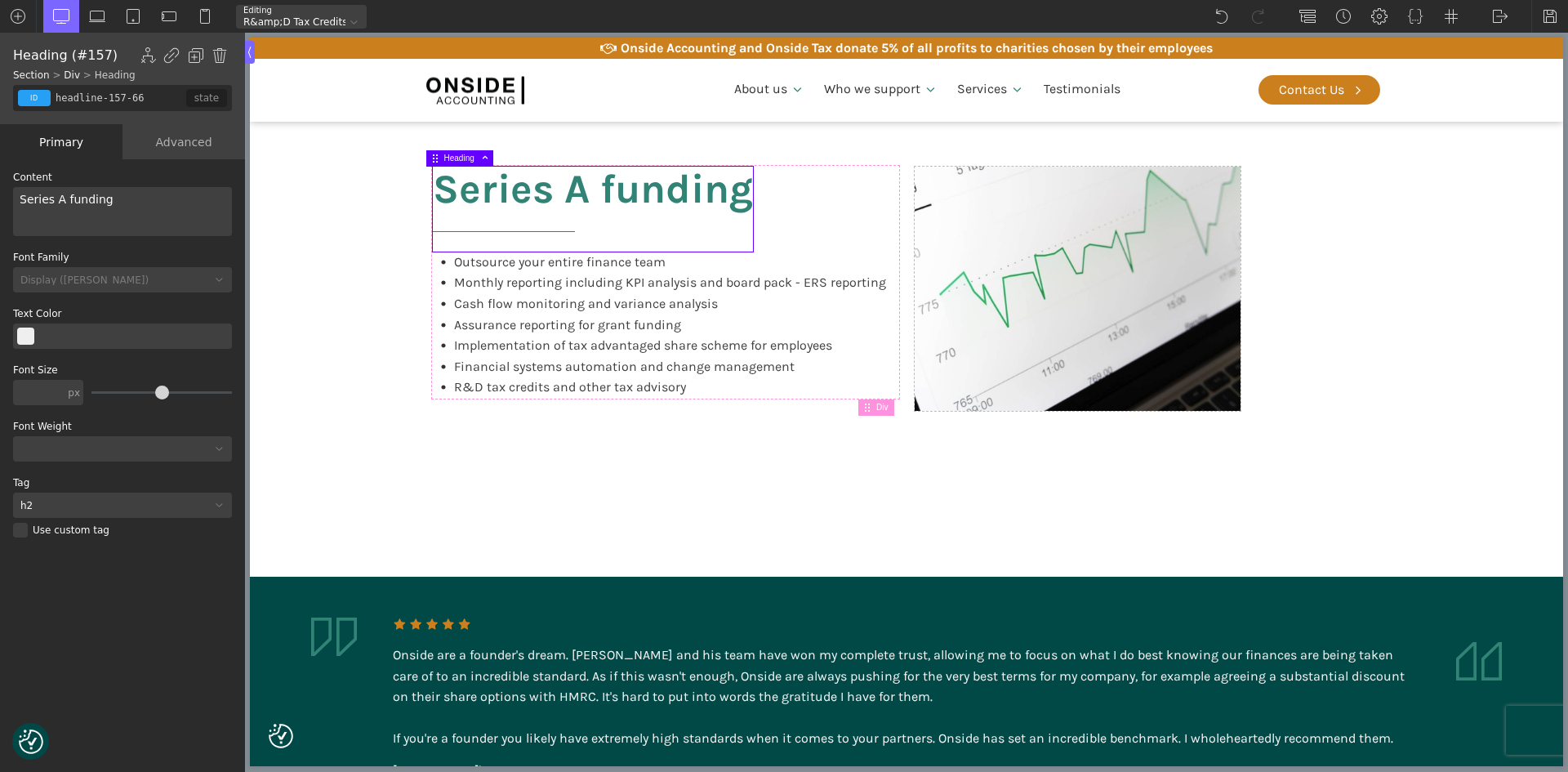
click at [363, 146] on section "Series A funding Outsource your entire finance team Monthly reporting including…" at bounding box center [906, 342] width 1313 height 472
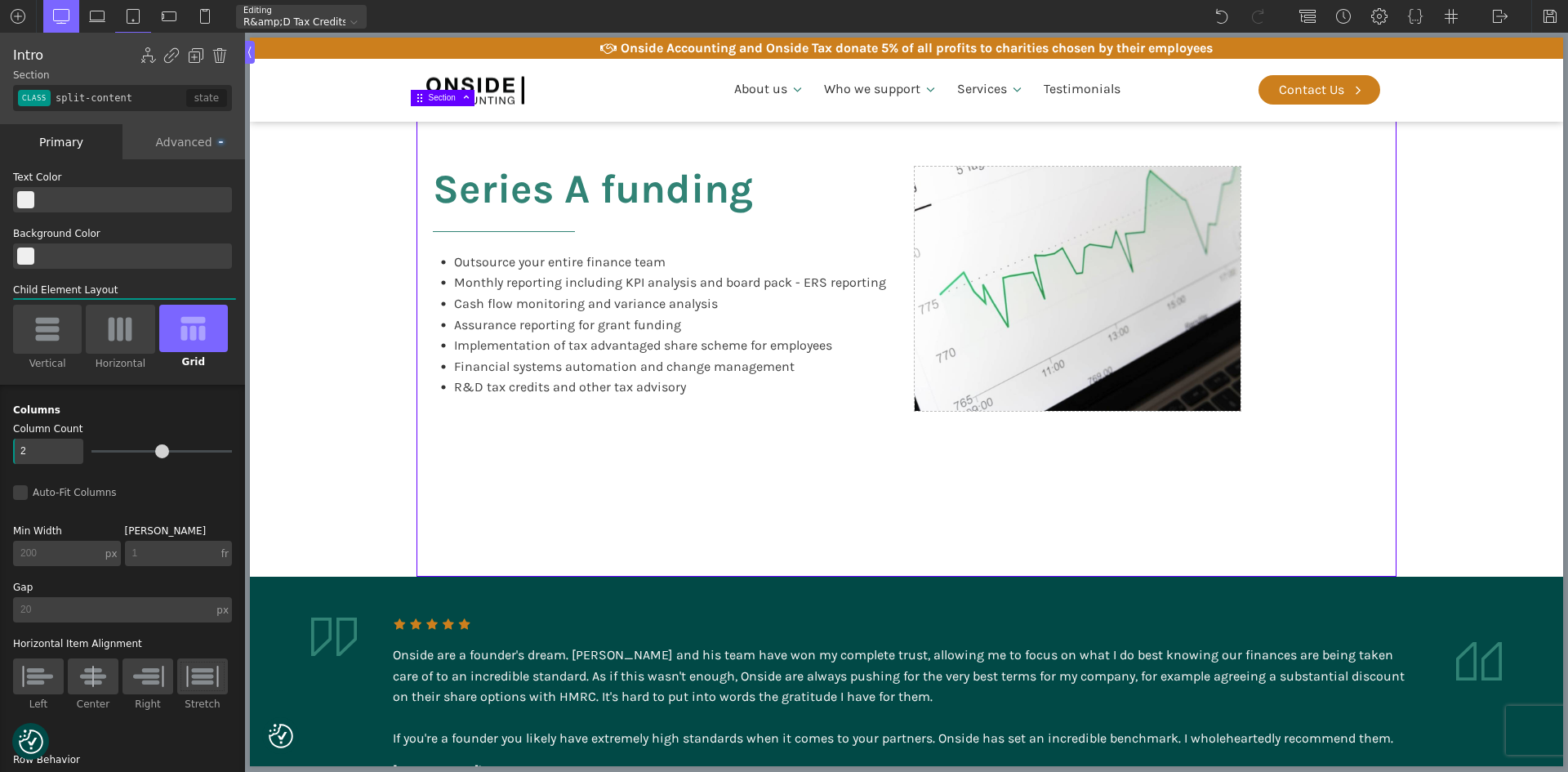
click at [450, 97] on span "Section" at bounding box center [452, 97] width 46 height 9
click at [464, 97] on span at bounding box center [463, 97] width 15 height 9
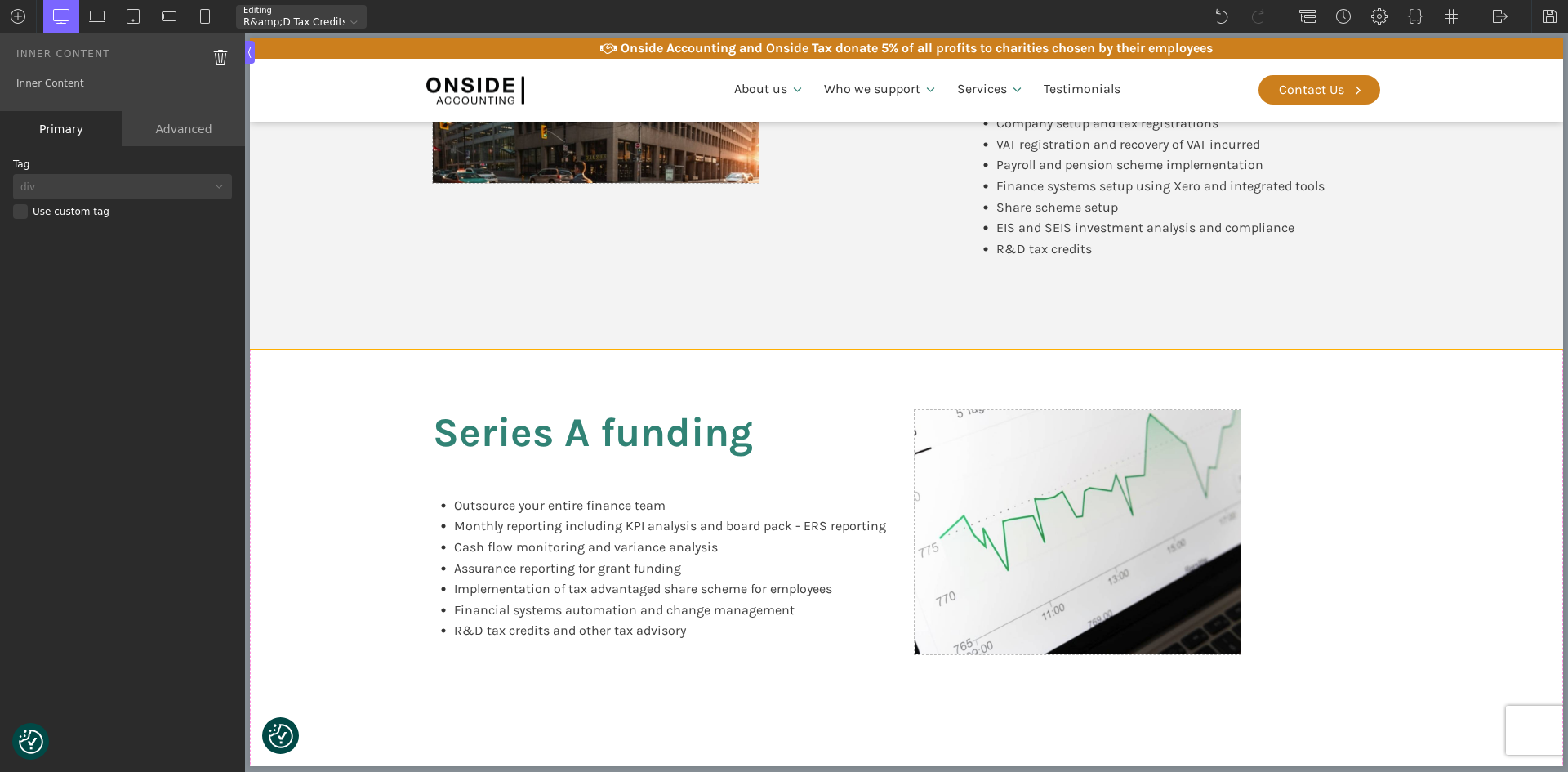
scroll to position [1063, 0]
click at [481, 371] on div "Series A funding Outsource your entire finance team Monthly reporting including…" at bounding box center [906, 586] width 980 height 472
type input "split-content"
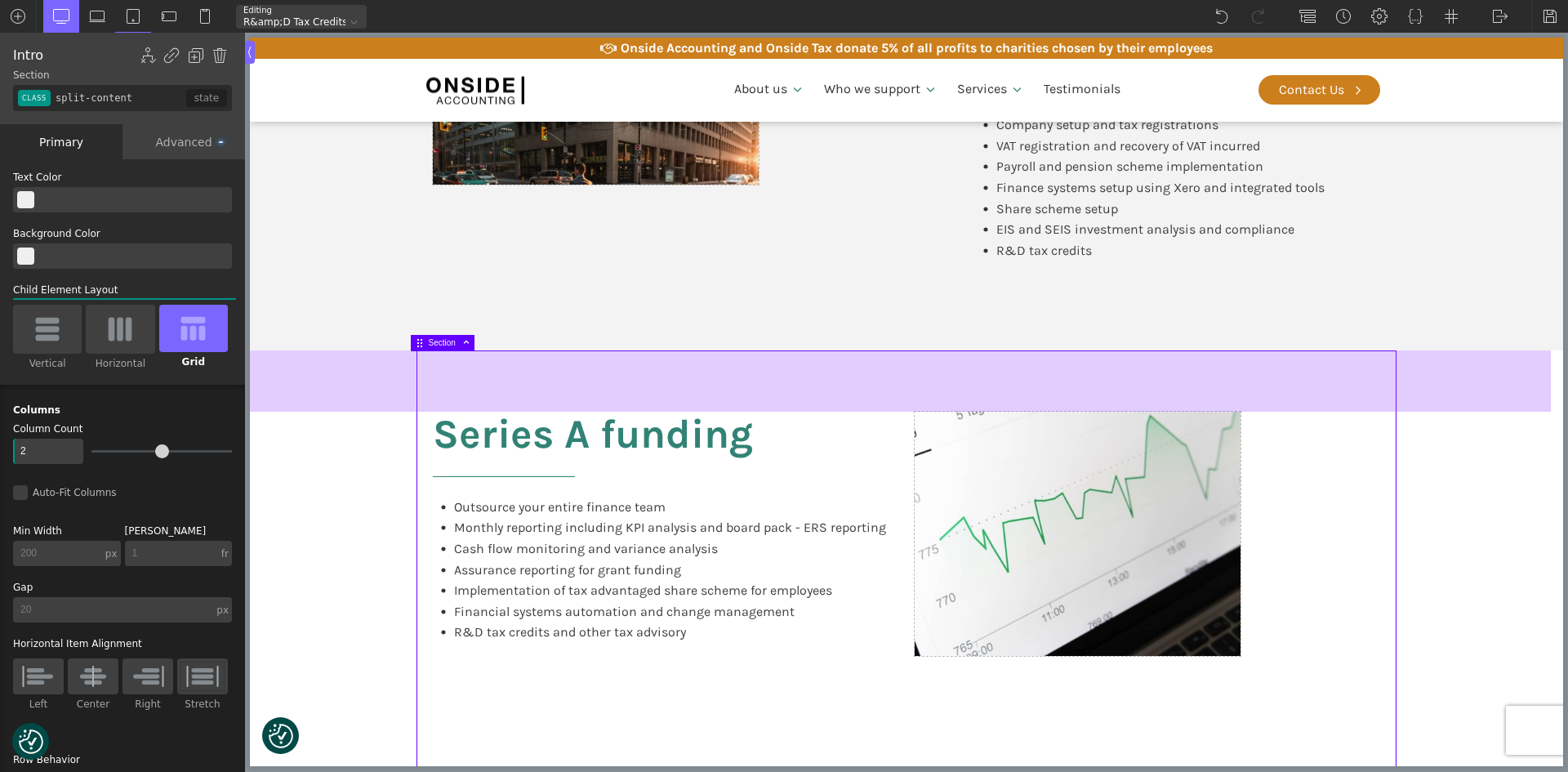
drag, startPoint x: 438, startPoint y: 362, endPoint x: 348, endPoint y: 372, distance: 90.6
drag, startPoint x: 348, startPoint y: 372, endPoint x: 913, endPoint y: 394, distance: 565.4
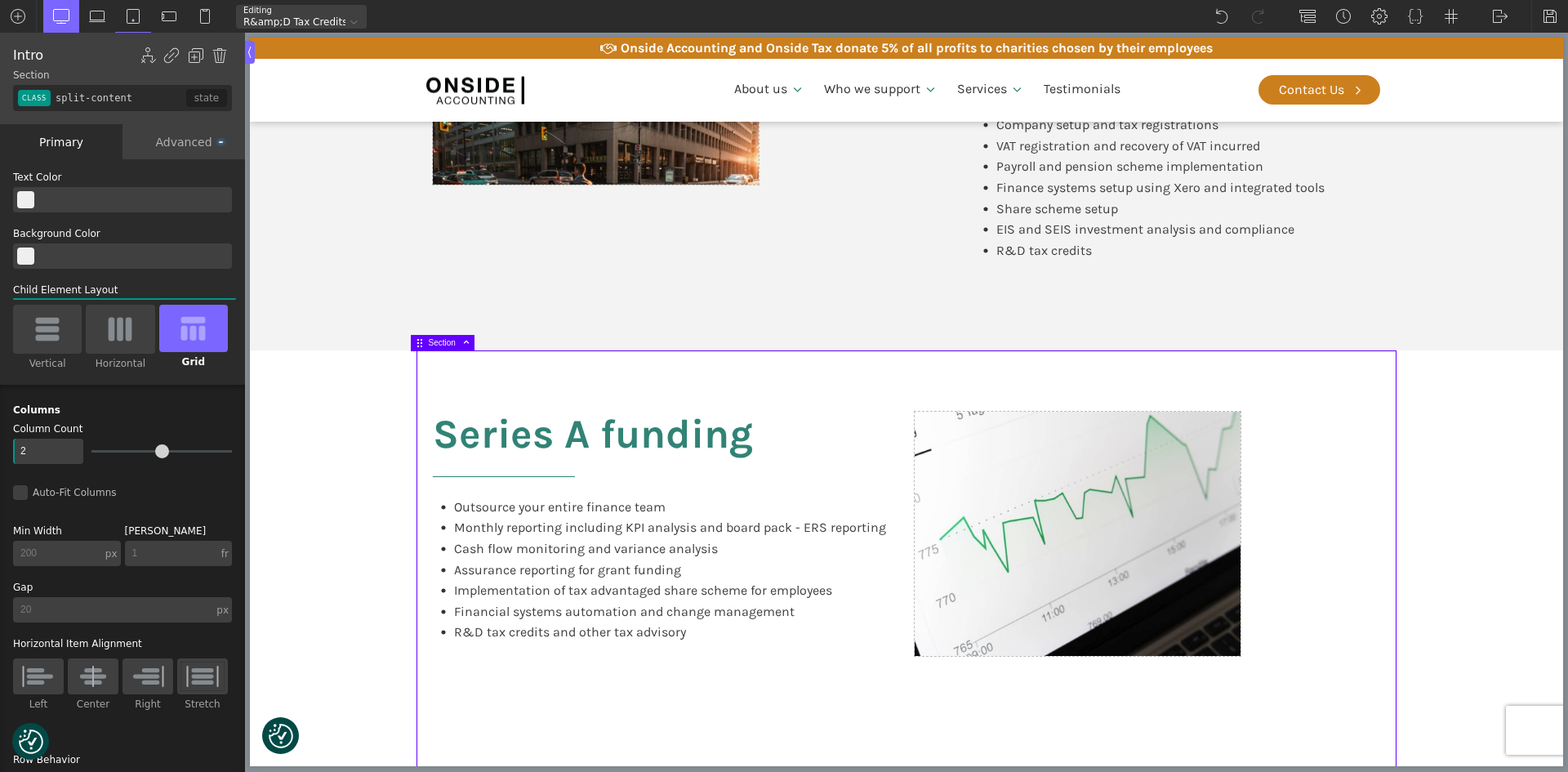
drag, startPoint x: 913, startPoint y: 394, endPoint x: 1406, endPoint y: 455, distance: 496.8
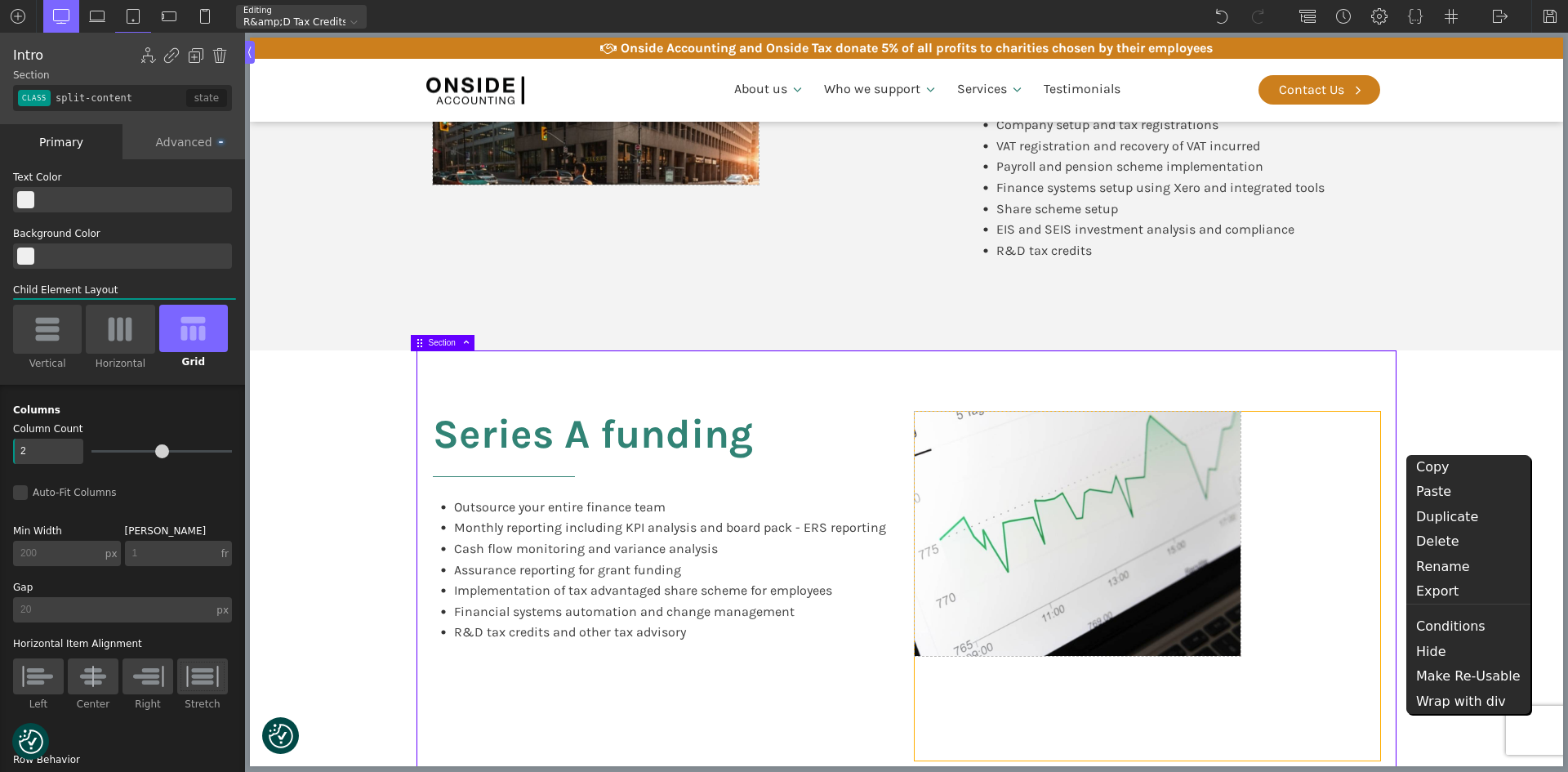
type input "div_block-177-66"
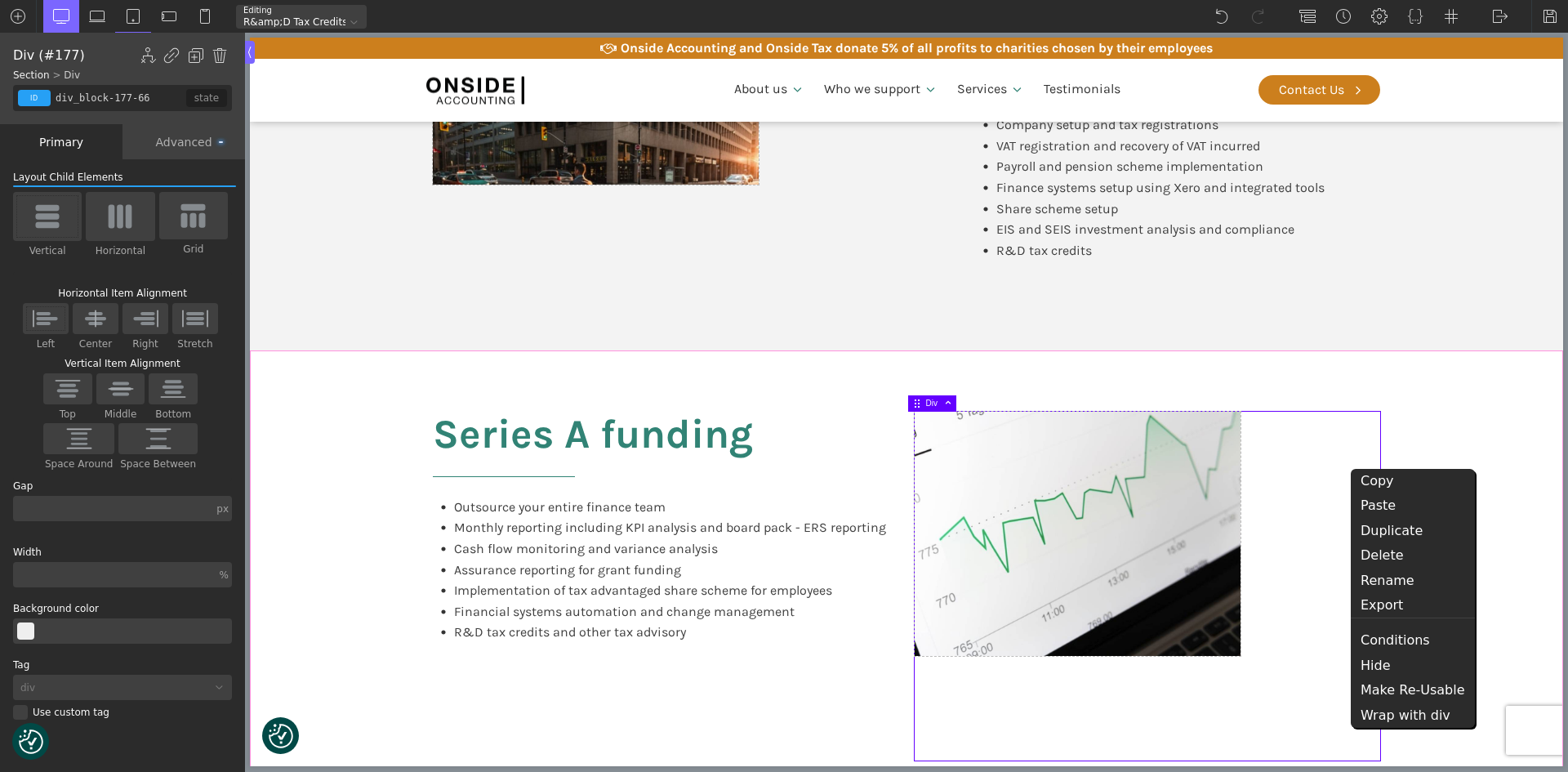
type input "split-content"
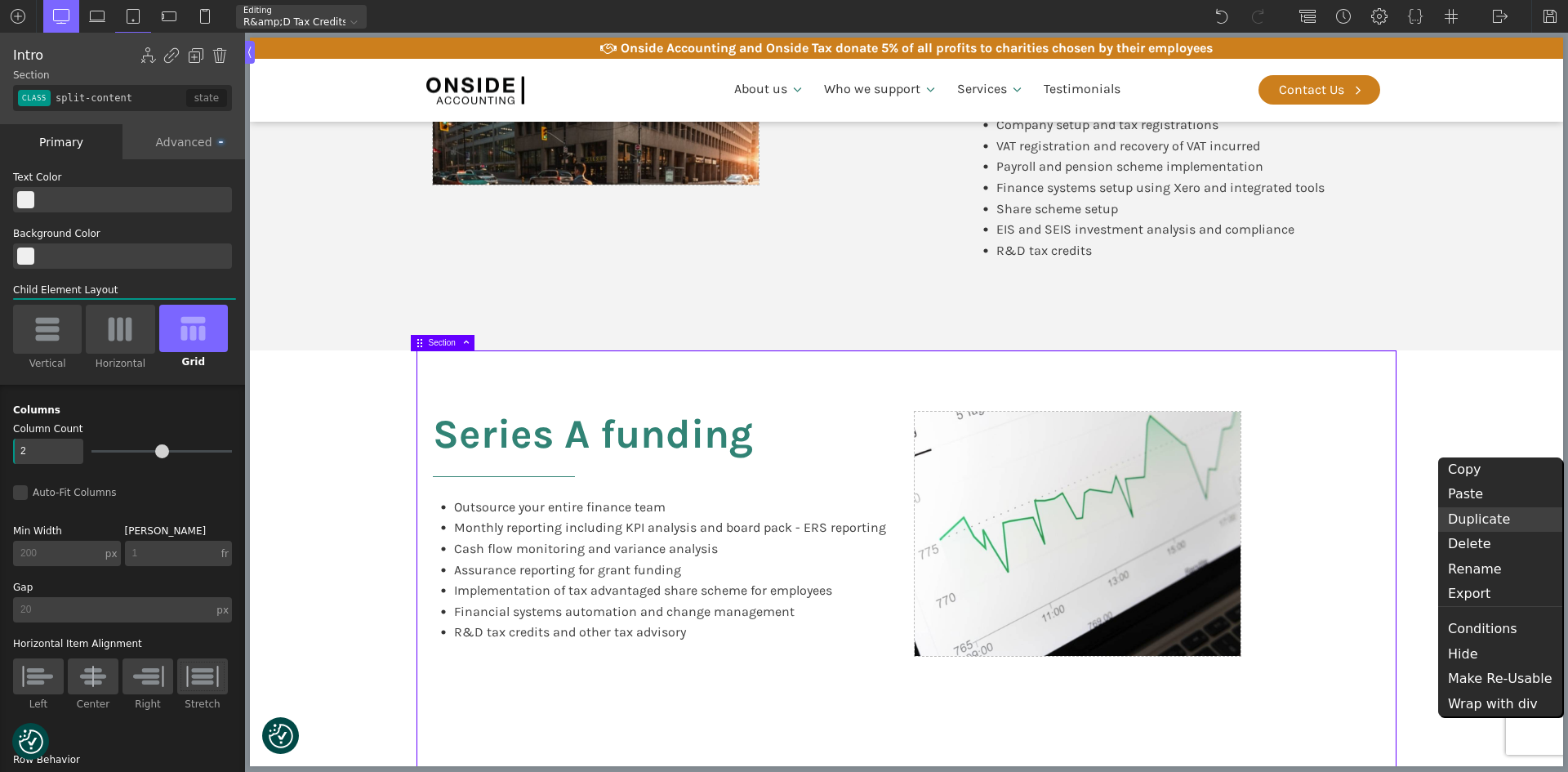
click at [1480, 515] on div "Duplicate" at bounding box center [1500, 519] width 124 height 25
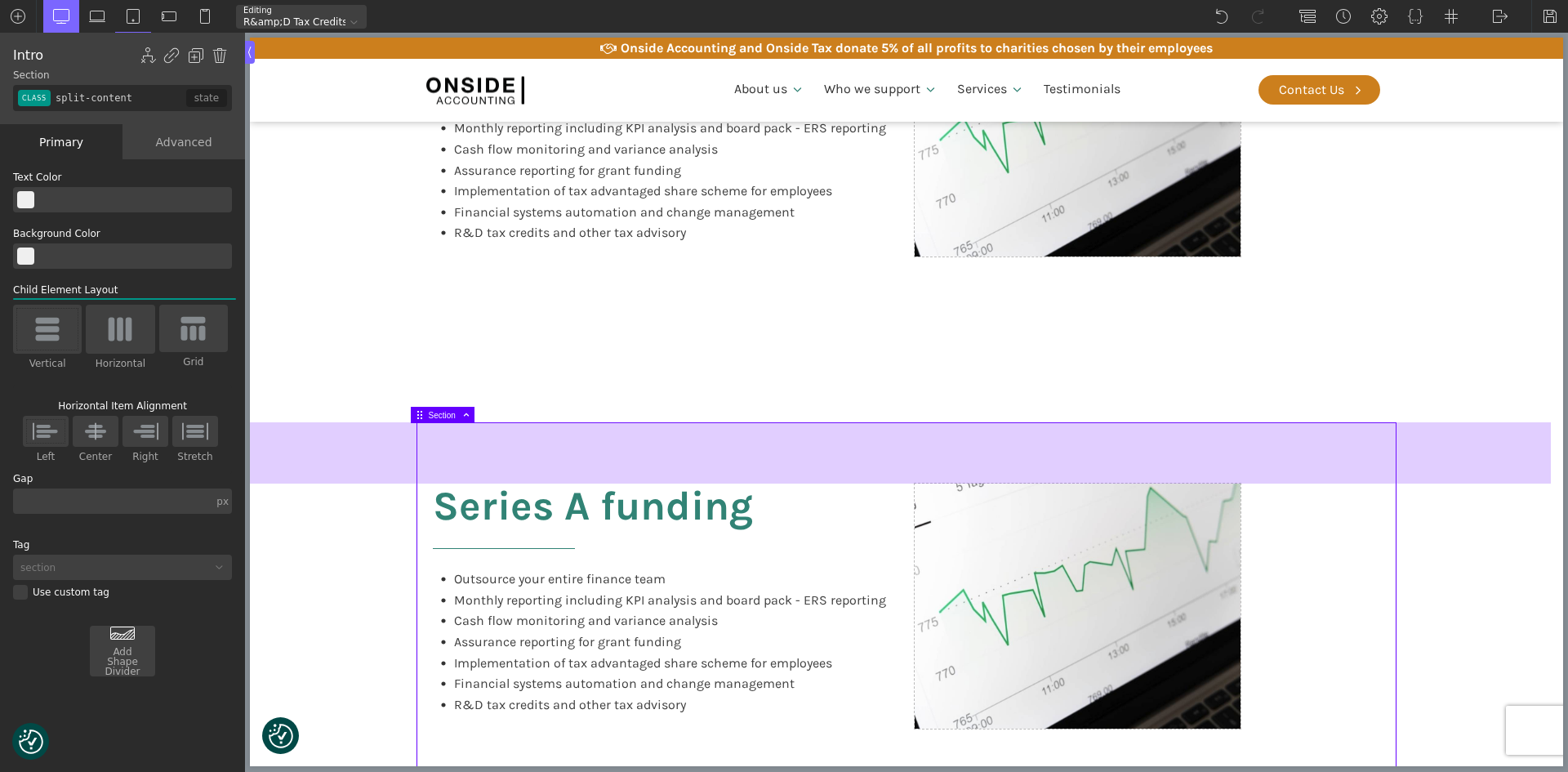
scroll to position [1471, 0]
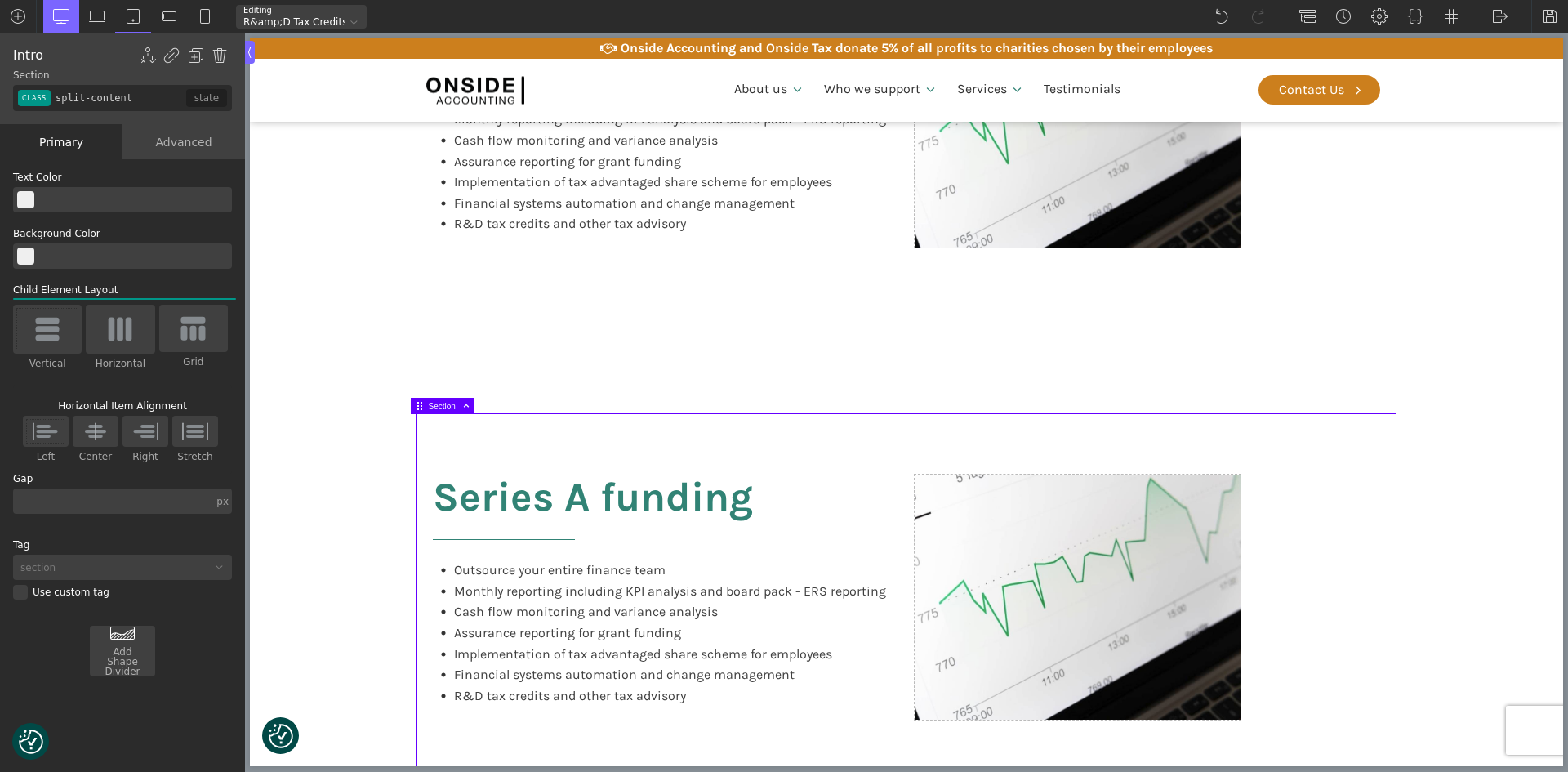
click at [1467, 515] on section "Series A funding Outsource your entire finance team Monthly reporting including…" at bounding box center [906, 649] width 1313 height 472
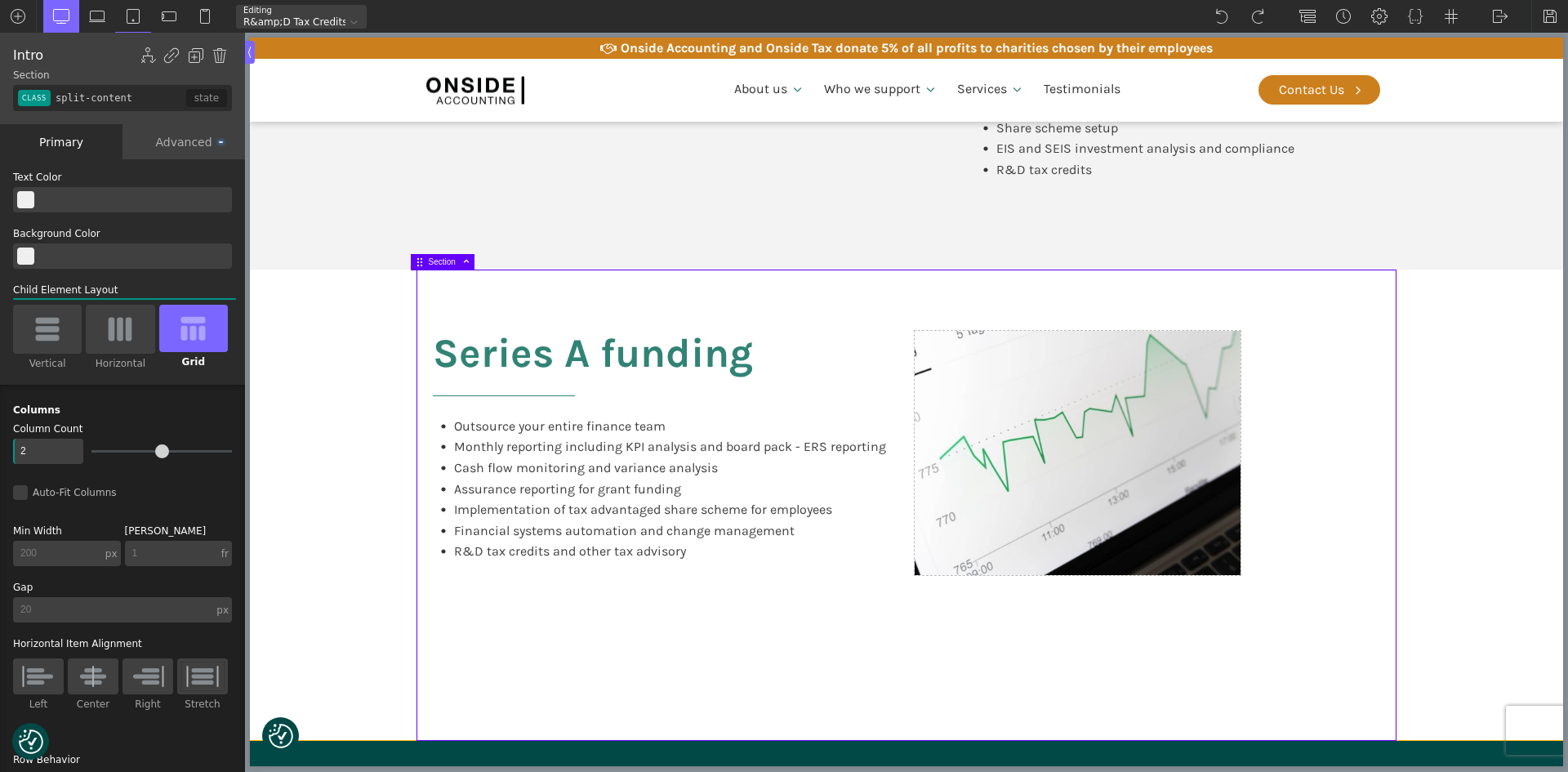
scroll to position [899, 0]
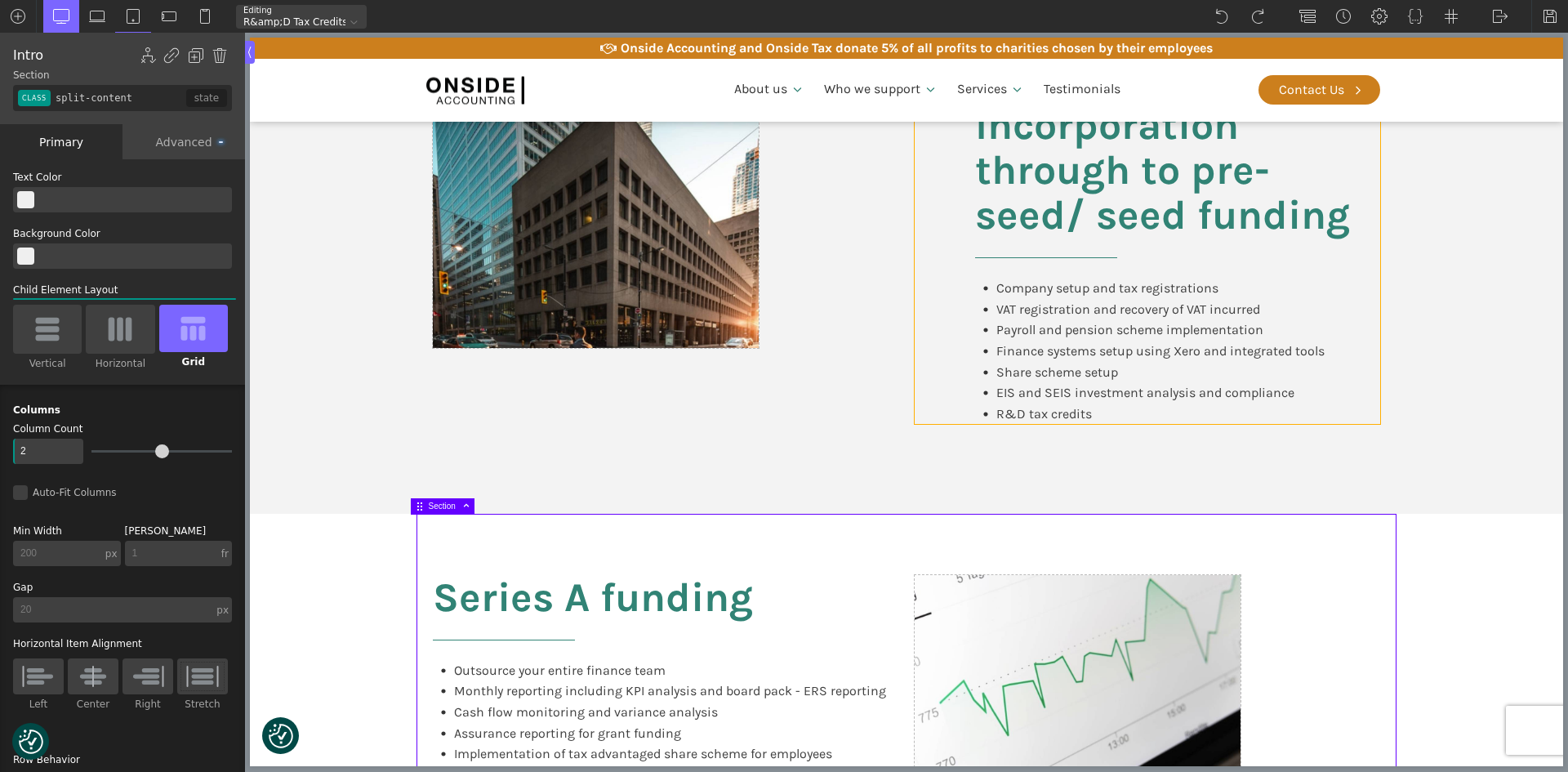
click at [1373, 376] on div "Incorporation through to pre-seed/ seed funding Company setup and tax registrat…" at bounding box center [1148, 264] width 465 height 322
type input "div_block-131-66"
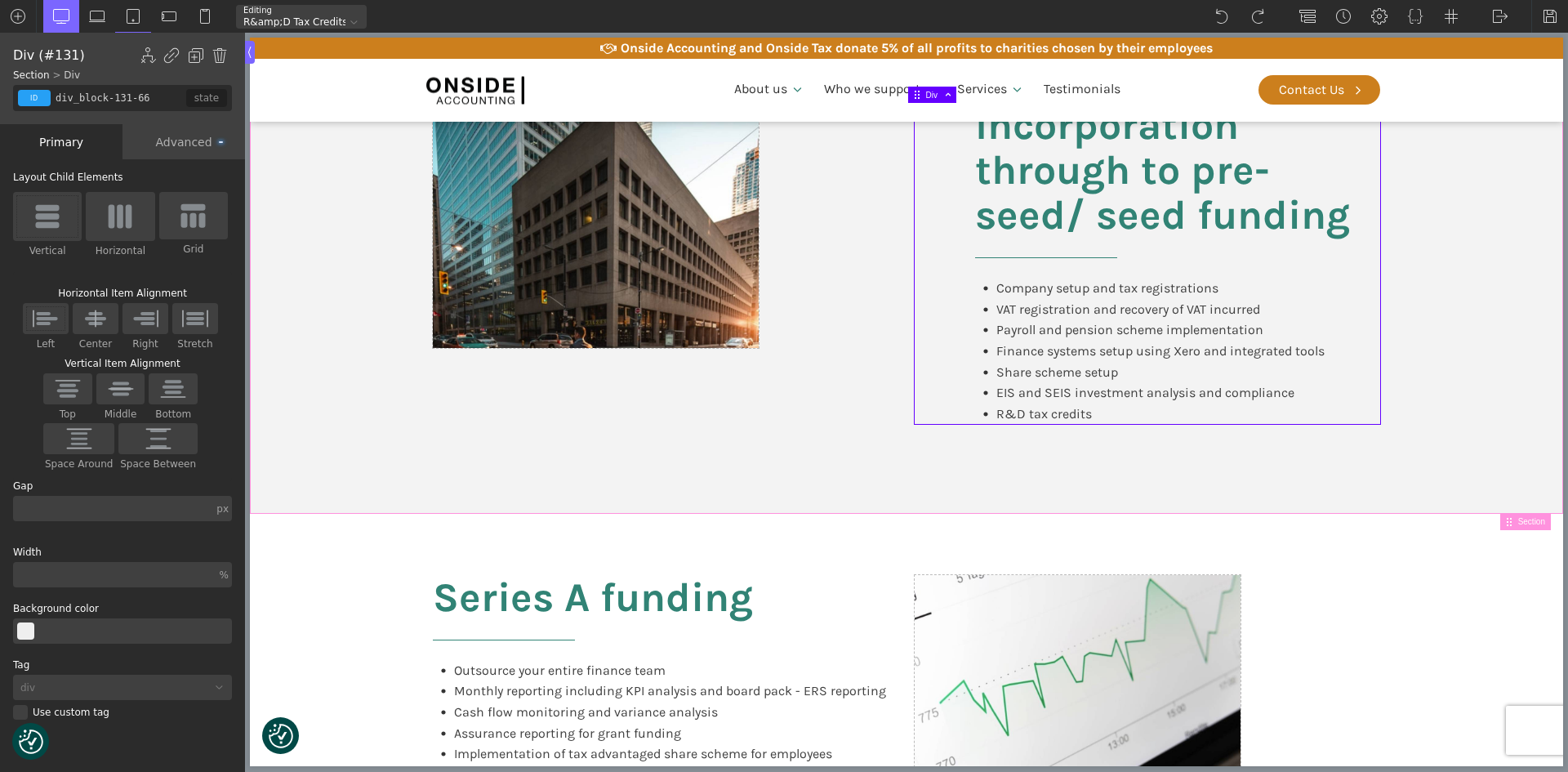
click at [1481, 381] on section "Incorporation through to pre-seed/ seed funding Company setup and tax registrat…" at bounding box center [906, 278] width 1313 height 472
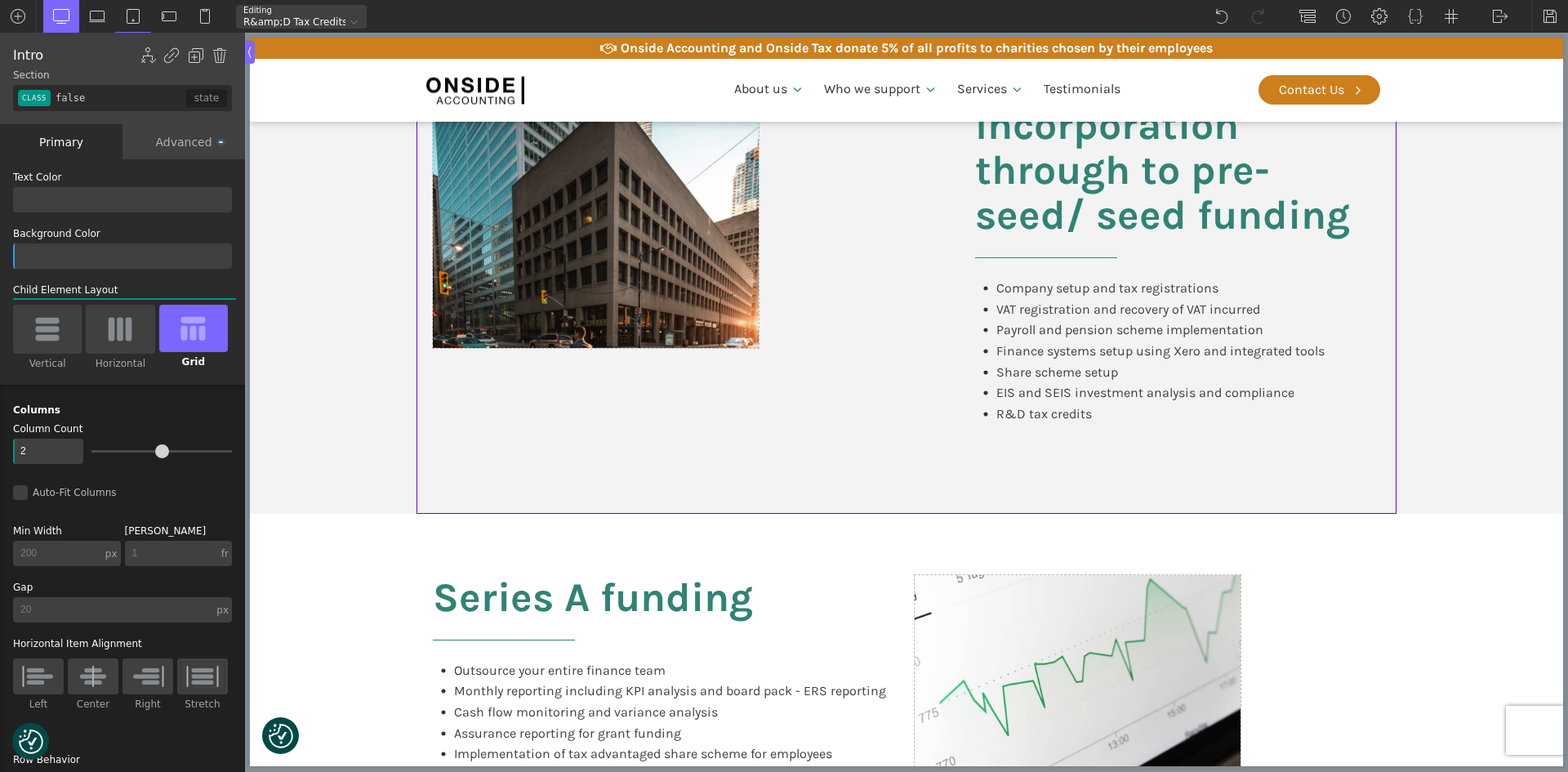
type input "split-content"
click at [1482, 384] on section "Incorporation through to pre-seed/ seed funding Company setup and tax registrat…" at bounding box center [906, 278] width 1313 height 472
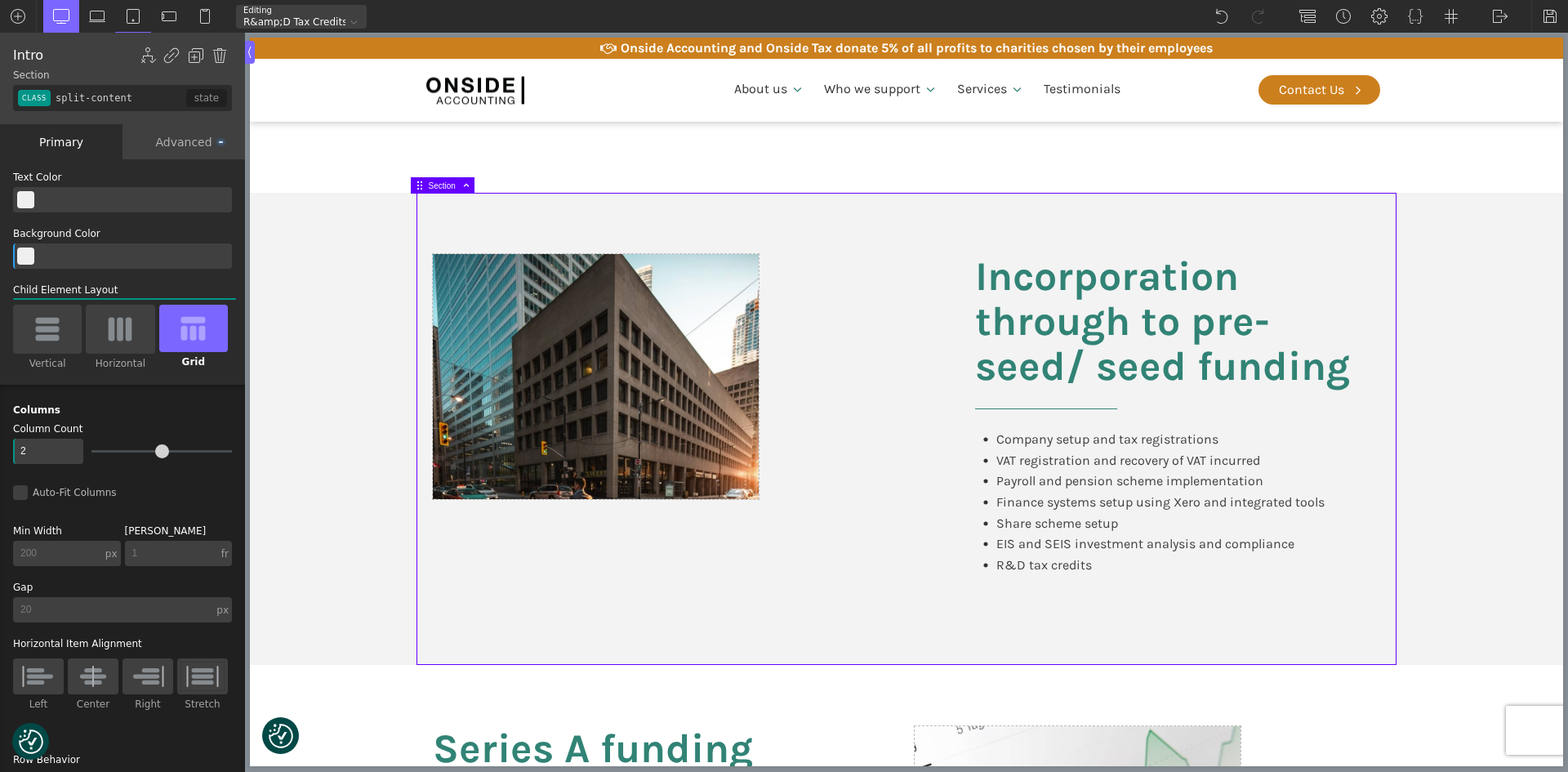
scroll to position [736, 0]
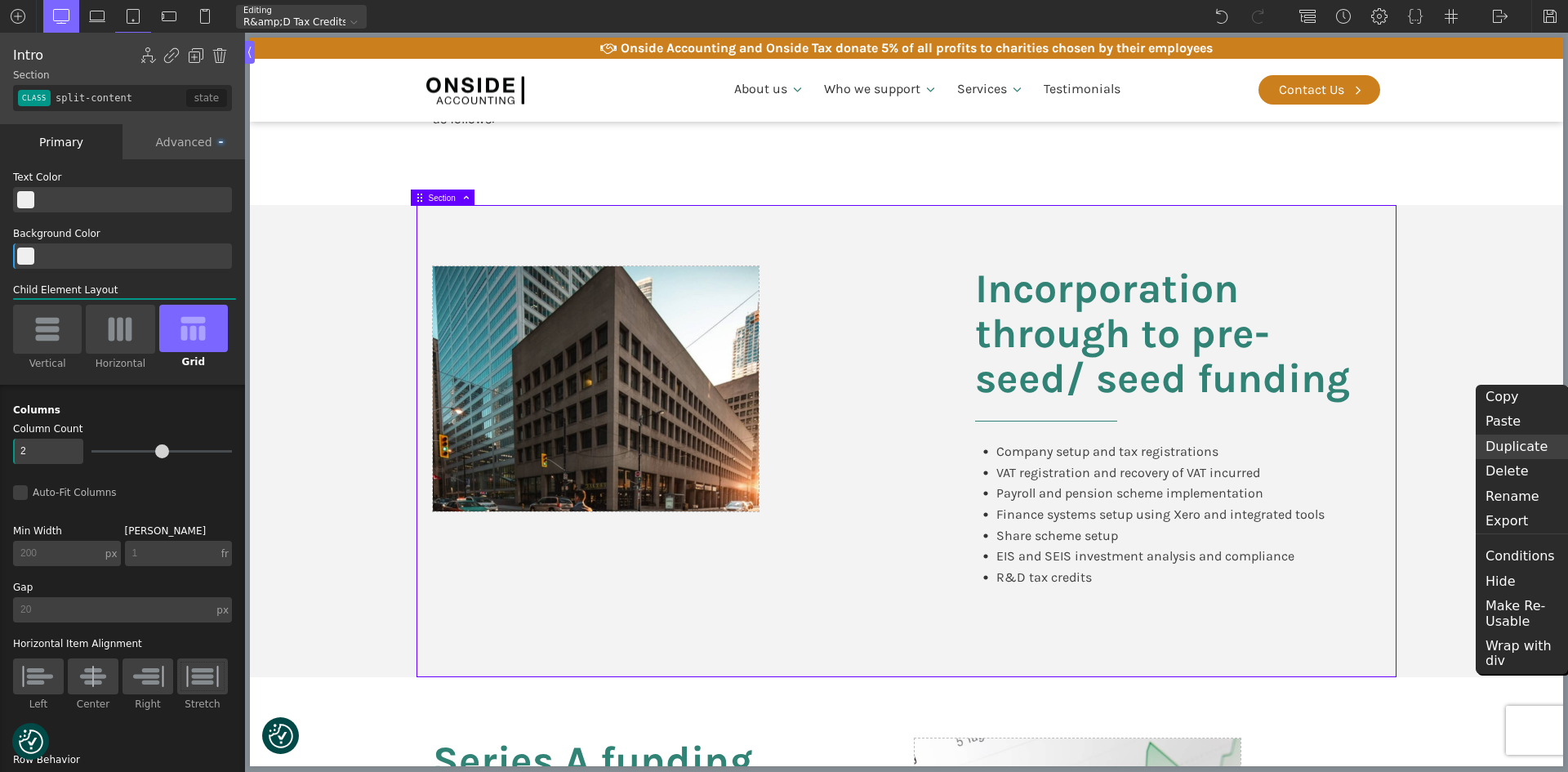
click at [1518, 447] on div "Duplicate" at bounding box center [1522, 446] width 92 height 25
type input "color(21)"
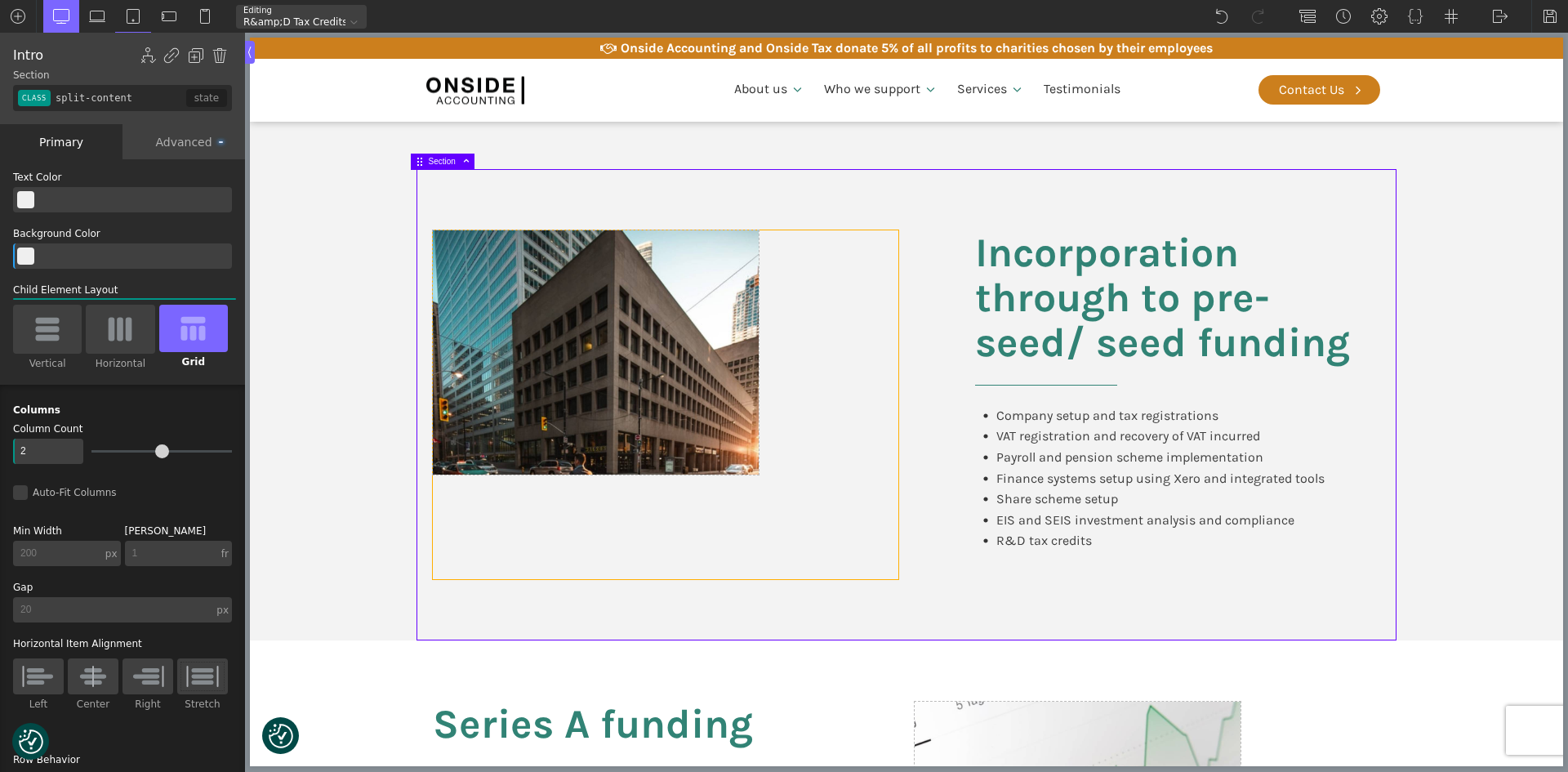
scroll to position [1389, 0]
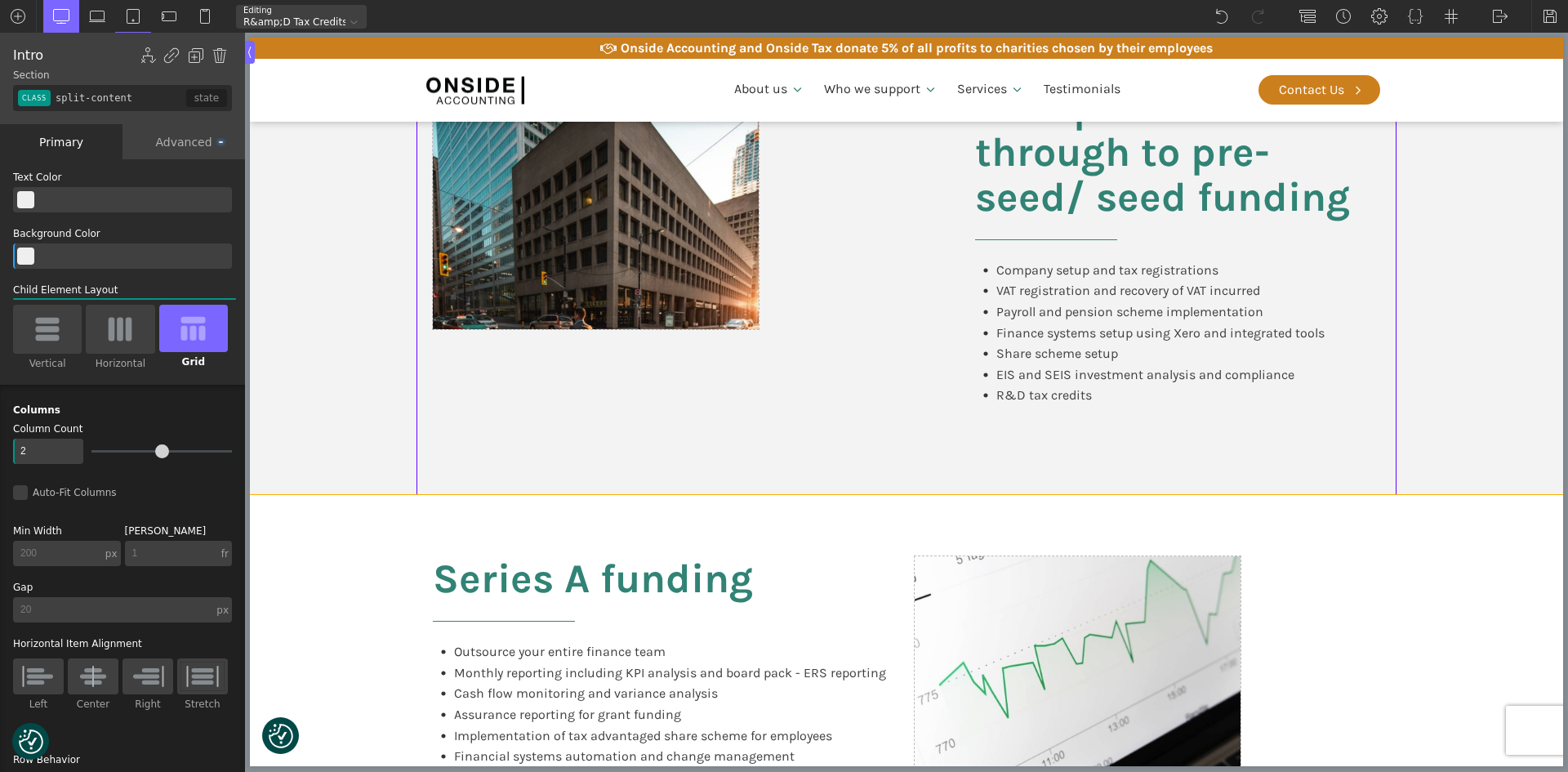
click at [335, 527] on section "Series A funding Outsource your entire finance team Monthly reporting including…" at bounding box center [906, 731] width 1313 height 472
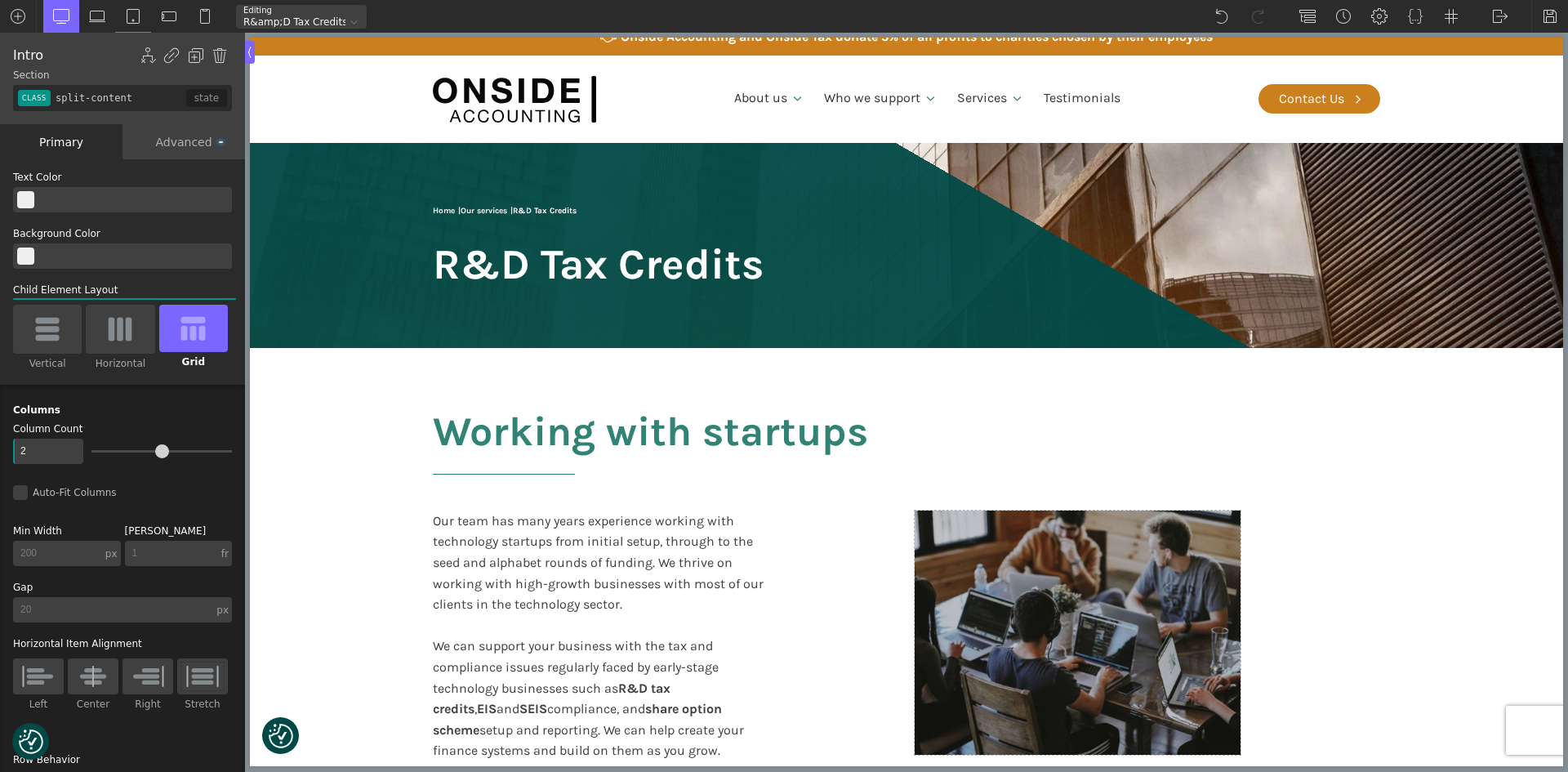
scroll to position [0, 0]
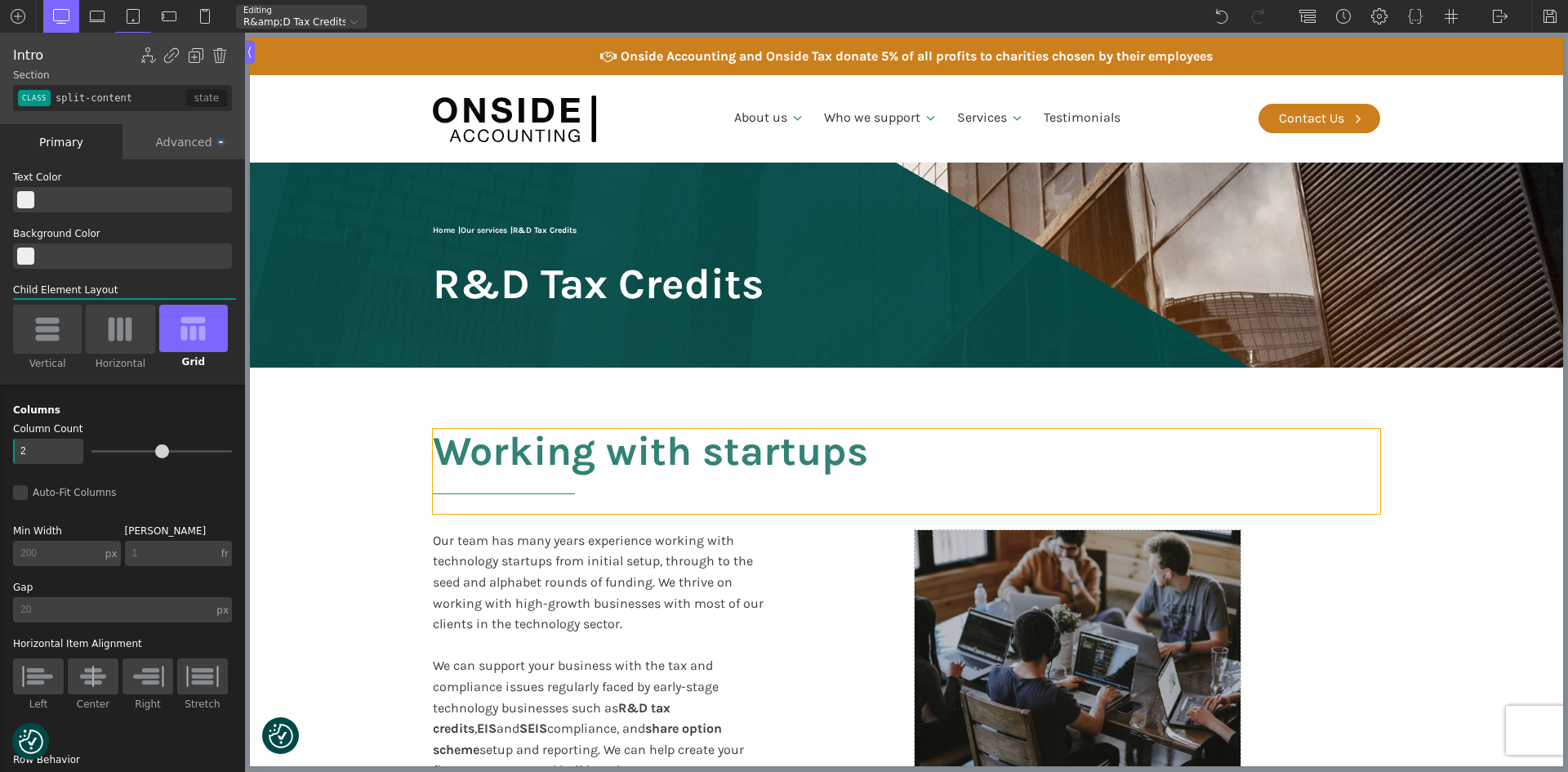
click at [489, 440] on h2 "Working with startups" at bounding box center [906, 471] width 947 height 85
type input "headline-121-66"
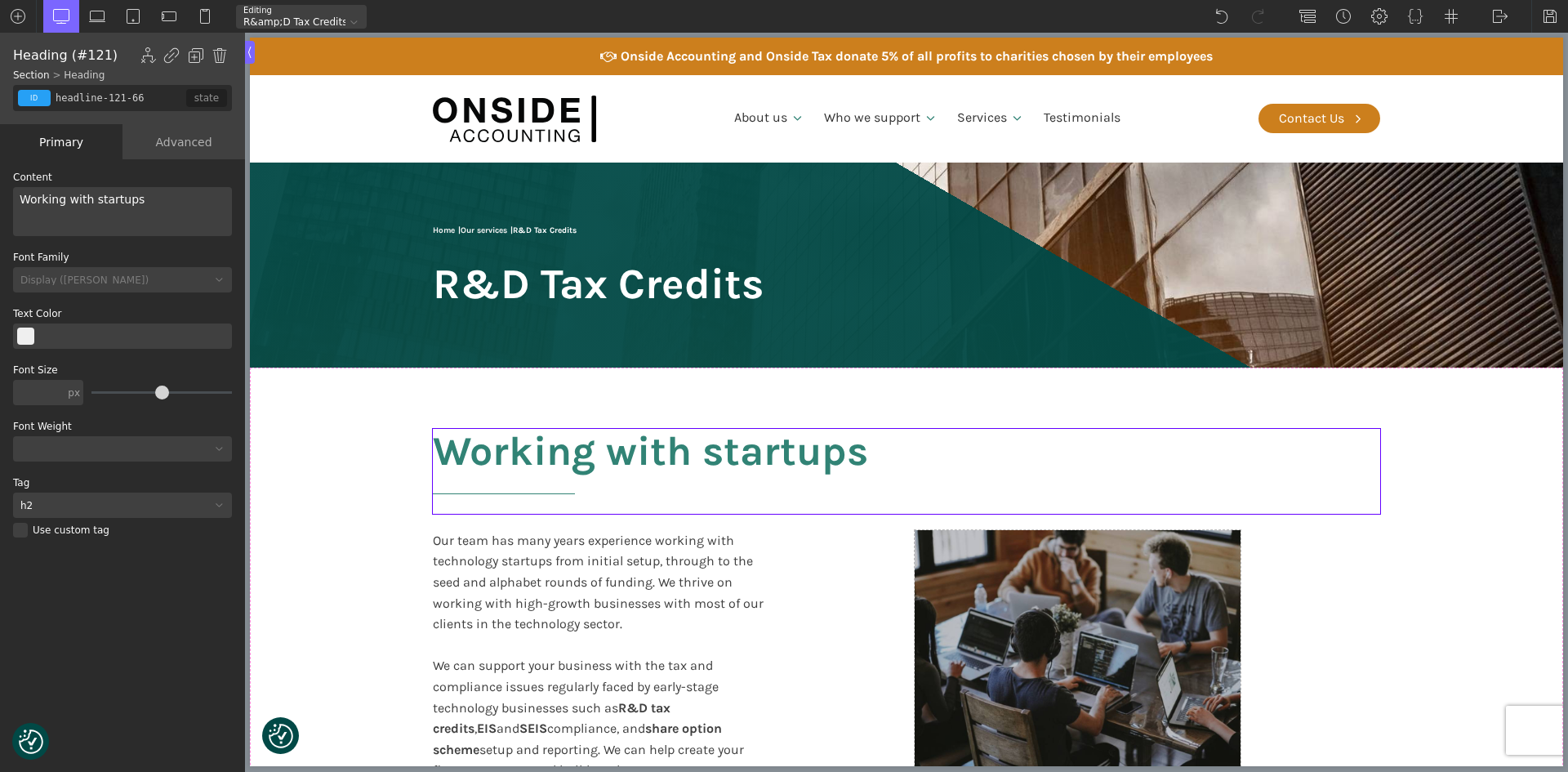
click at [489, 440] on h2 "Working with startups" at bounding box center [906, 471] width 947 height 85
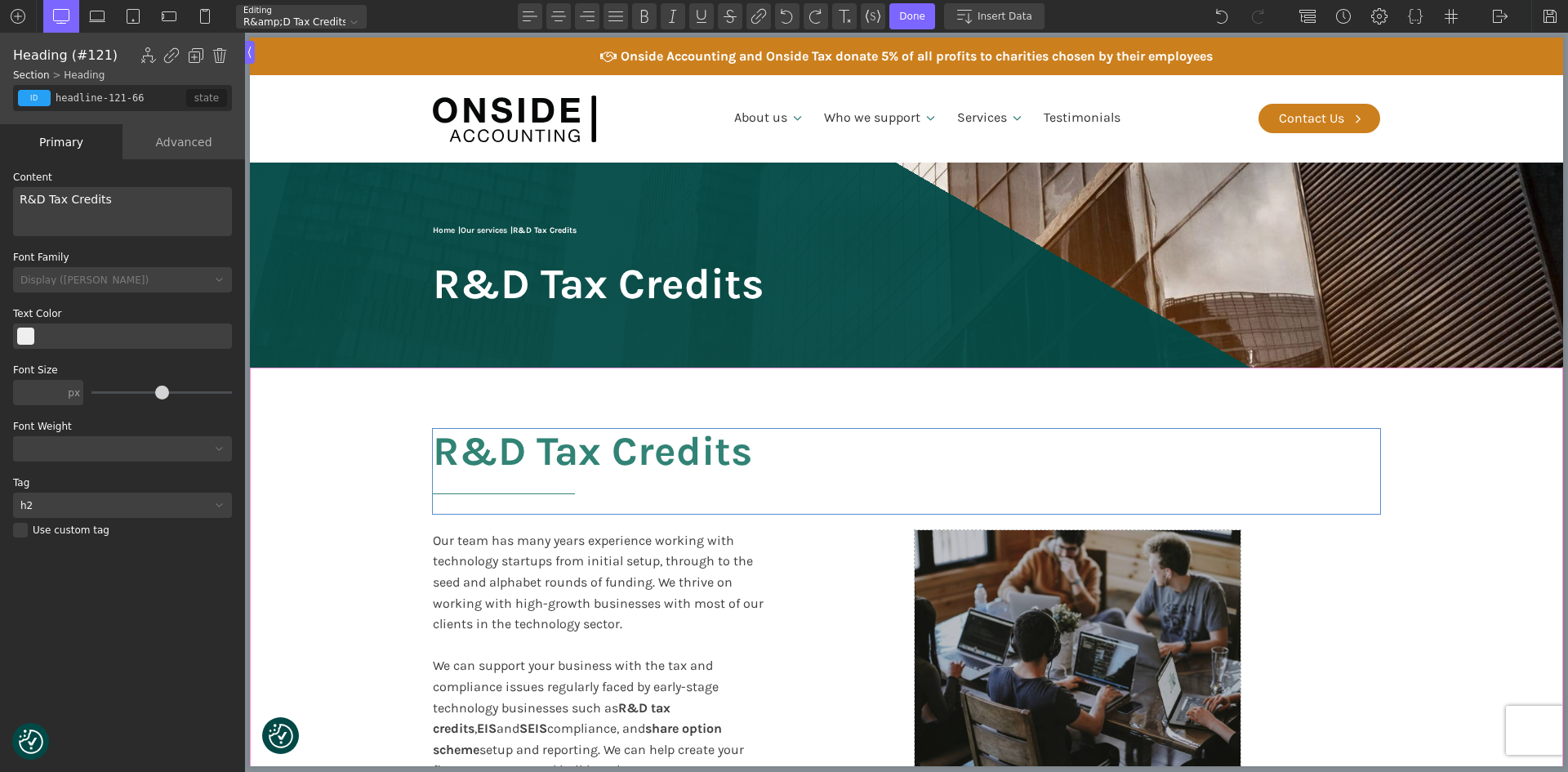
click at [402, 552] on section "R&D Tax Credits Our team has many years experience working with technology star…" at bounding box center [906, 654] width 1313 height 574
type input "split-content-full-heading"
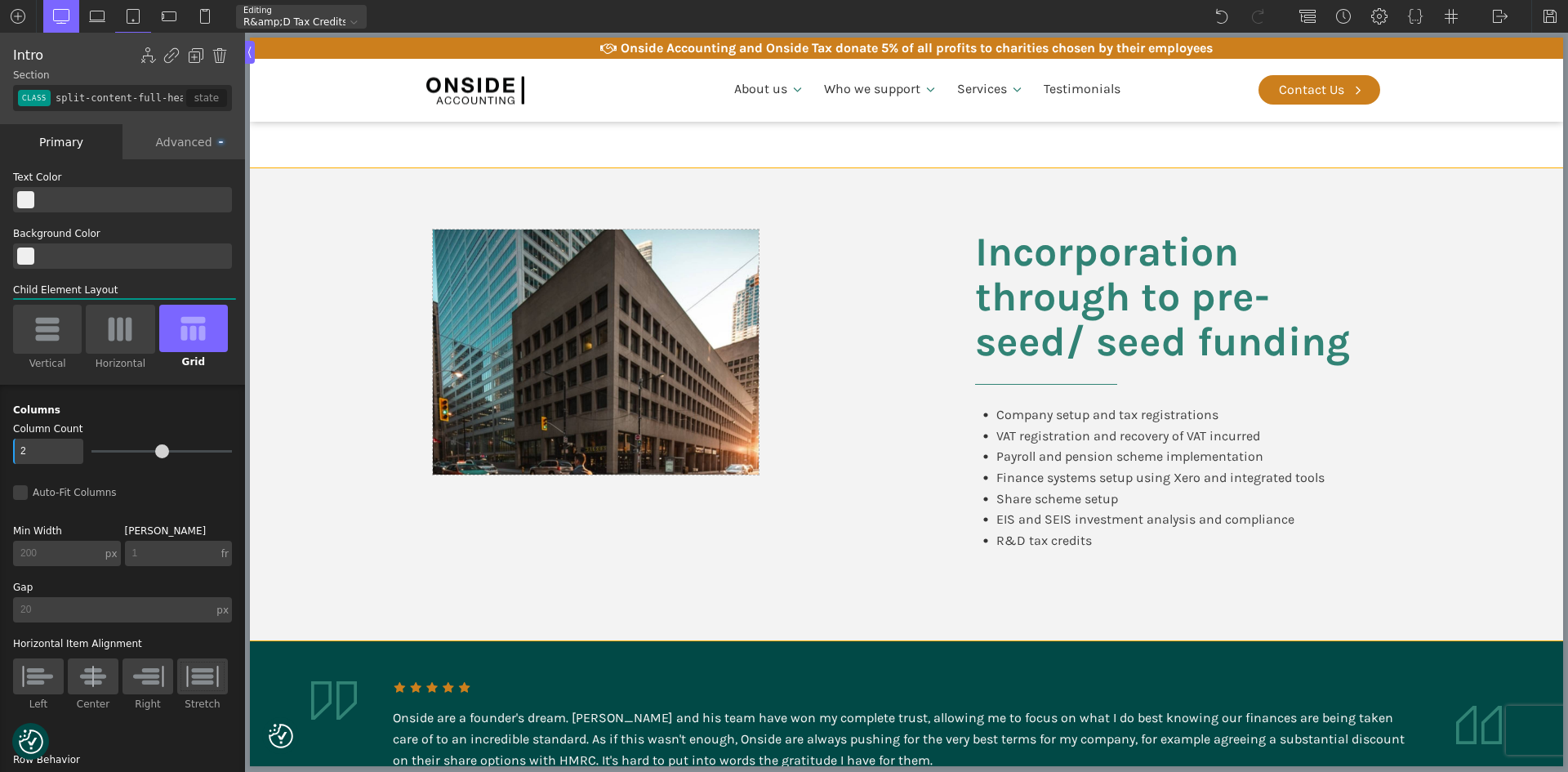
scroll to position [1880, 0]
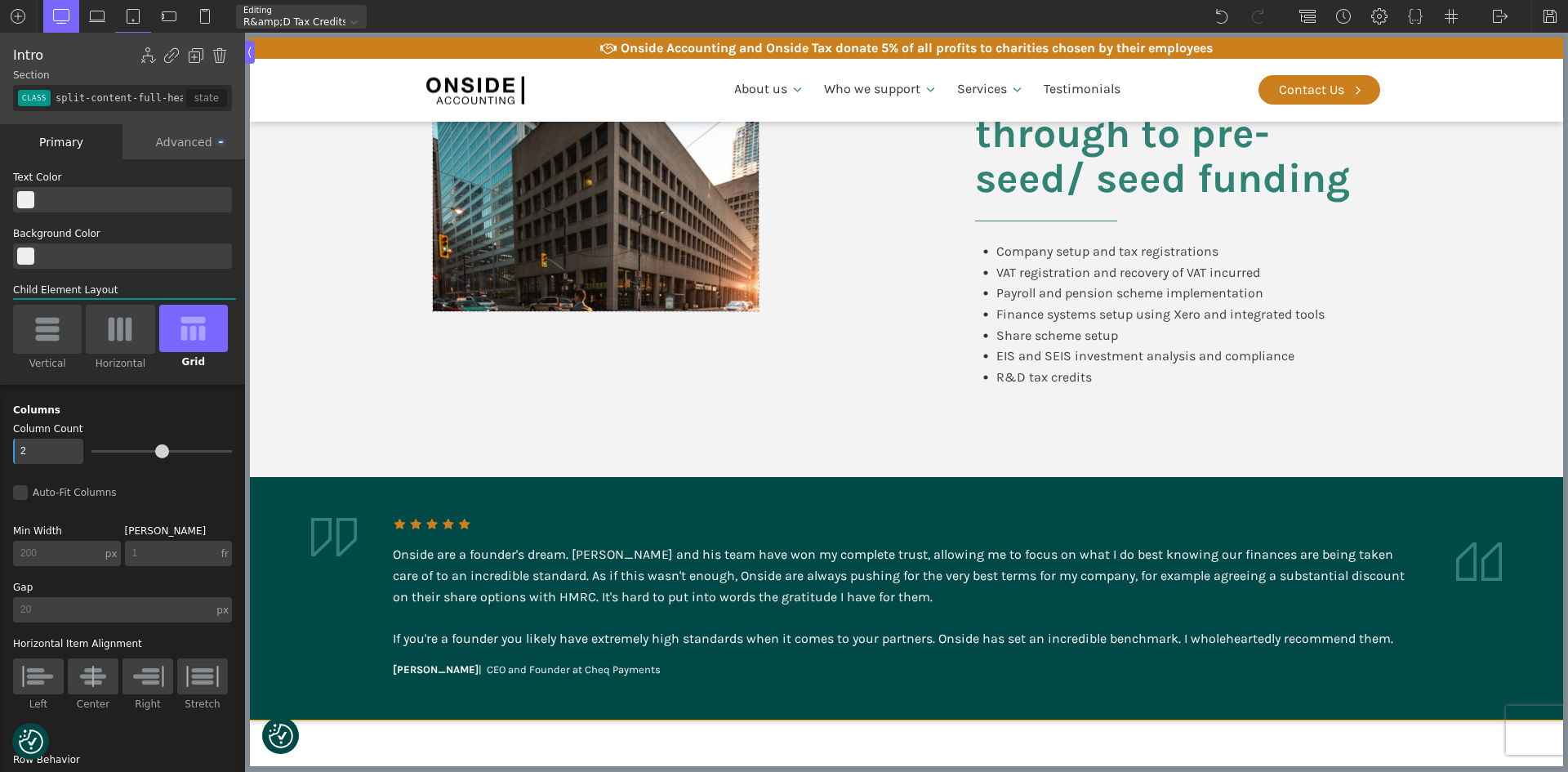
click at [401, 550] on div "Onside are a founder's dream. [PERSON_NAME] and his team have won my complete t…" at bounding box center [907, 596] width 1028 height 105
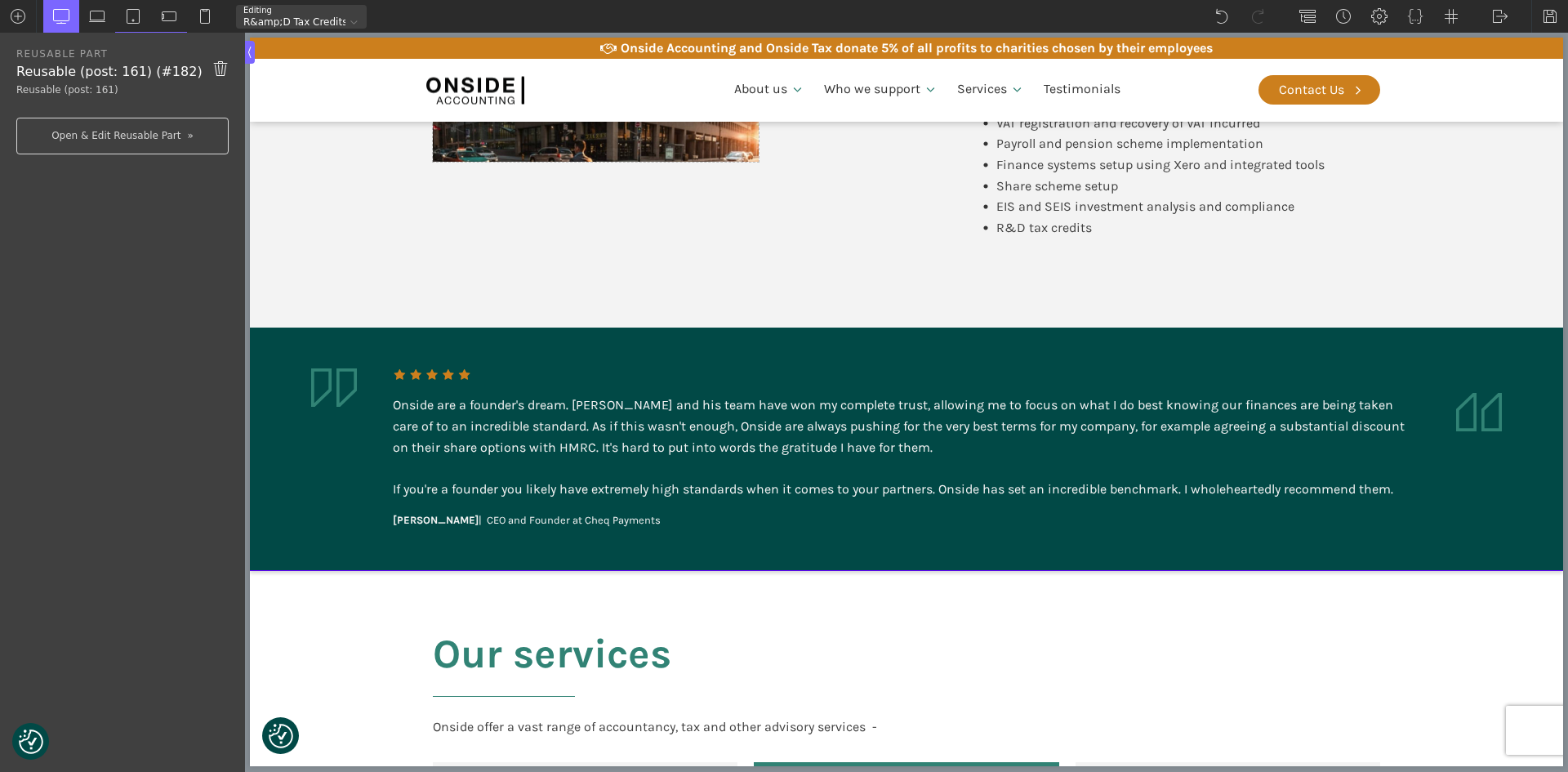
scroll to position [2043, 0]
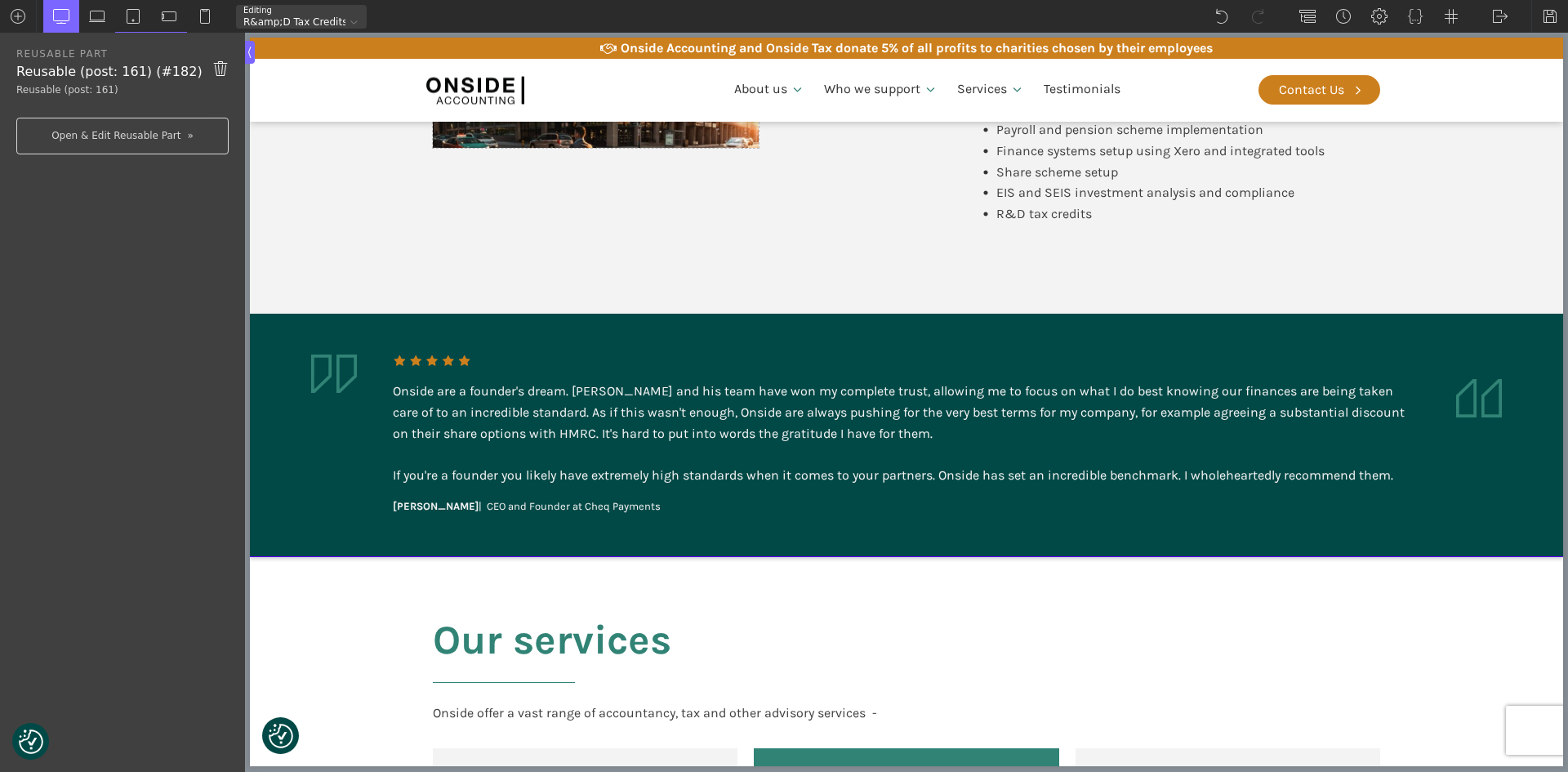
click at [375, 506] on aside "Onside are a founder's dream. [PERSON_NAME] and his team have won my complete t…" at bounding box center [906, 434] width 1313 height 243
click at [139, 133] on link "Open & Edit Reusable Part" at bounding box center [122, 136] width 213 height 37
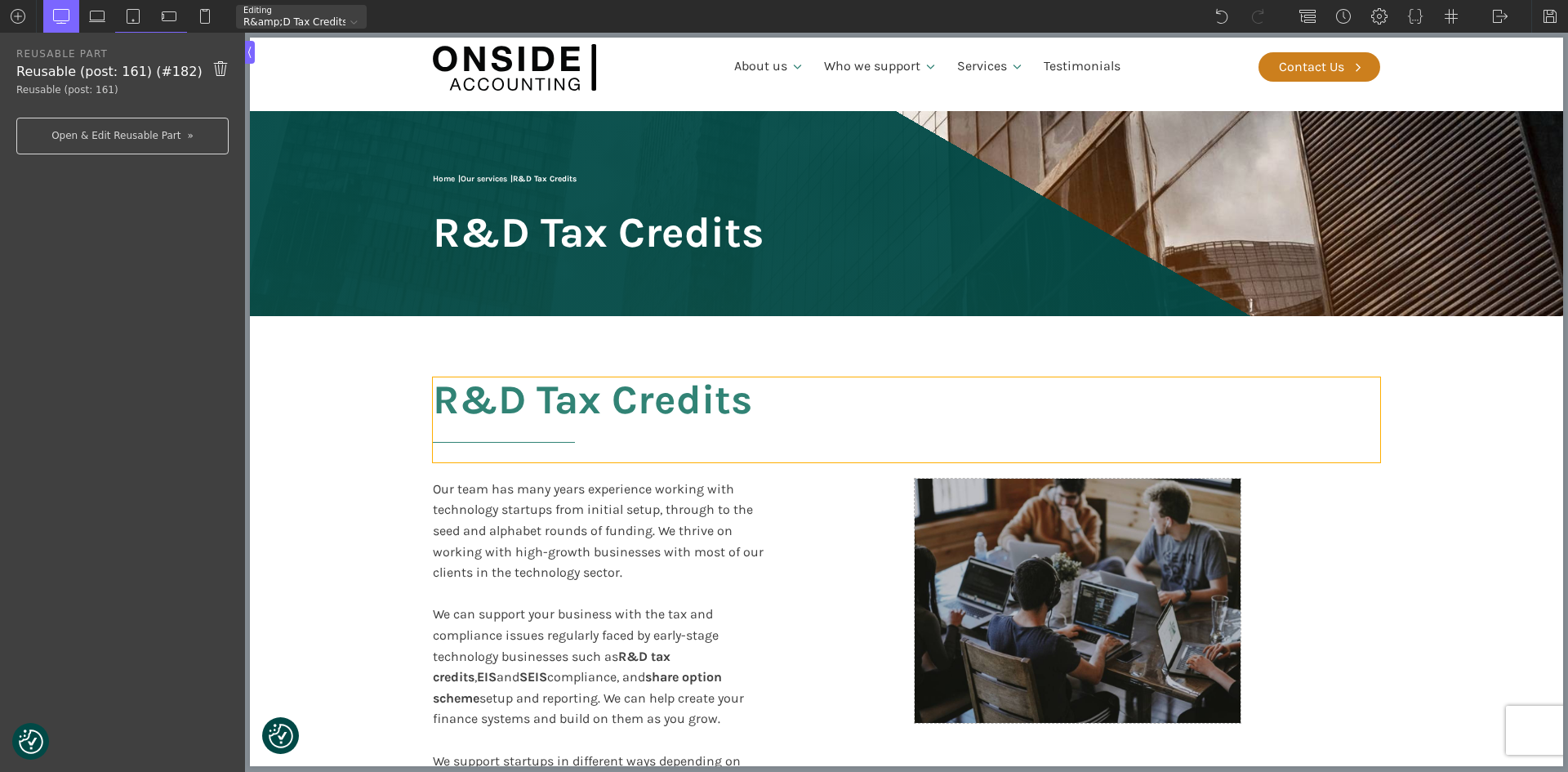
scroll to position [0, 0]
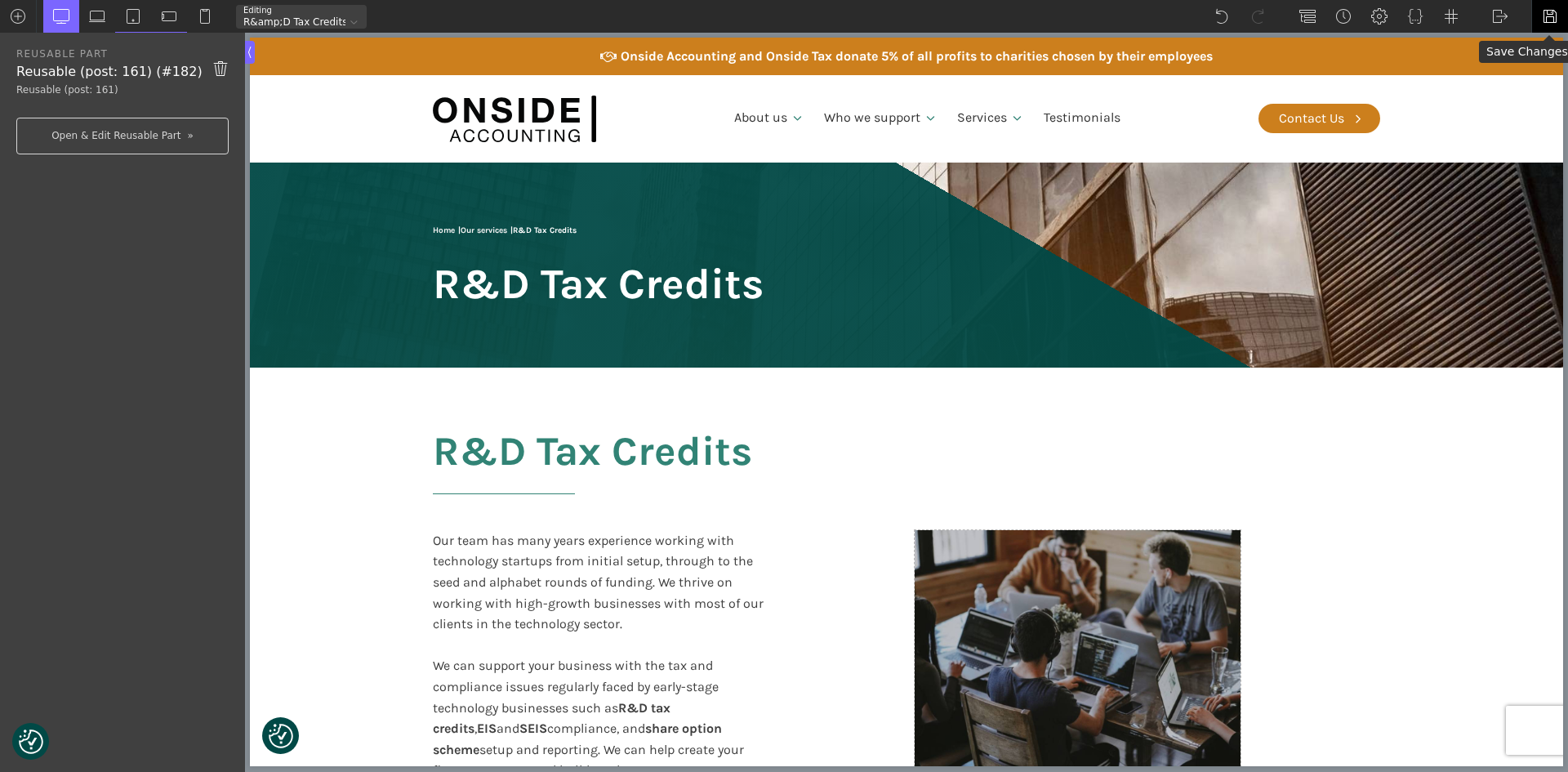
click at [1550, 13] on img at bounding box center [1550, 16] width 16 height 16
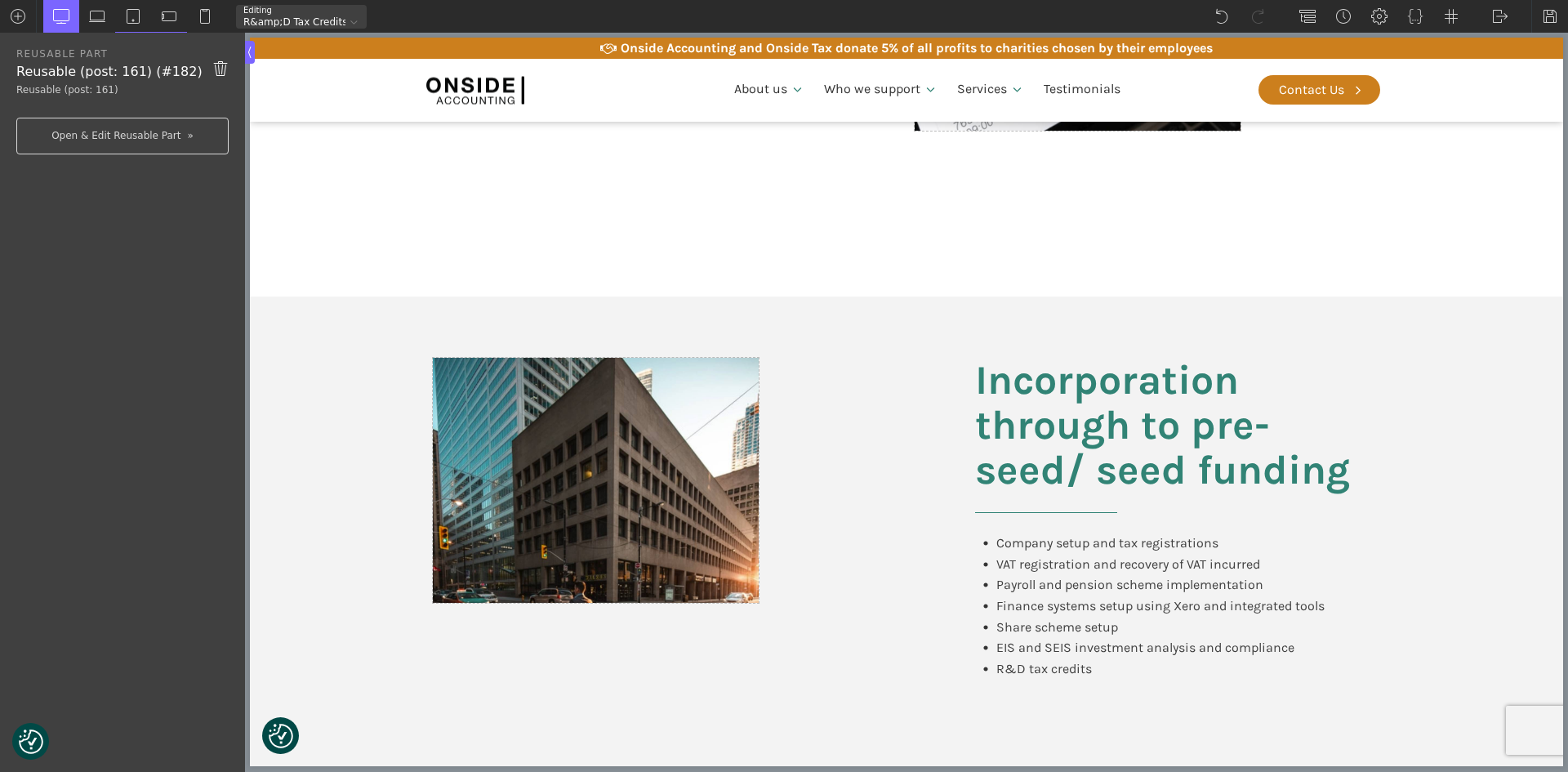
scroll to position [1553, 0]
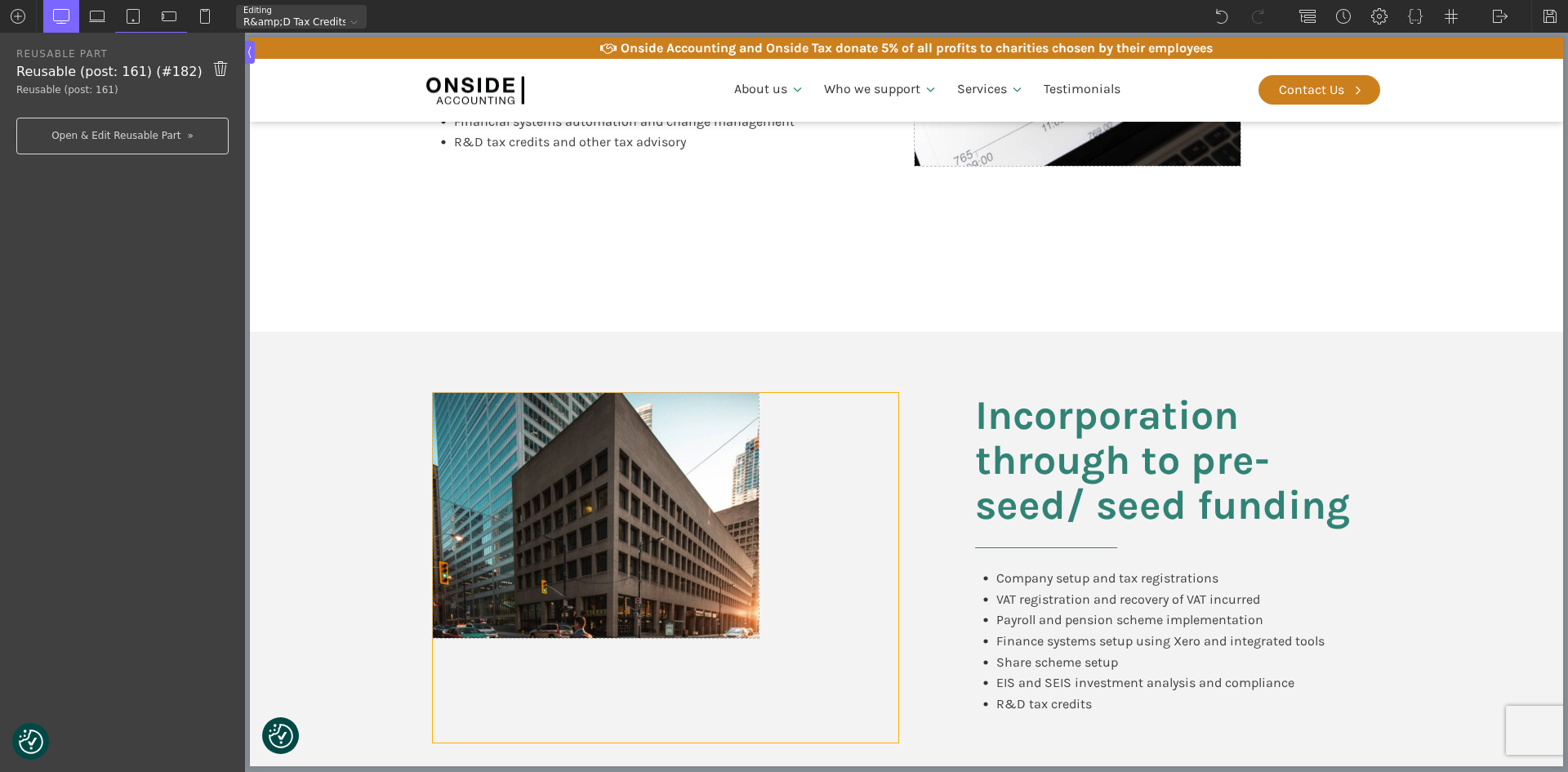
click at [835, 564] on div at bounding box center [666, 568] width 465 height 350
type input "div_block-236-611"
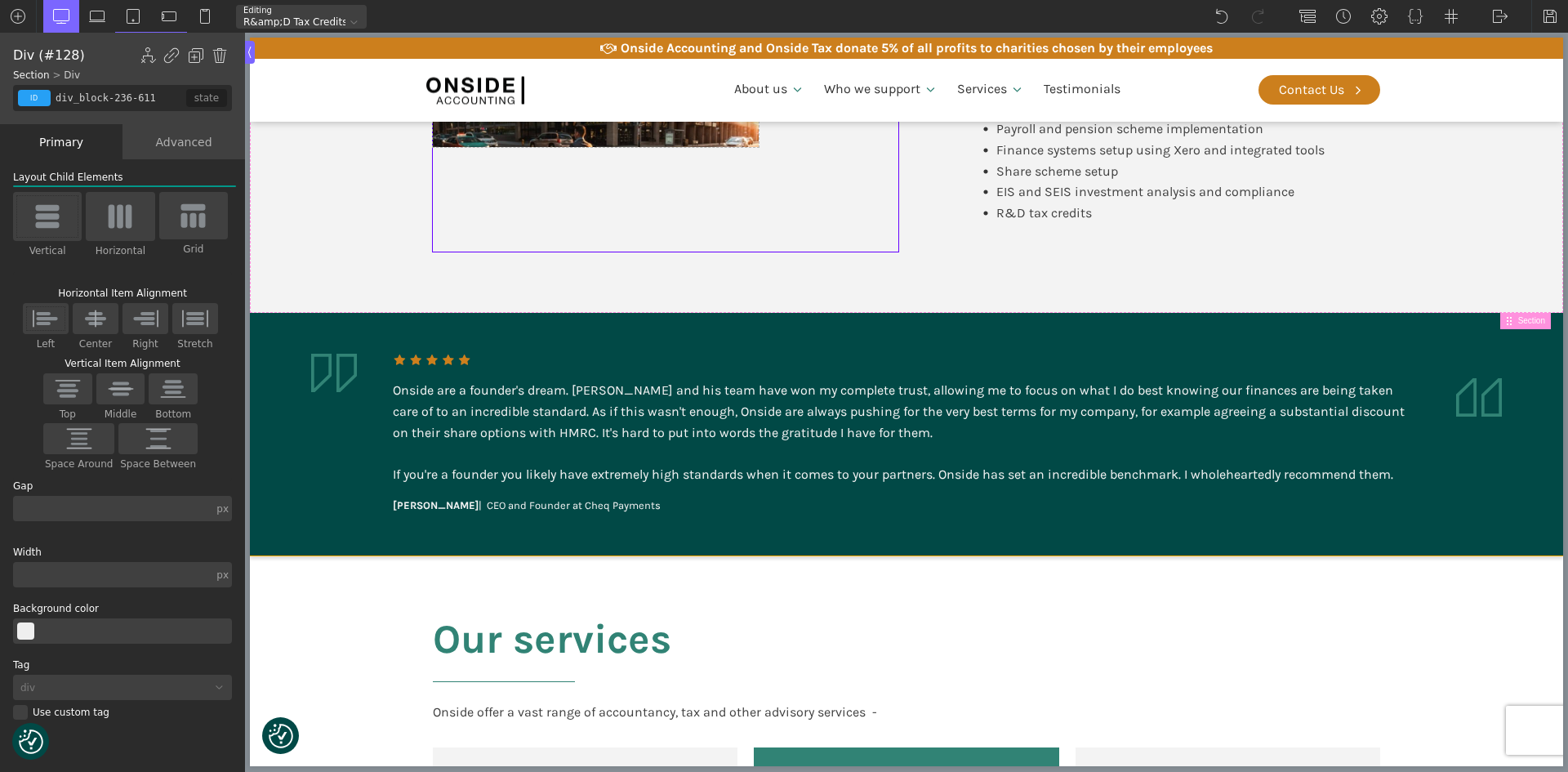
scroll to position [2043, 0]
click at [994, 491] on div "Onside are a founder's dream. [PERSON_NAME] and his team have won my complete t…" at bounding box center [907, 434] width 1028 height 161
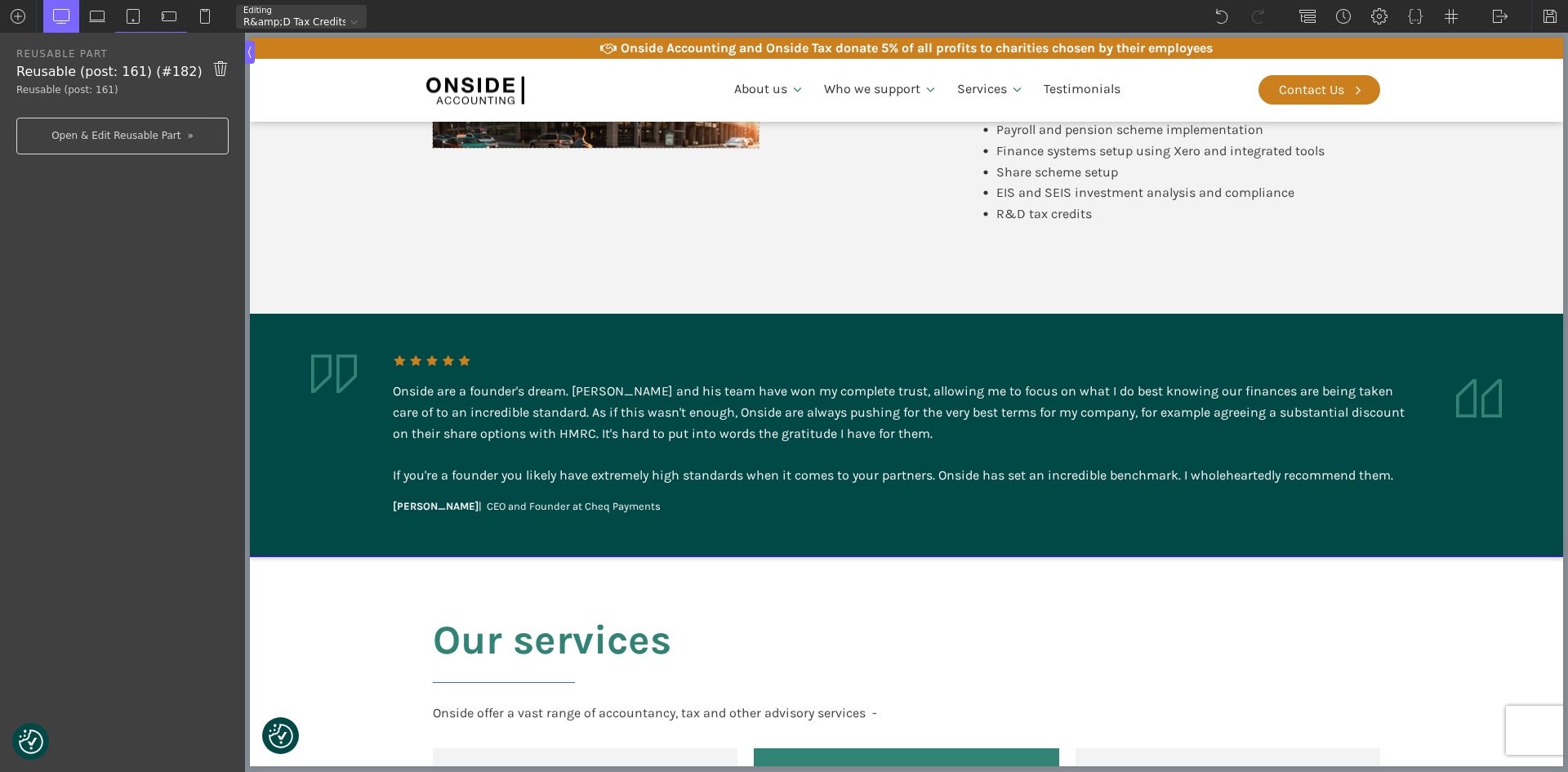
click at [1497, 345] on aside "Onside are a founder's dream. [PERSON_NAME] and his team have won my complete t…" at bounding box center [906, 434] width 1313 height 243
click at [1509, 298] on section "Incorporation through to pre-seed/ seed funding Company setup and tax registrat…" at bounding box center [906, 77] width 1313 height 472
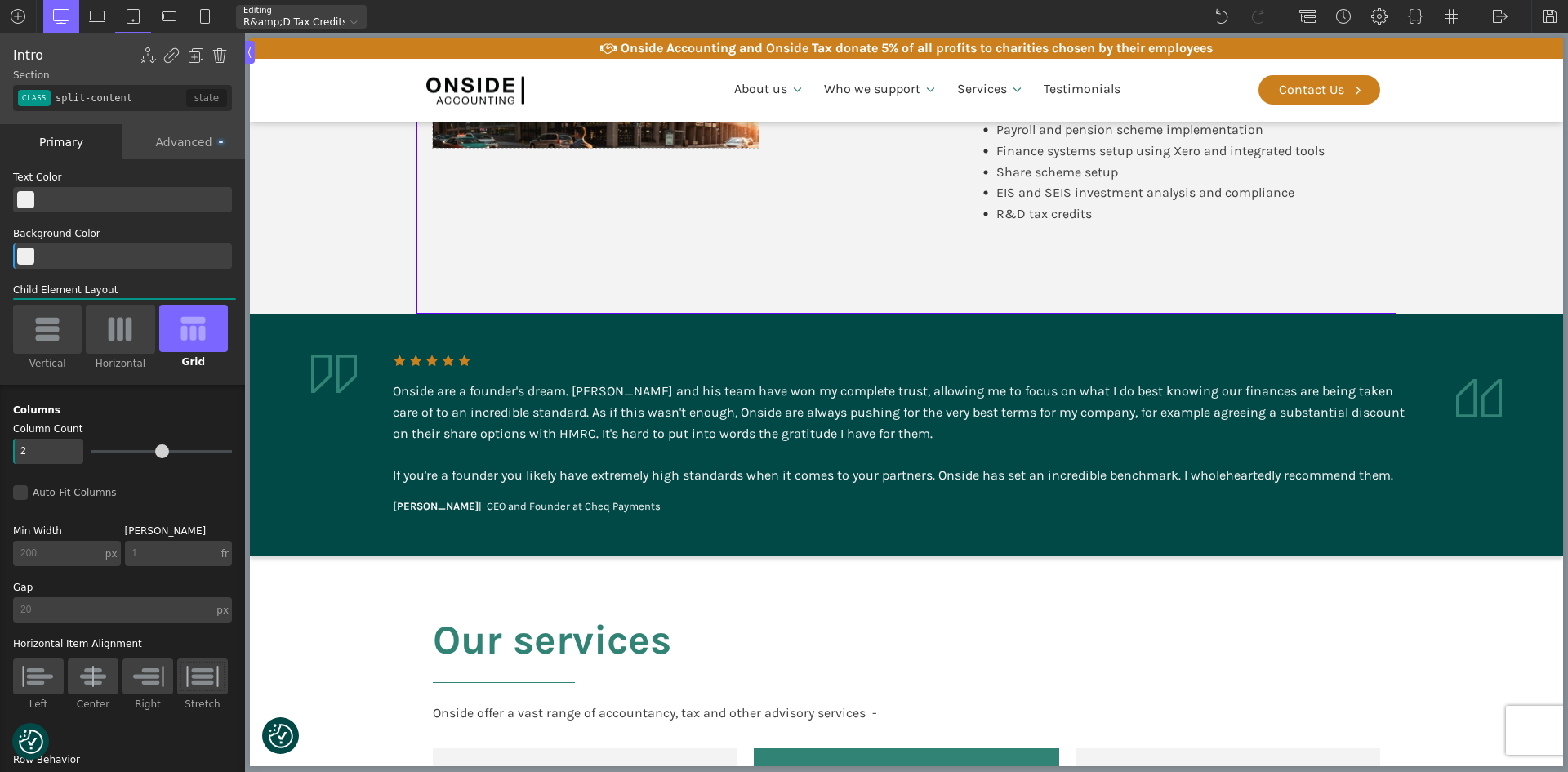
click at [1510, 320] on aside "Onside are a founder's dream. [PERSON_NAME] and his team have won my complete t…" at bounding box center [906, 434] width 1313 height 243
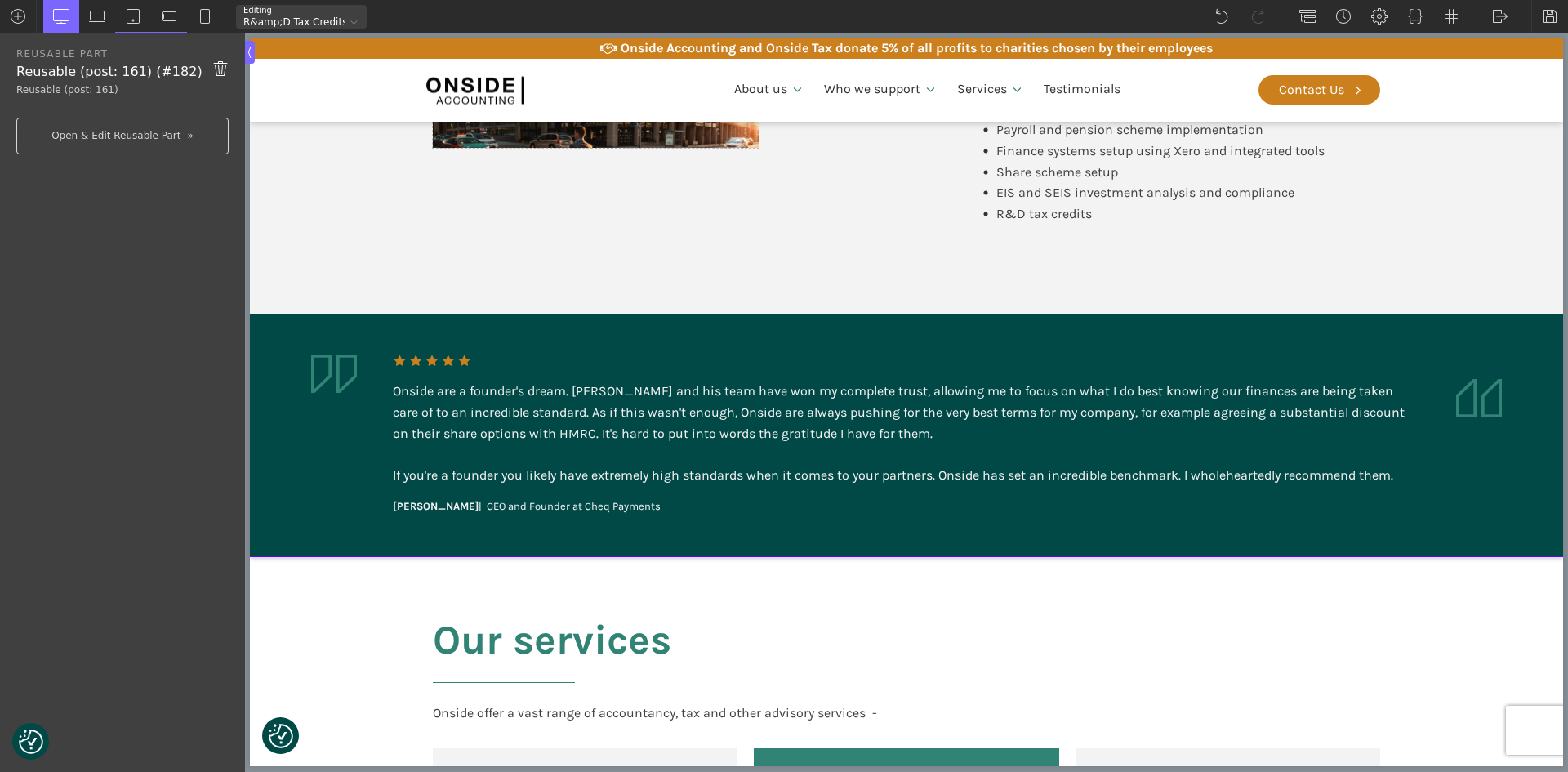
click at [1530, 337] on aside "Onside are a founder's dream. [PERSON_NAME] and his team have won my complete t…" at bounding box center [906, 434] width 1313 height 243
click at [316, 422] on aside "Onside are a founder's dream. [PERSON_NAME] and his team have won my complete t…" at bounding box center [906, 434] width 1313 height 243
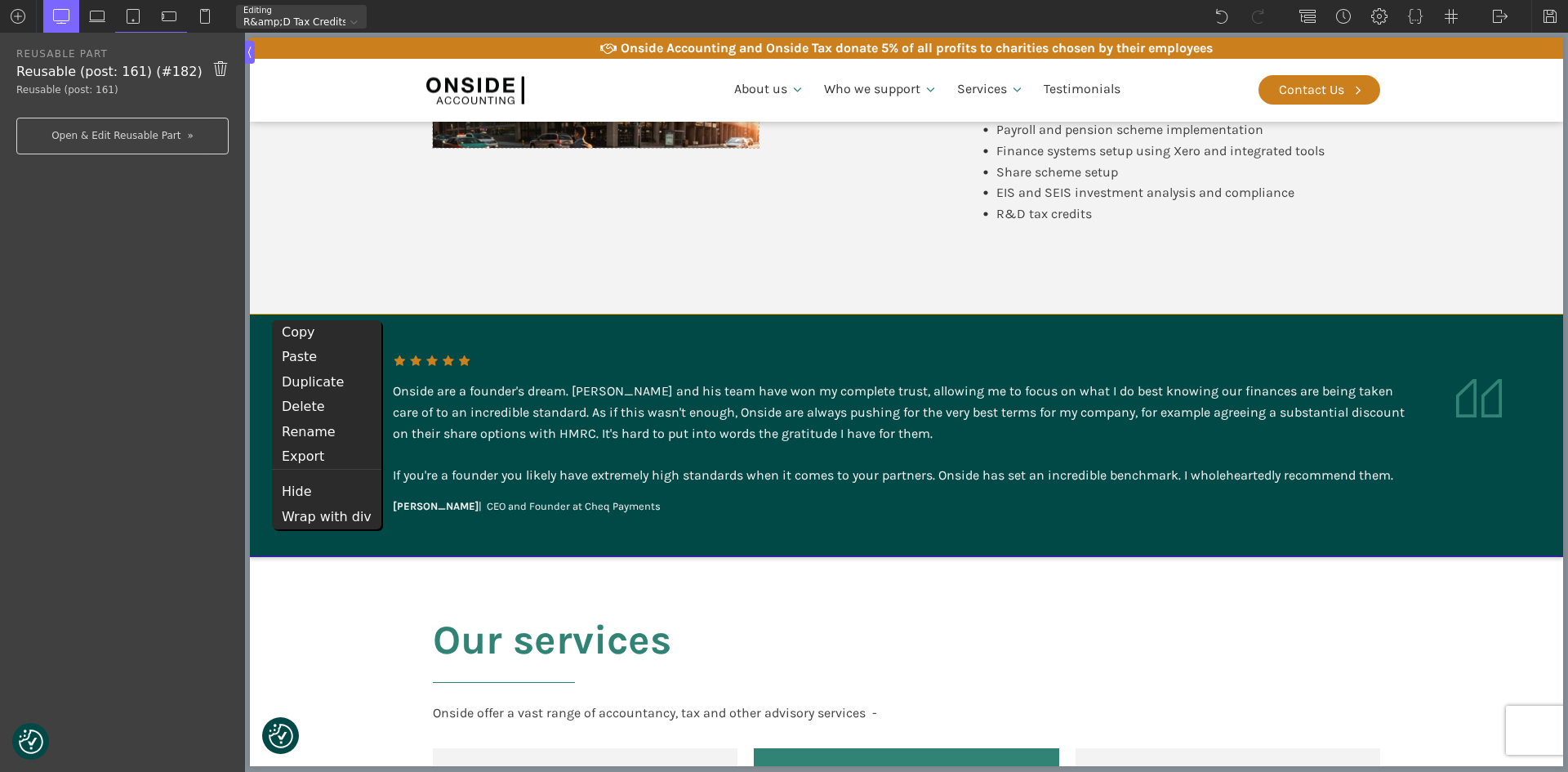
click at [307, 279] on section "Incorporation through to pre-seed/ seed funding Company setup and tax registrat…" at bounding box center [906, 77] width 1313 height 472
type input "split-content"
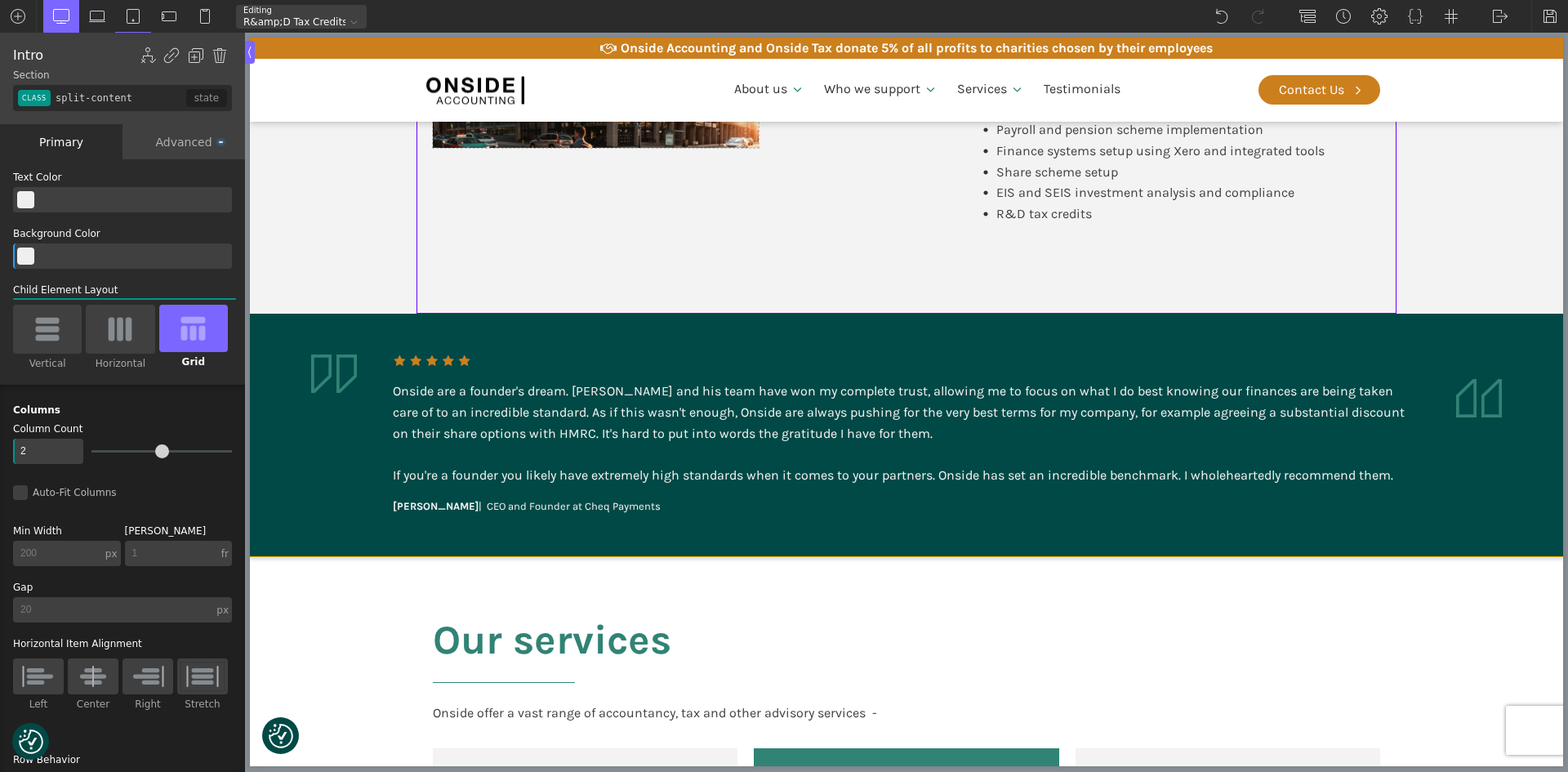
click at [544, 355] on div "Onside are a founder's dream. [PERSON_NAME] and his team have won my complete t…" at bounding box center [907, 434] width 1028 height 161
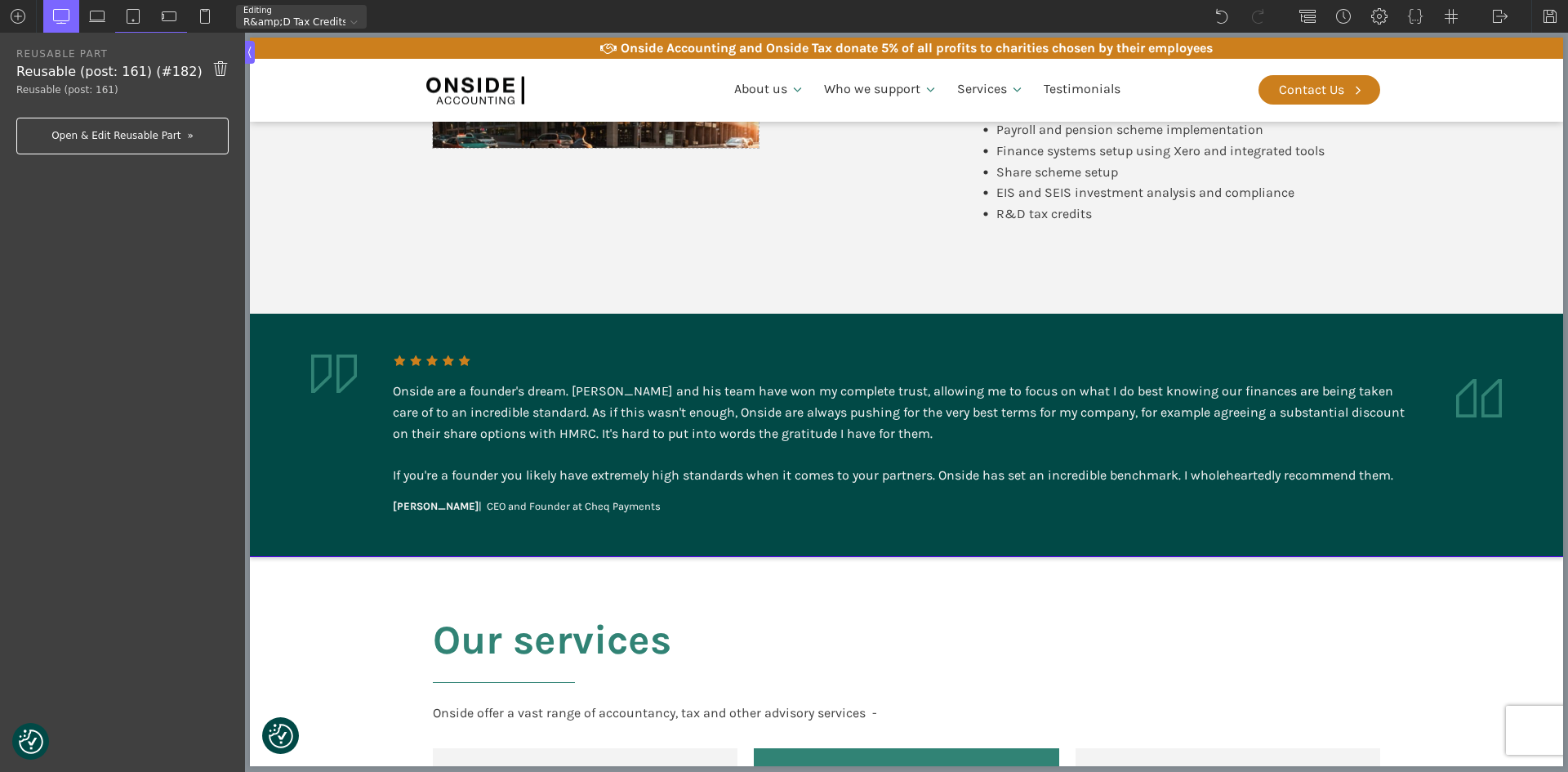
click at [118, 124] on link "Open & Edit Reusable Part" at bounding box center [122, 136] width 213 height 37
